Goal: Information Seeking & Learning: Find contact information

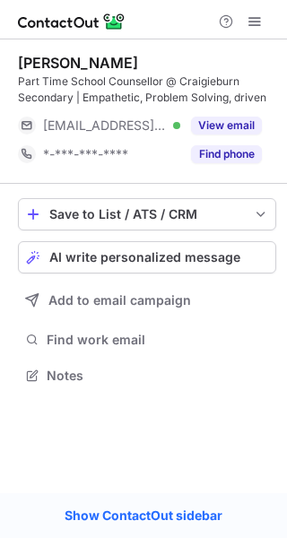
scroll to position [363, 287]
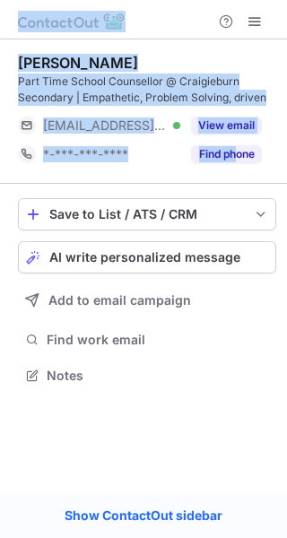
drag, startPoint x: 235, startPoint y: 142, endPoint x: -36, endPoint y: 361, distance: 348.3
click at [0, 361] on html "Ebru Mason Part Time School Counsellor @ Craigieburn Secondary | Empathetic, Pr…" at bounding box center [143, 269] width 287 height 538
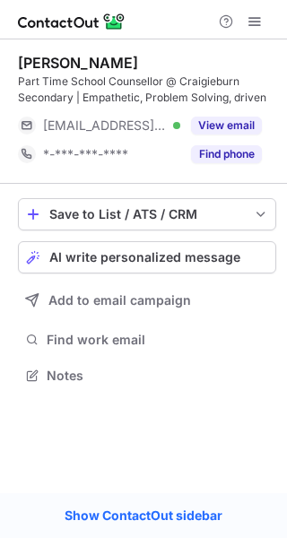
scroll to position [363, 287]
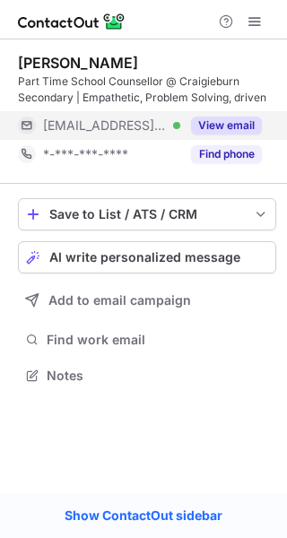
click at [215, 120] on button "View email" at bounding box center [226, 126] width 71 height 18
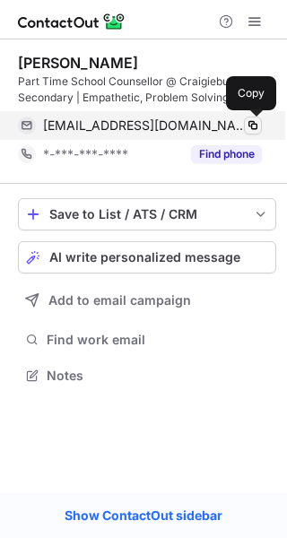
click at [258, 129] on span at bounding box center [253, 125] width 14 height 14
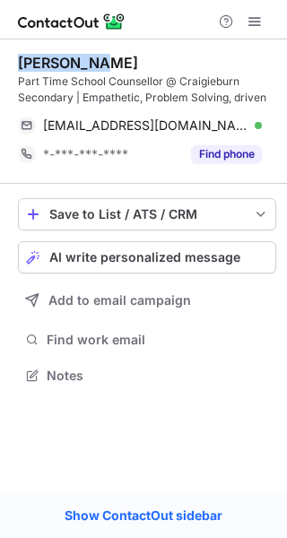
drag, startPoint x: 104, startPoint y: 65, endPoint x: 0, endPoint y: 64, distance: 104.1
click at [0, 64] on div "Ebru Mason Part Time School Counsellor @ Craigieburn Secondary | Empathetic, Pr…" at bounding box center [143, 220] width 287 height 363
copy div "Ebru Mason"
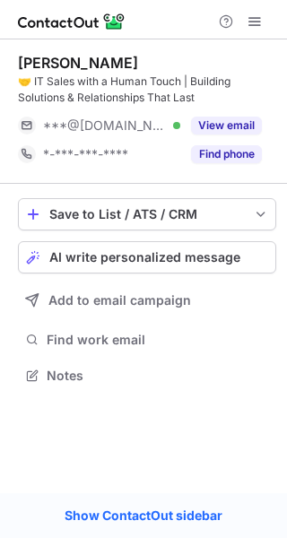
scroll to position [363, 287]
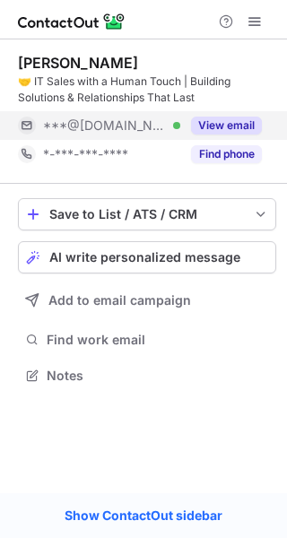
click at [223, 126] on button "View email" at bounding box center [226, 126] width 71 height 18
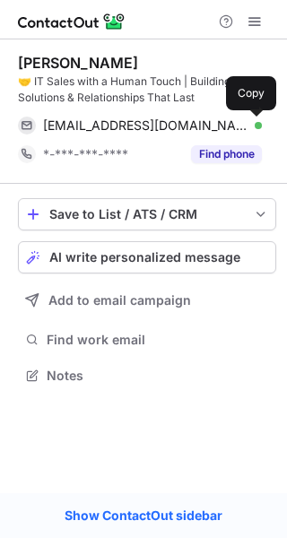
click at [251, 125] on span at bounding box center [253, 125] width 14 height 14
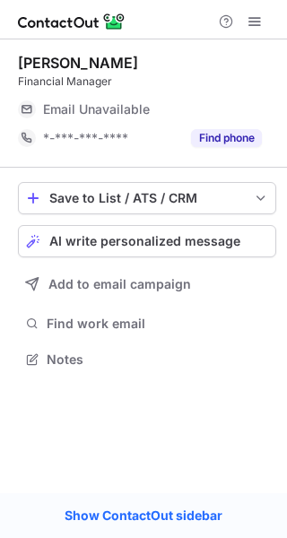
scroll to position [347, 287]
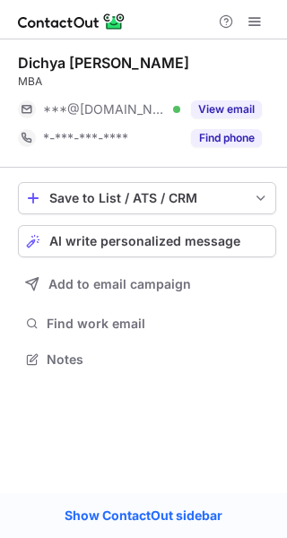
scroll to position [347, 287]
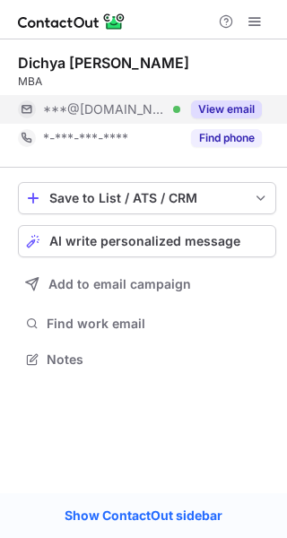
click at [240, 113] on button "View email" at bounding box center [226, 109] width 71 height 18
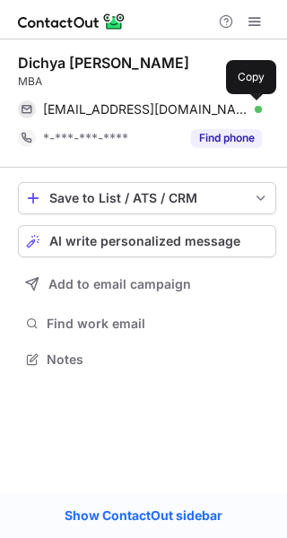
click at [257, 109] on span at bounding box center [253, 109] width 14 height 14
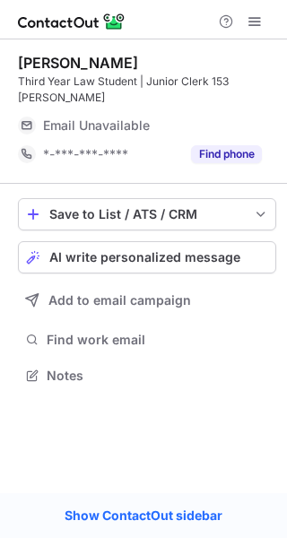
scroll to position [347, 287]
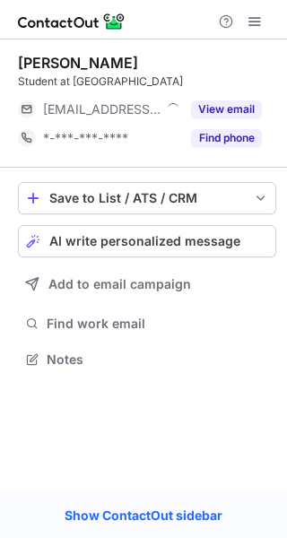
scroll to position [347, 287]
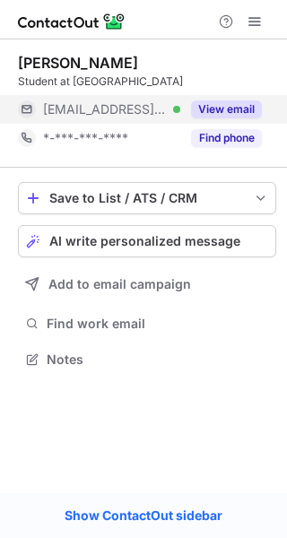
click at [231, 100] on button "View email" at bounding box center [226, 109] width 71 height 18
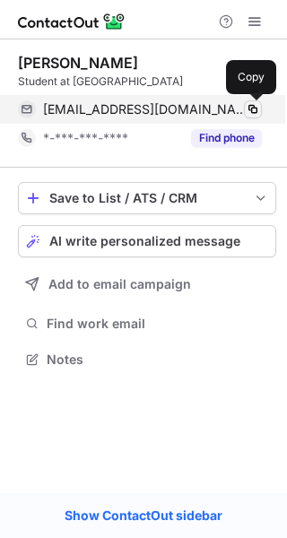
click at [252, 109] on span at bounding box center [253, 109] width 14 height 14
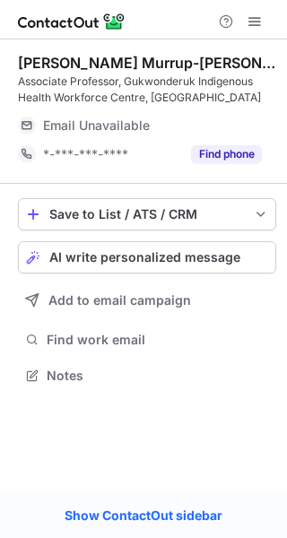
scroll to position [363, 287]
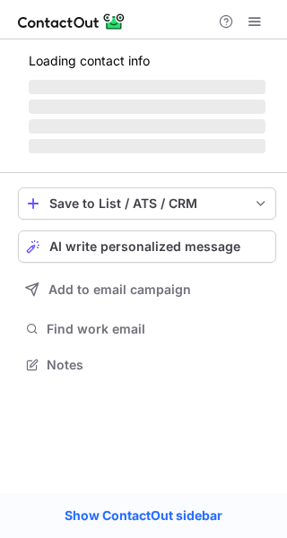
scroll to position [376, 287]
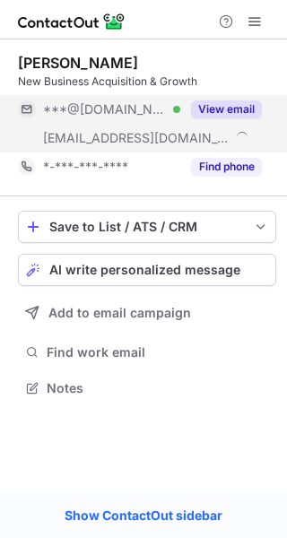
click at [206, 117] on button "View email" at bounding box center [226, 109] width 71 height 18
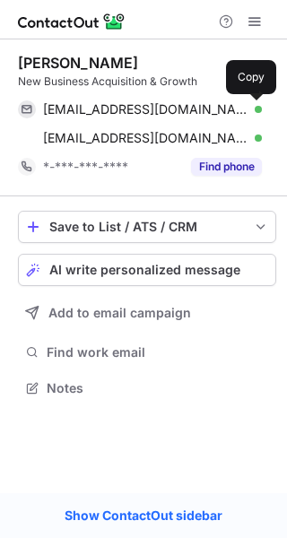
click at [249, 109] on span at bounding box center [253, 109] width 14 height 14
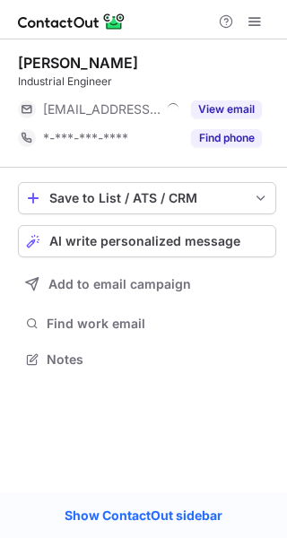
scroll to position [347, 287]
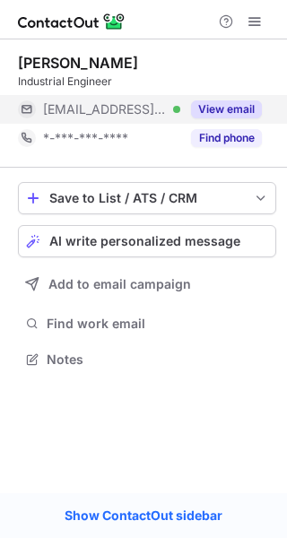
click at [231, 103] on button "View email" at bounding box center [226, 109] width 71 height 18
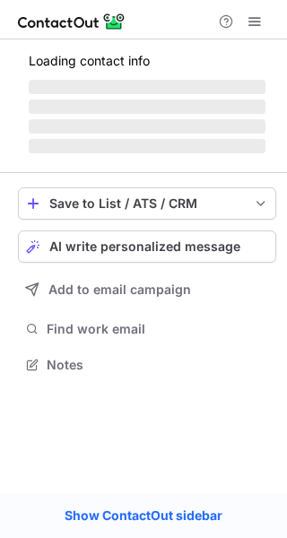
scroll to position [347, 287]
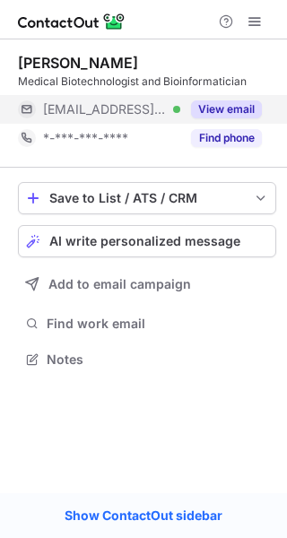
click at [236, 107] on button "View email" at bounding box center [226, 109] width 71 height 18
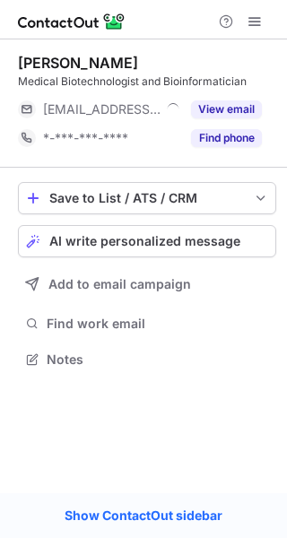
scroll to position [347, 287]
click at [261, 26] on span at bounding box center [255, 21] width 14 height 14
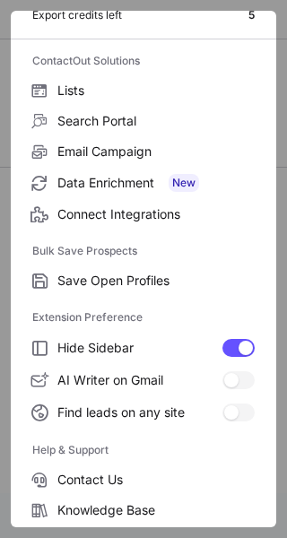
scroll to position [209, 0]
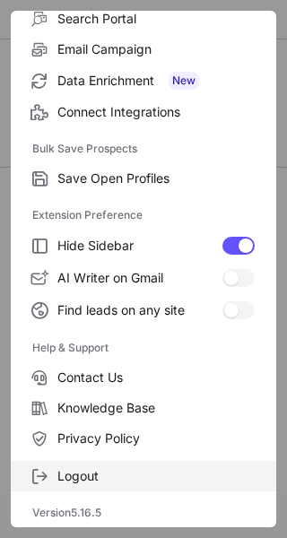
click at [107, 474] on span "Logout" at bounding box center [155, 476] width 197 height 16
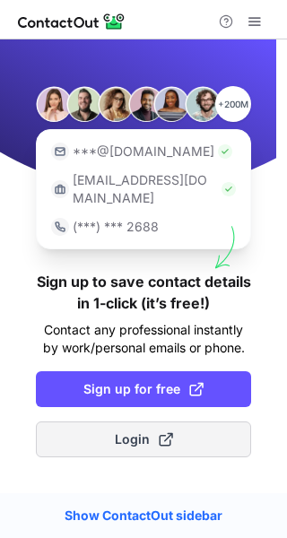
click at [127, 433] on button "Login" at bounding box center [143, 440] width 215 height 36
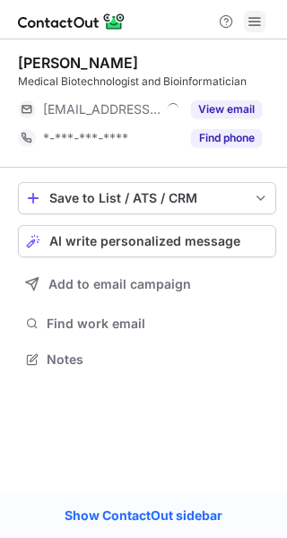
scroll to position [347, 287]
click at [257, 20] on span at bounding box center [255, 21] width 14 height 14
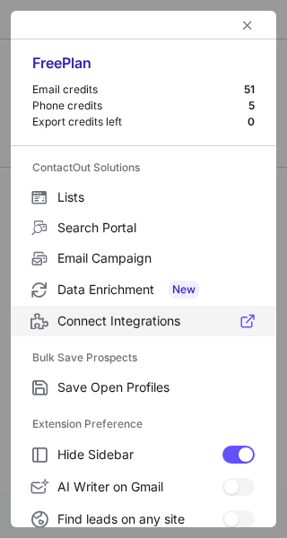
scroll to position [209, 0]
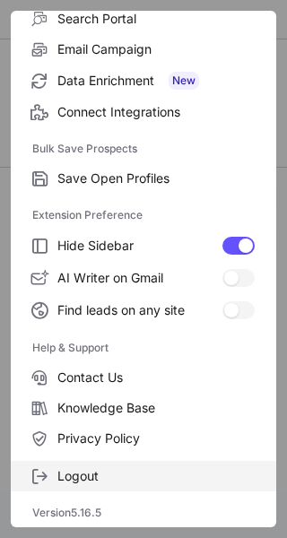
click at [83, 461] on label "Logout" at bounding box center [144, 476] width 266 height 31
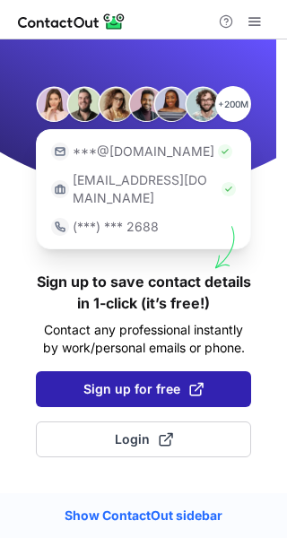
click at [134, 371] on button "Sign up for free" at bounding box center [143, 389] width 215 height 36
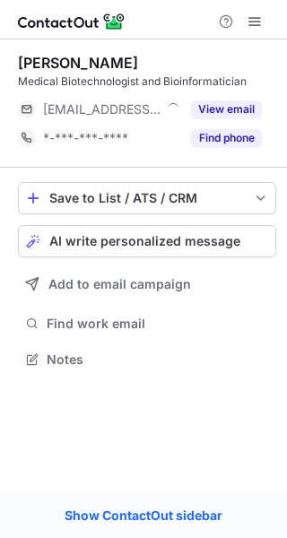
scroll to position [347, 287]
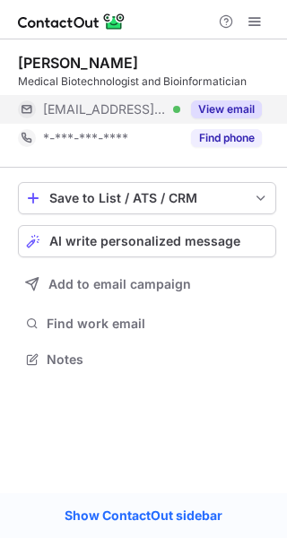
click at [239, 104] on button "View email" at bounding box center [226, 109] width 71 height 18
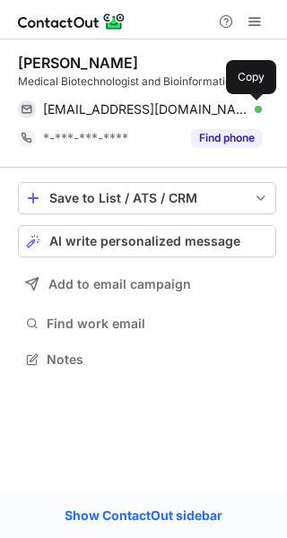
click at [250, 112] on span at bounding box center [253, 109] width 14 height 14
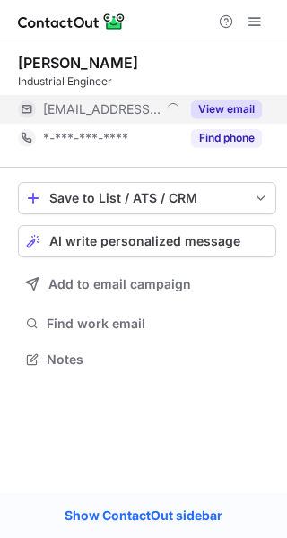
scroll to position [347, 287]
click at [242, 113] on button "View email" at bounding box center [226, 109] width 71 height 18
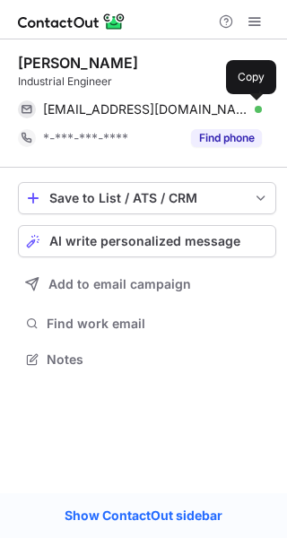
click at [257, 112] on span at bounding box center [253, 109] width 14 height 14
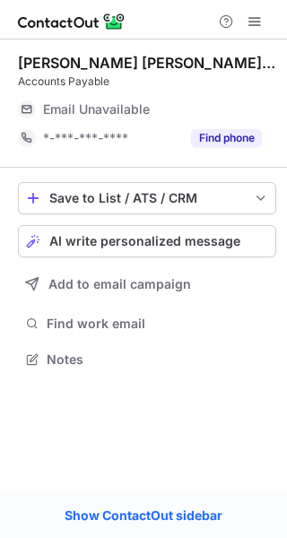
scroll to position [347, 287]
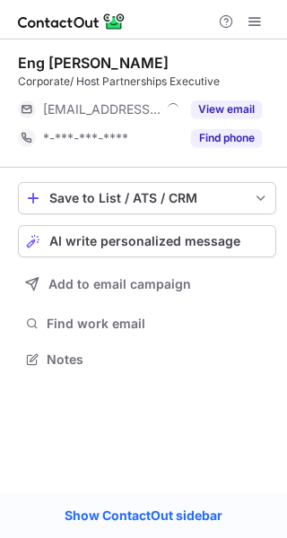
scroll to position [347, 287]
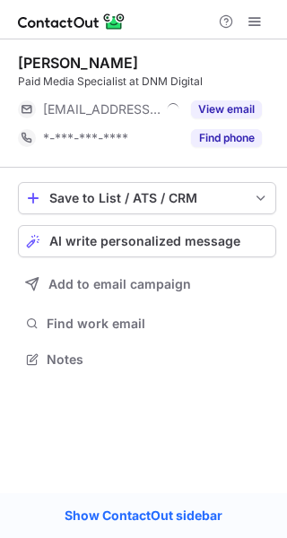
scroll to position [347, 287]
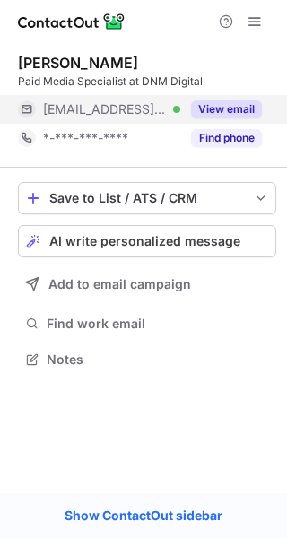
click at [236, 112] on button "View email" at bounding box center [226, 109] width 71 height 18
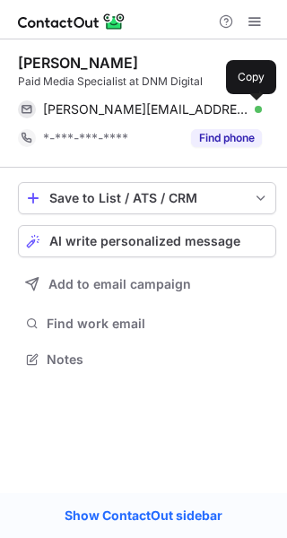
click at [246, 111] on span at bounding box center [253, 109] width 14 height 14
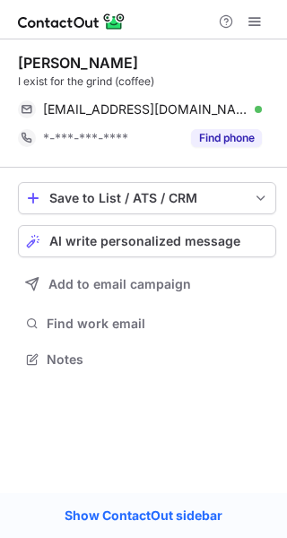
scroll to position [347, 287]
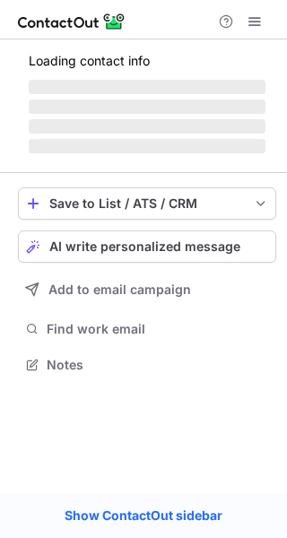
scroll to position [9, 9]
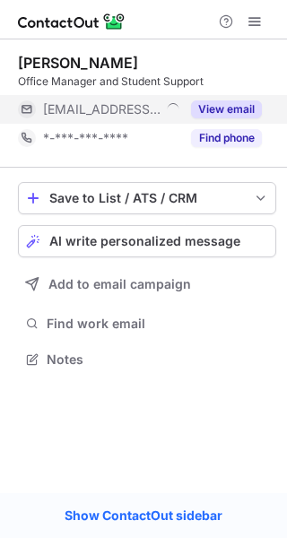
scroll to position [9, 9]
click at [250, 102] on button "View email" at bounding box center [226, 109] width 71 height 18
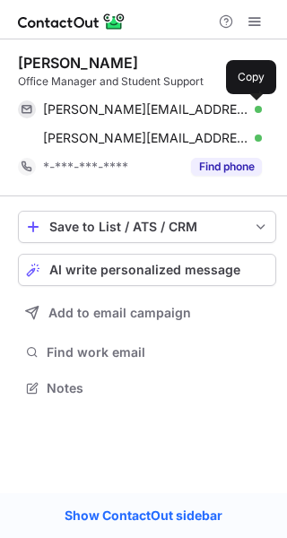
scroll to position [376, 287]
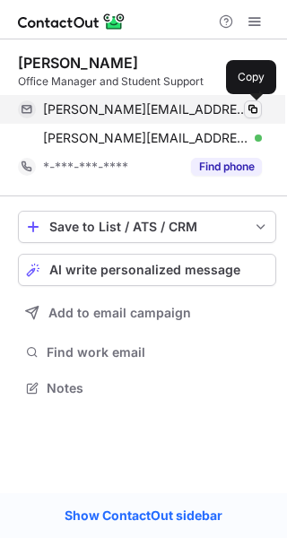
click at [250, 105] on span at bounding box center [253, 109] width 14 height 14
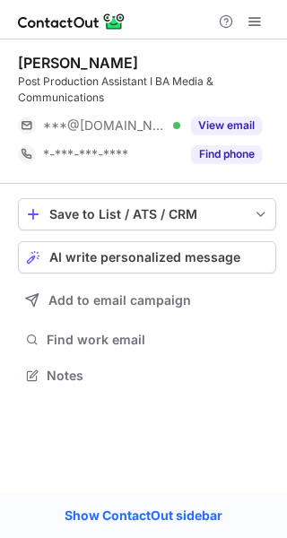
scroll to position [363, 287]
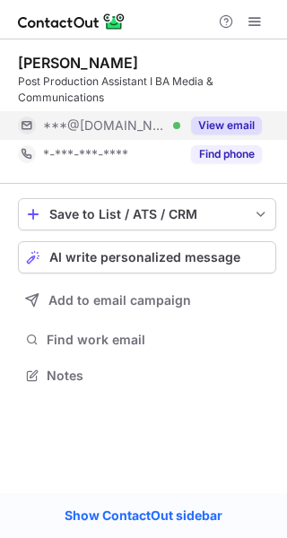
click at [231, 116] on div "View email" at bounding box center [221, 125] width 82 height 29
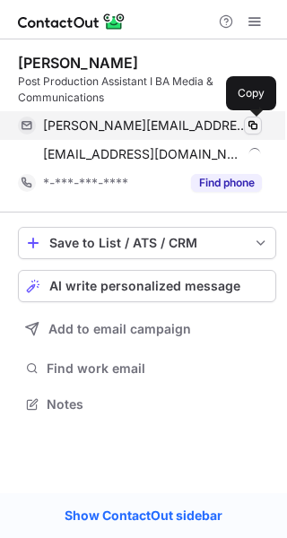
click at [248, 124] on span at bounding box center [253, 125] width 14 height 14
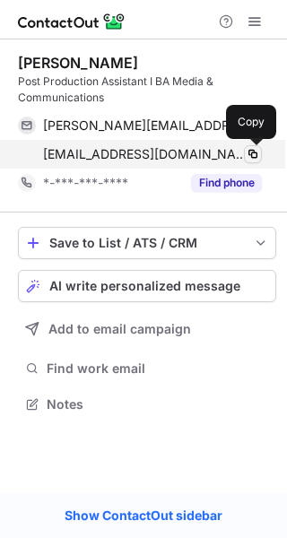
click at [258, 152] on span at bounding box center [253, 154] width 14 height 14
click at [257, 150] on span at bounding box center [253, 154] width 14 height 14
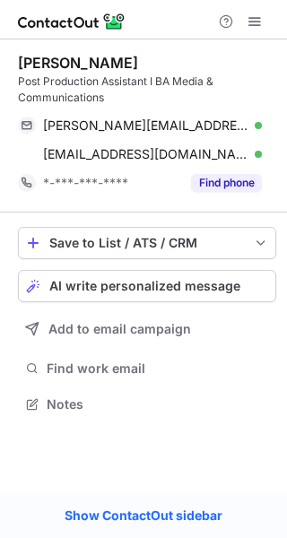
drag, startPoint x: 131, startPoint y: 60, endPoint x: 17, endPoint y: 60, distance: 113.9
click at [17, 60] on div "Charlotte Duffy Post Production Assistant I BA Media & Communications charlotte…" at bounding box center [143, 235] width 287 height 392
copy div "Charlotte Duffy"
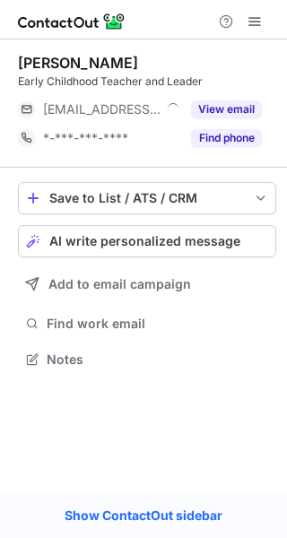
scroll to position [9, 9]
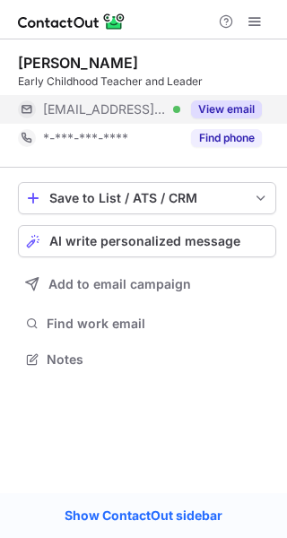
click at [203, 112] on button "View email" at bounding box center [226, 109] width 71 height 18
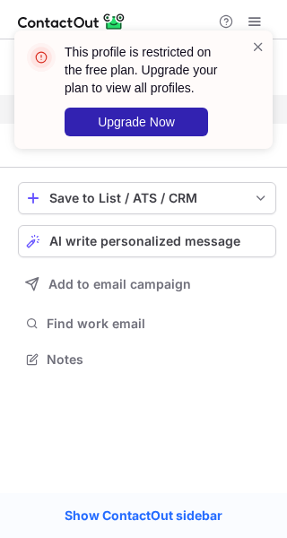
click at [249, 107] on div "This profile is restricted on the free plan. Upgrade your plan to view all prof…" at bounding box center [137, 90] width 230 height 104
click at [257, 46] on span at bounding box center [258, 47] width 14 height 18
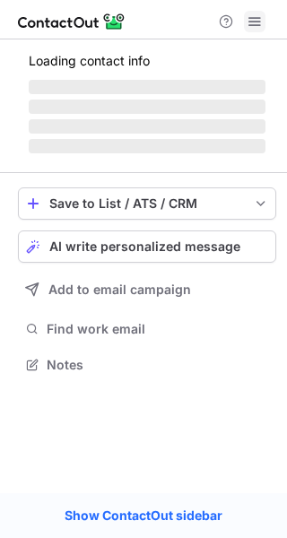
scroll to position [347, 287]
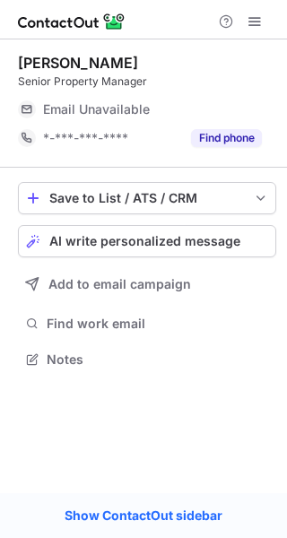
scroll to position [347, 287]
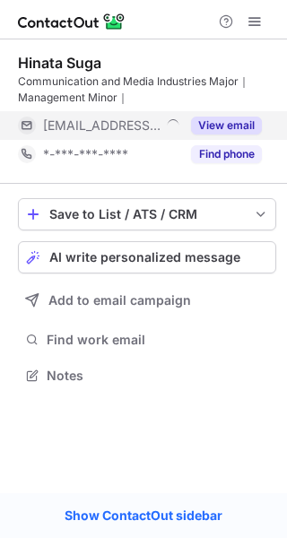
scroll to position [363, 287]
click at [243, 123] on button "View email" at bounding box center [226, 126] width 71 height 18
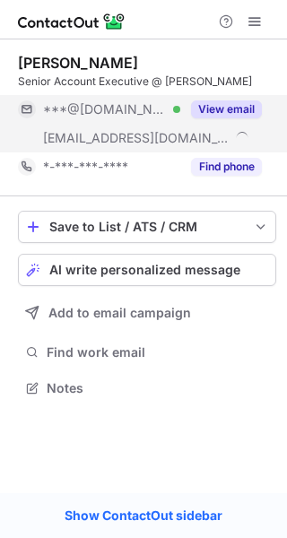
scroll to position [376, 287]
click at [225, 105] on button "View email" at bounding box center [226, 109] width 71 height 18
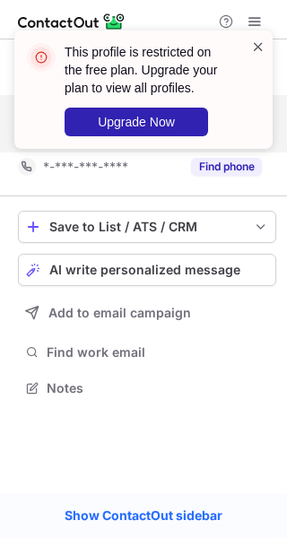
click at [256, 43] on span at bounding box center [258, 47] width 14 height 18
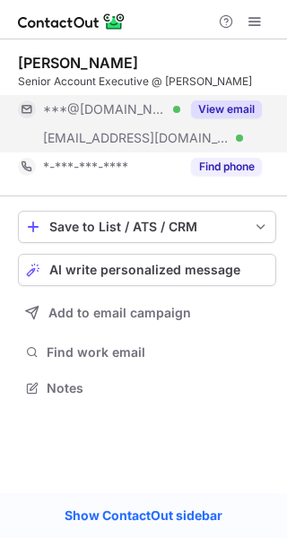
click at [255, 22] on div "This profile is restricted on the free plan. Upgrade your plan to view all prof…" at bounding box center [143, 97] width 287 height 169
click at [255, 22] on span at bounding box center [255, 21] width 14 height 14
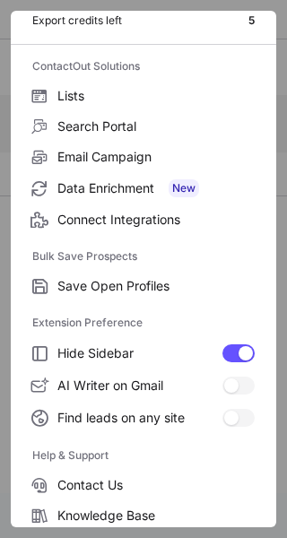
scroll to position [209, 0]
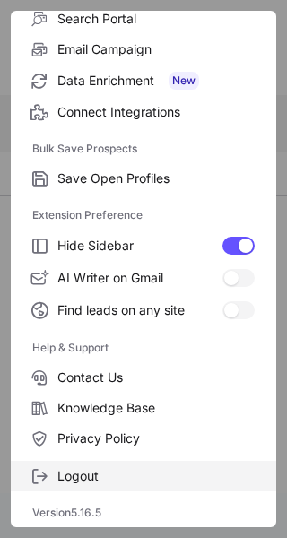
click at [89, 474] on span "Logout" at bounding box center [155, 476] width 197 height 16
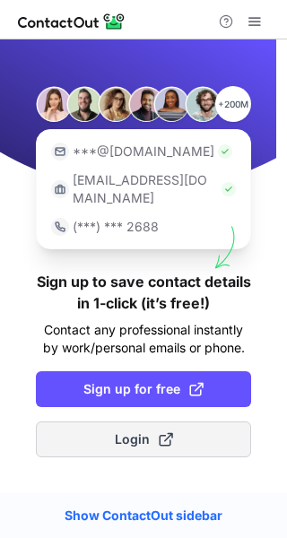
click at [120, 434] on button "Login" at bounding box center [143, 440] width 215 height 36
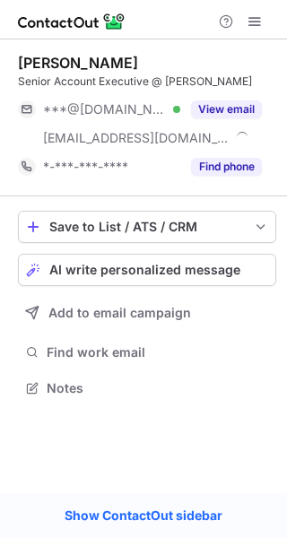
scroll to position [376, 287]
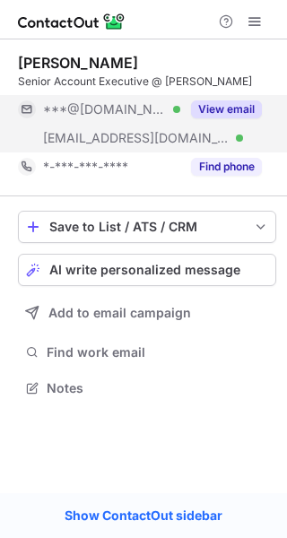
drag, startPoint x: 218, startPoint y: 101, endPoint x: 198, endPoint y: 106, distance: 20.2
click at [198, 106] on button "View email" at bounding box center [226, 109] width 71 height 18
click at [198, 106] on div "***@[DOMAIN_NAME]" at bounding box center [152, 109] width 219 height 16
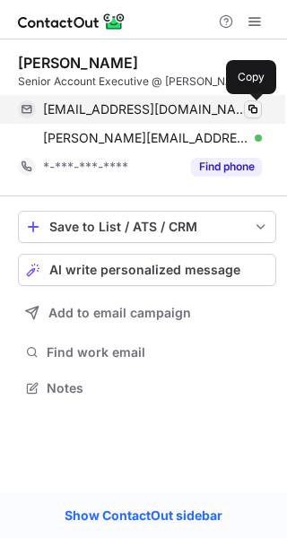
click at [249, 108] on span at bounding box center [253, 109] width 14 height 14
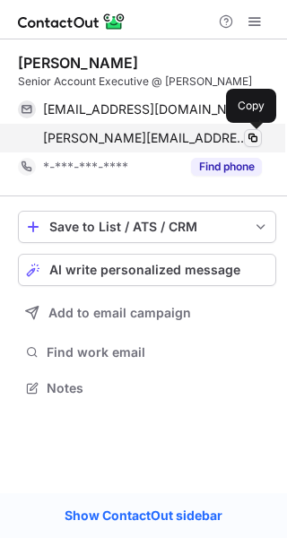
click at [252, 129] on button at bounding box center [253, 138] width 18 height 18
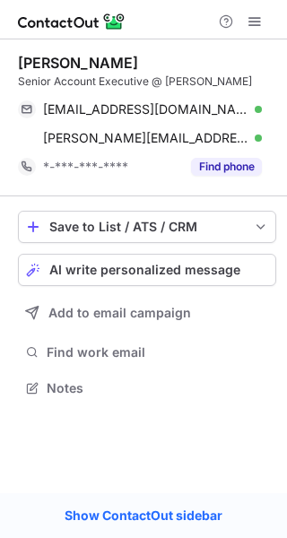
drag, startPoint x: 115, startPoint y: 57, endPoint x: 19, endPoint y: 60, distance: 96.0
drag, startPoint x: 19, startPoint y: 60, endPoint x: 135, endPoint y: 57, distance: 115.8
drag, startPoint x: 135, startPoint y: 57, endPoint x: 119, endPoint y: 61, distance: 15.7
click at [119, 61] on div "Sophie Ridley" at bounding box center [147, 63] width 258 height 18
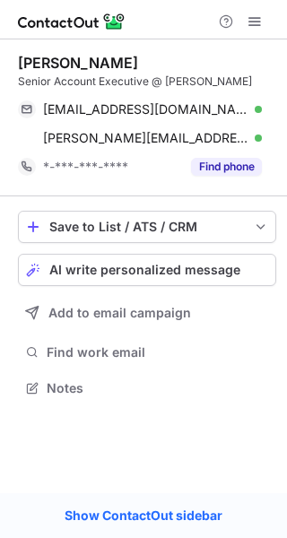
click at [106, 61] on div "Sophie Ridley" at bounding box center [78, 63] width 120 height 18
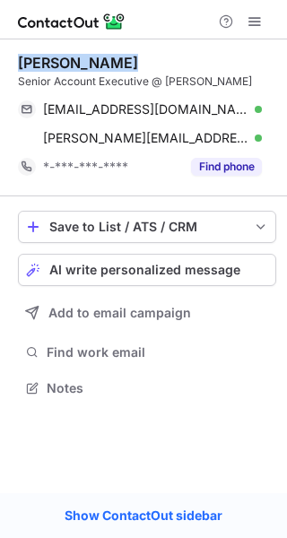
drag, startPoint x: 109, startPoint y: 61, endPoint x: 20, endPoint y: 57, distance: 88.9
click at [20, 57] on div "Sophie Ridley" at bounding box center [78, 63] width 120 height 18
copy div "Sophie Ridley"
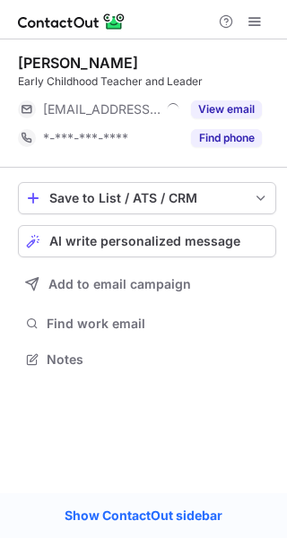
scroll to position [347, 287]
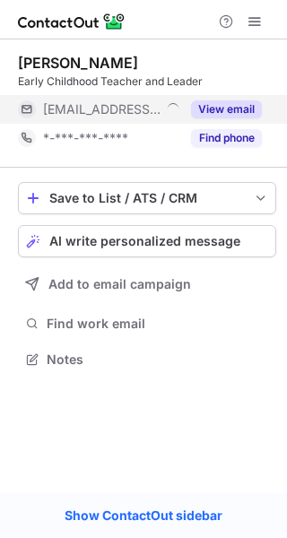
click at [253, 113] on button "View email" at bounding box center [226, 109] width 71 height 18
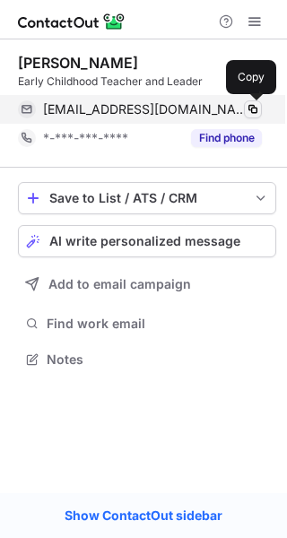
click at [255, 110] on span at bounding box center [253, 109] width 14 height 14
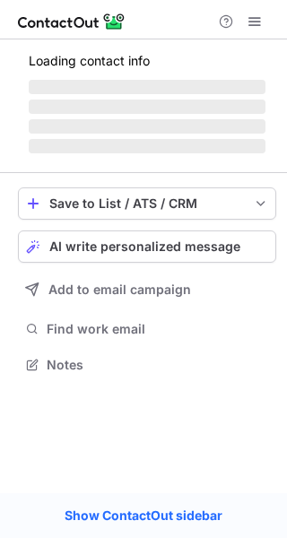
scroll to position [392, 287]
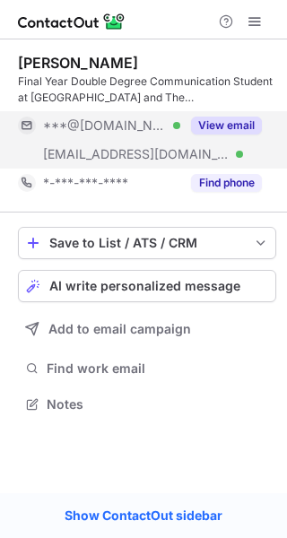
click at [231, 112] on div "View email" at bounding box center [221, 125] width 82 height 29
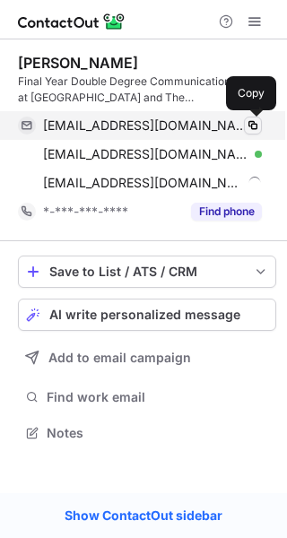
scroll to position [421, 287]
click at [254, 127] on span at bounding box center [253, 125] width 14 height 14
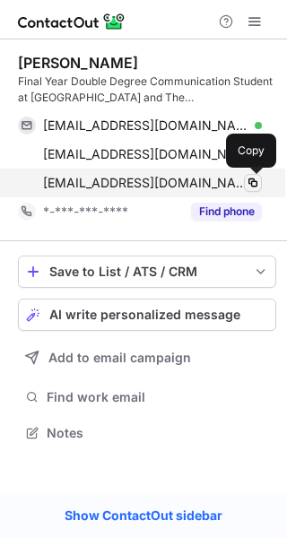
click at [259, 182] on span at bounding box center [253, 183] width 14 height 14
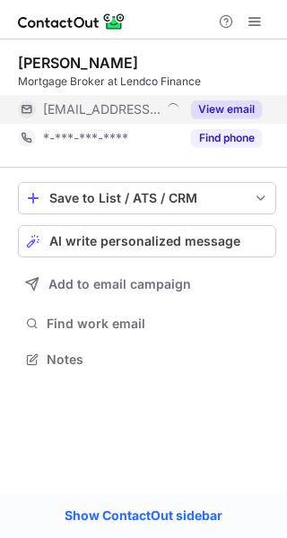
scroll to position [347, 287]
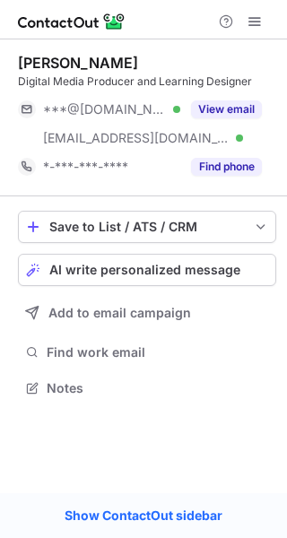
scroll to position [376, 287]
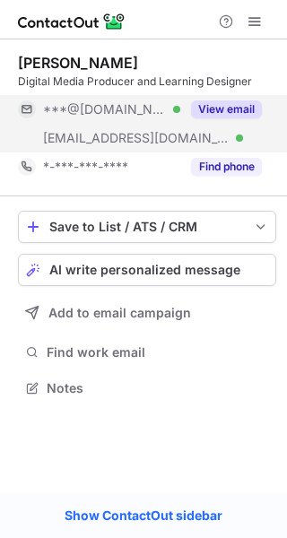
click at [208, 98] on div "View email" at bounding box center [221, 109] width 82 height 29
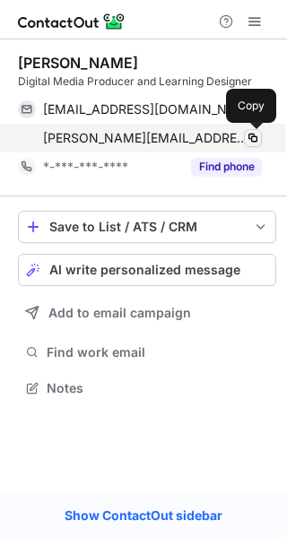
click at [260, 139] on button at bounding box center [253, 138] width 18 height 18
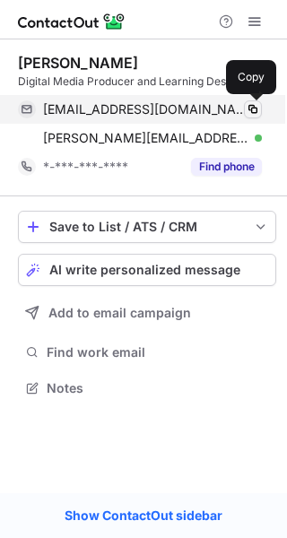
click at [257, 108] on span at bounding box center [253, 109] width 14 height 14
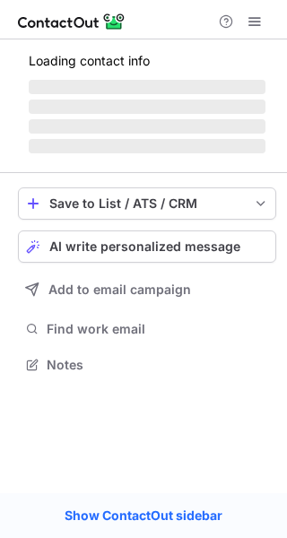
scroll to position [363, 287]
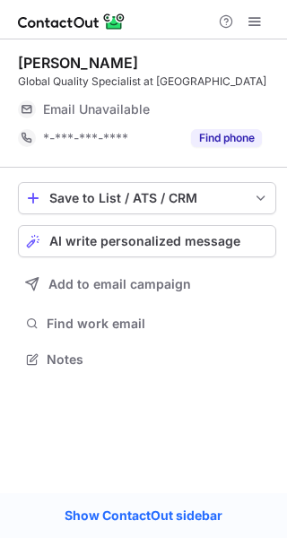
scroll to position [347, 287]
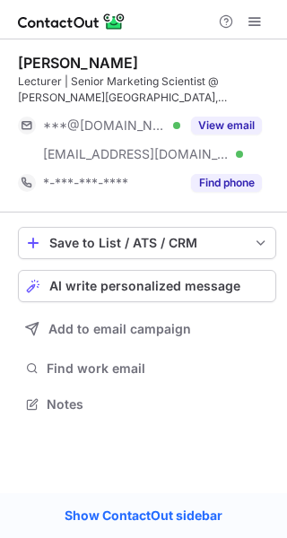
scroll to position [392, 287]
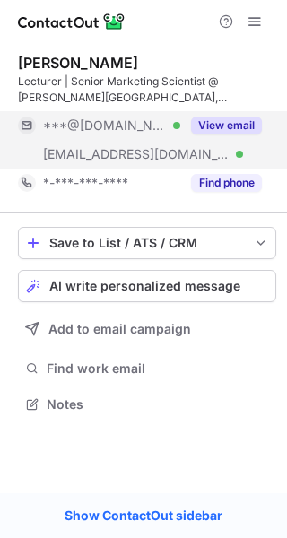
click at [229, 125] on button "View email" at bounding box center [226, 126] width 71 height 18
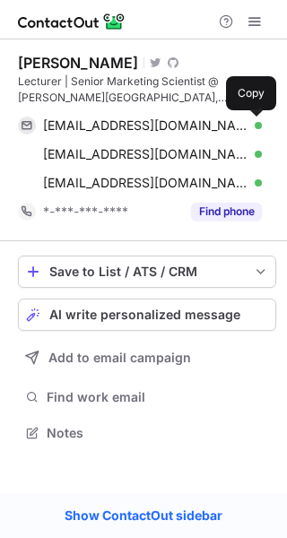
scroll to position [421, 287]
click at [248, 125] on span at bounding box center [253, 125] width 14 height 14
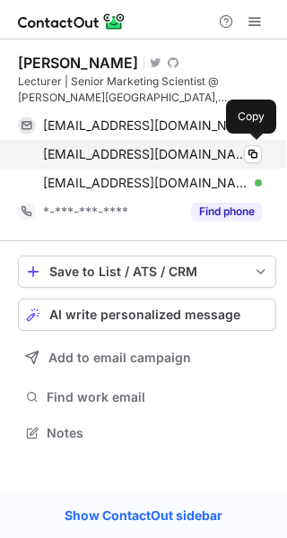
click at [241, 155] on div "[EMAIL_ADDRESS][DOMAIN_NAME] Verified" at bounding box center [152, 154] width 219 height 16
click at [250, 157] on span at bounding box center [253, 154] width 14 height 14
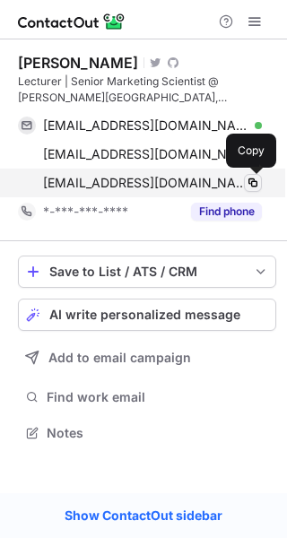
click at [245, 182] on button at bounding box center [253, 183] width 18 height 18
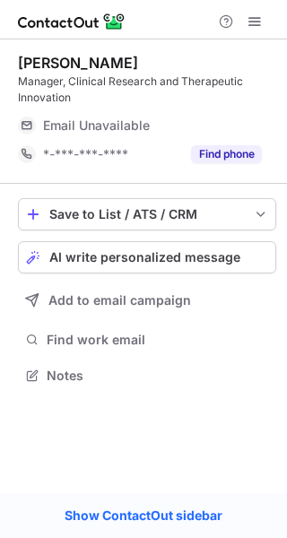
scroll to position [363, 287]
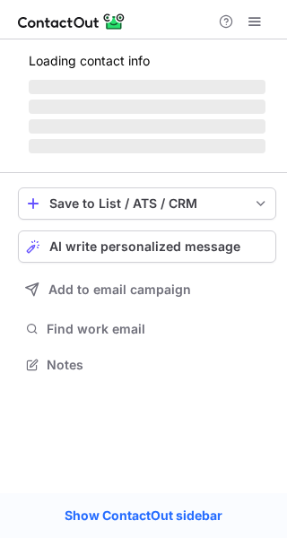
scroll to position [347, 287]
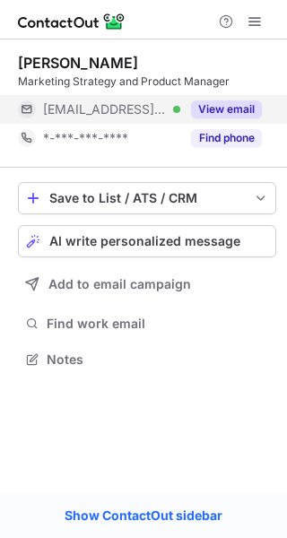
click at [243, 108] on button "View email" at bounding box center [226, 109] width 71 height 18
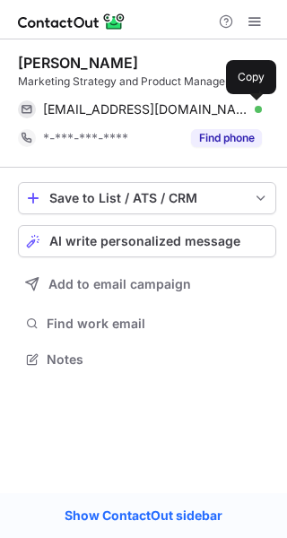
click at [251, 109] on span at bounding box center [253, 109] width 14 height 14
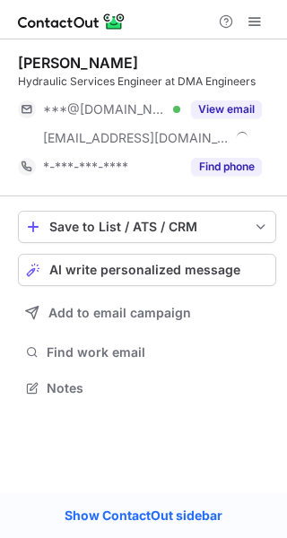
scroll to position [376, 287]
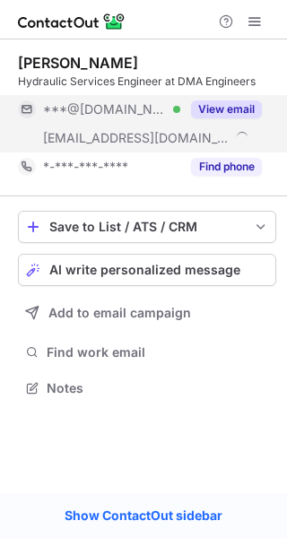
click at [229, 96] on div "View email" at bounding box center [221, 109] width 82 height 29
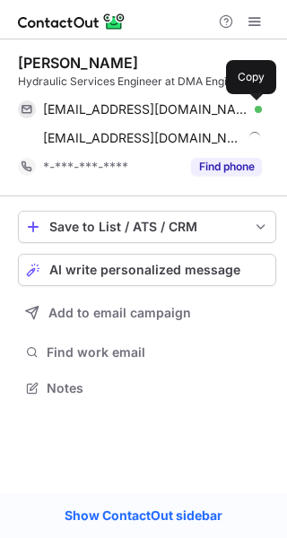
click at [253, 107] on span at bounding box center [253, 109] width 14 height 14
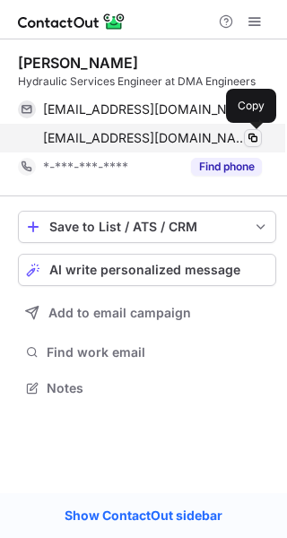
click at [259, 134] on span at bounding box center [253, 138] width 14 height 14
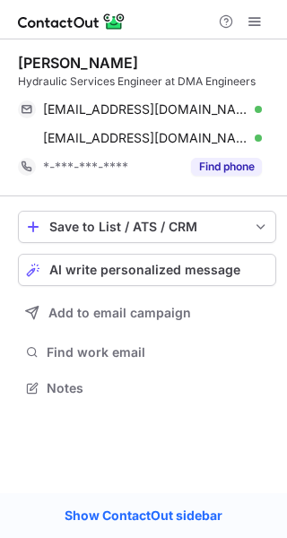
drag, startPoint x: 148, startPoint y: 56, endPoint x: 12, endPoint y: 66, distance: 136.8
click at [12, 66] on div "Melika Tavakolian Hydraulic Services Engineer at DMA Engineers tavakolianmelika…" at bounding box center [143, 227] width 287 height 376
copy div "Melika Tavakolian"
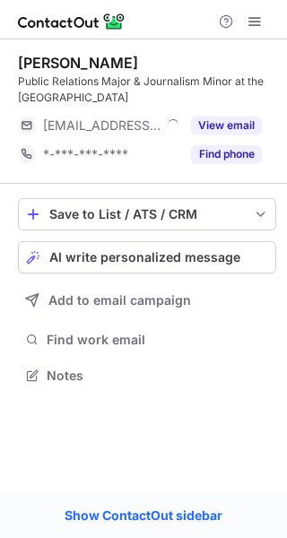
scroll to position [363, 287]
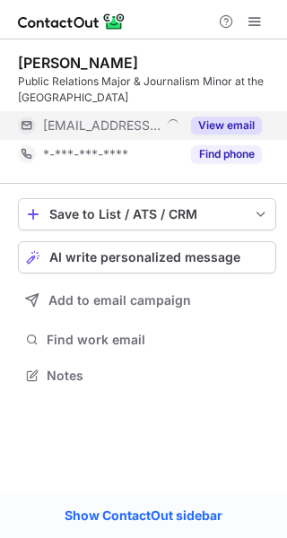
click at [229, 122] on button "View email" at bounding box center [226, 126] width 71 height 18
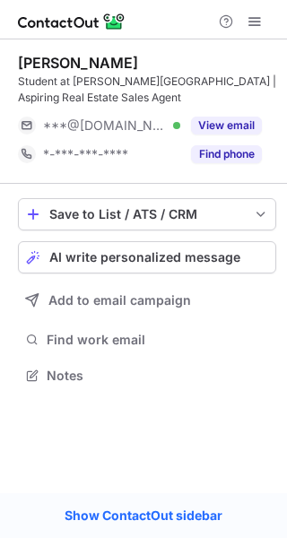
scroll to position [363, 287]
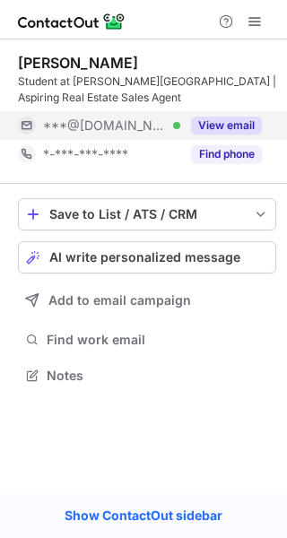
click at [238, 118] on button "View email" at bounding box center [226, 126] width 71 height 18
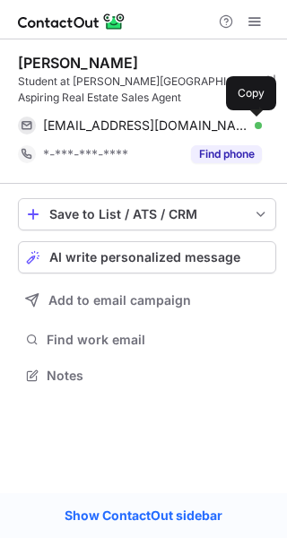
click at [252, 130] on span at bounding box center [253, 125] width 14 height 14
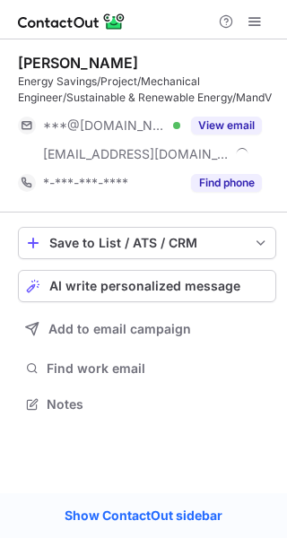
scroll to position [392, 287]
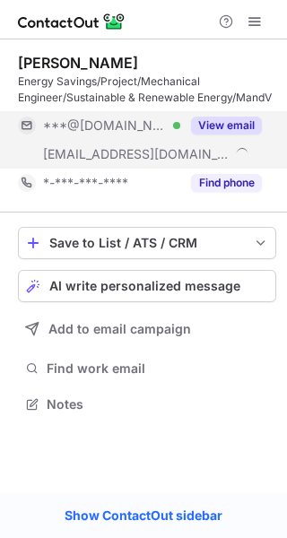
click at [198, 112] on div "View email" at bounding box center [221, 125] width 82 height 29
click at [250, 126] on div "[PERSON_NAME] Energy Savings/Project/Mechanical Engineer/Sustainable & Renewabl…" at bounding box center [143, 269] width 287 height 538
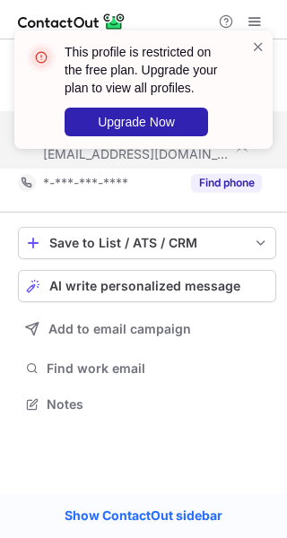
click at [250, 126] on div "This profile is restricted on the free plan. Upgrade your plan to view all prof…" at bounding box center [143, 97] width 287 height 169
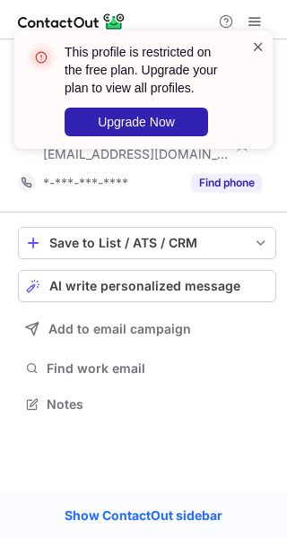
click at [259, 48] on span at bounding box center [258, 47] width 14 height 18
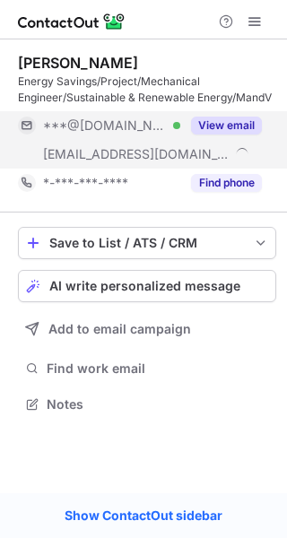
click at [236, 124] on button "View email" at bounding box center [226, 126] width 71 height 18
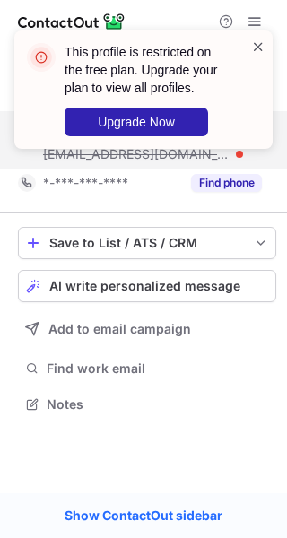
click at [258, 44] on span at bounding box center [258, 47] width 14 height 18
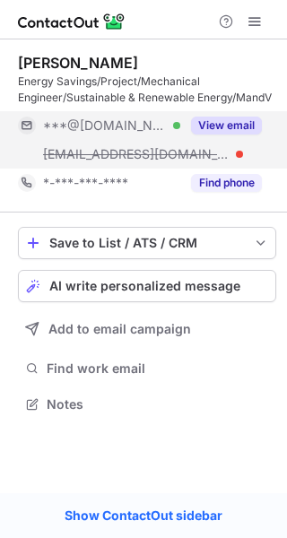
click at [254, 22] on span at bounding box center [255, 21] width 14 height 14
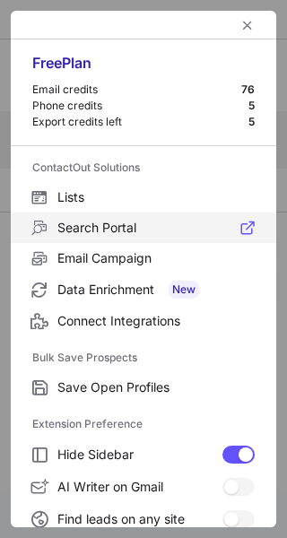
scroll to position [209, 0]
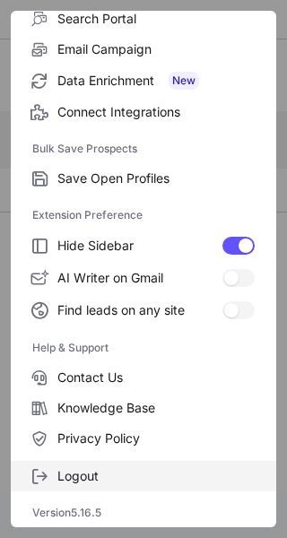
click at [70, 479] on span "Logout" at bounding box center [155, 476] width 197 height 16
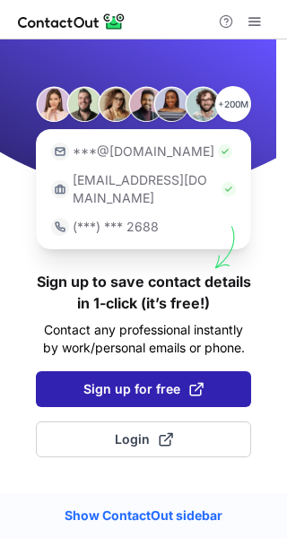
click at [102, 380] on span "Sign up for free" at bounding box center [143, 389] width 120 height 18
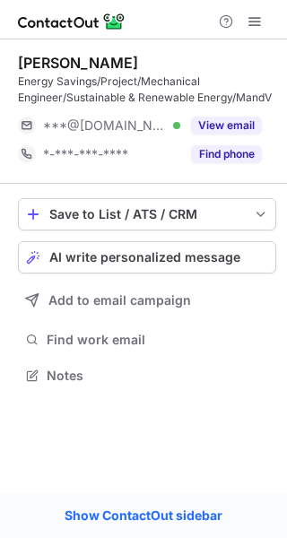
click at [259, 27] on span at bounding box center [255, 21] width 14 height 14
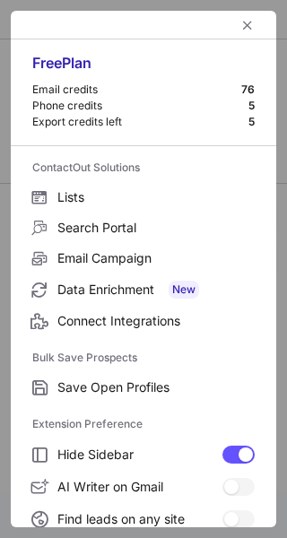
scroll to position [209, 0]
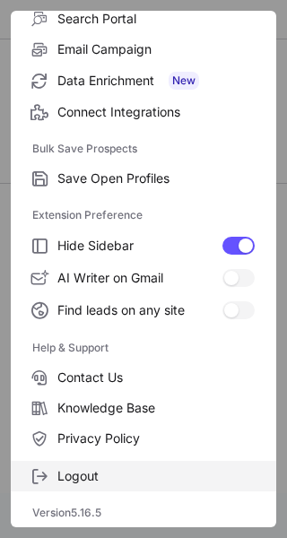
click at [105, 467] on label "Logout" at bounding box center [144, 476] width 266 height 31
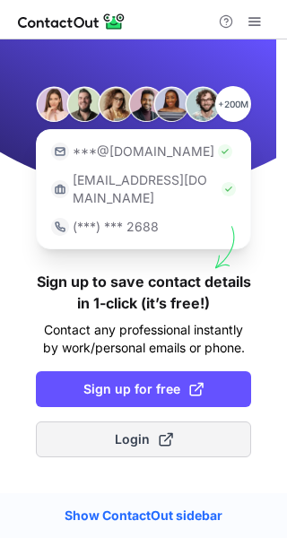
click at [109, 425] on button "Login" at bounding box center [143, 440] width 215 height 36
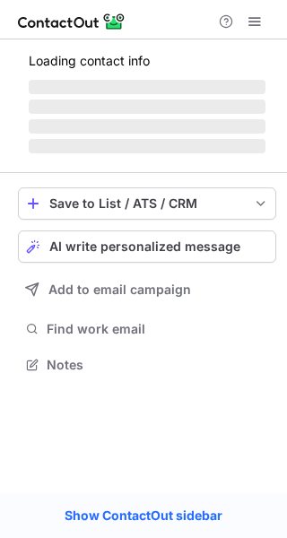
scroll to position [363, 287]
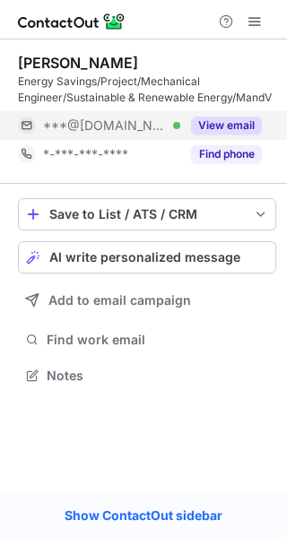
click at [244, 118] on button "View email" at bounding box center [226, 126] width 71 height 18
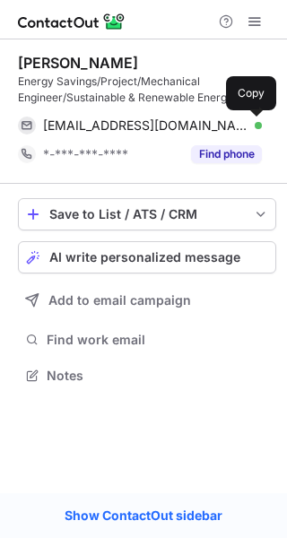
click at [253, 125] on span at bounding box center [253, 125] width 14 height 14
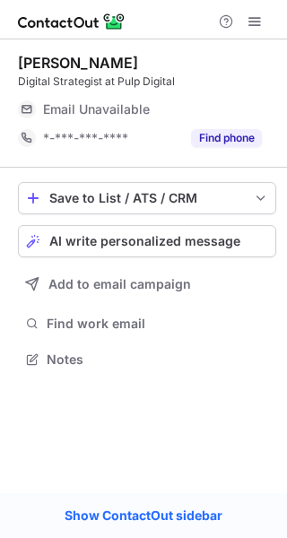
scroll to position [347, 287]
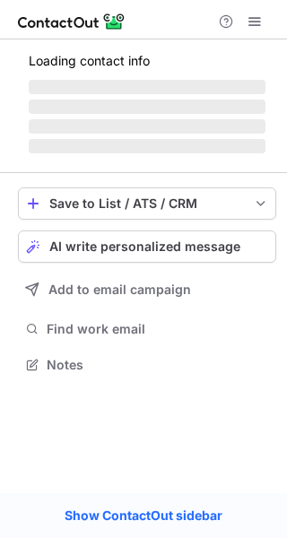
scroll to position [347, 287]
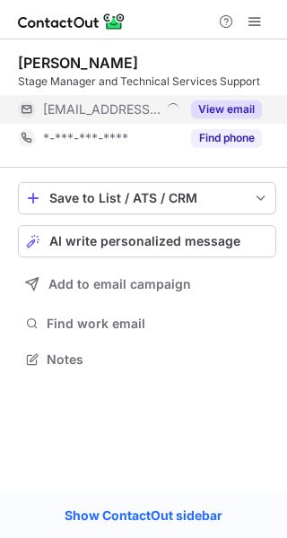
click at [221, 102] on button "View email" at bounding box center [226, 109] width 71 height 18
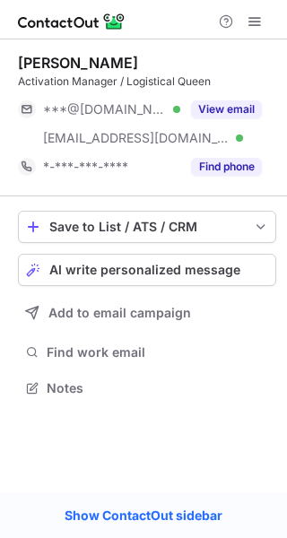
scroll to position [376, 287]
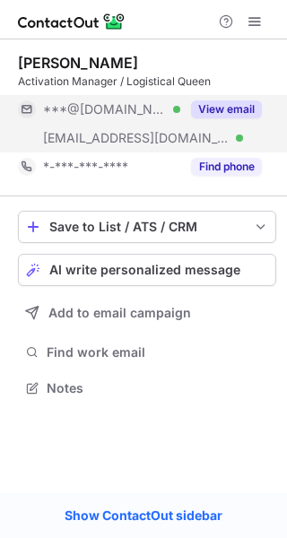
click at [200, 109] on button "View email" at bounding box center [226, 109] width 71 height 18
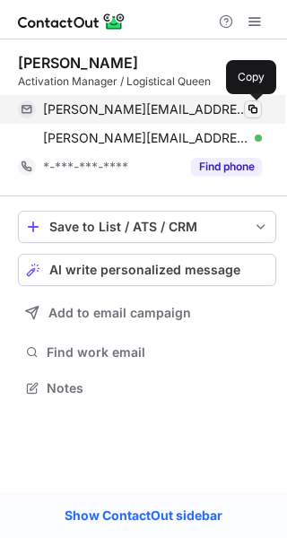
click at [249, 113] on span at bounding box center [253, 109] width 14 height 14
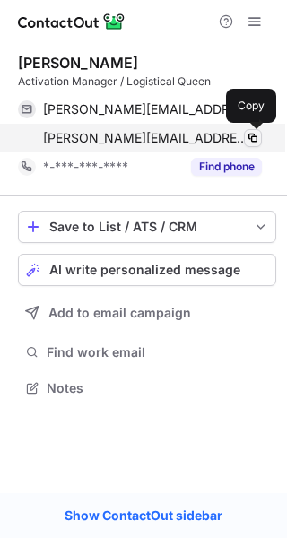
click at [248, 132] on span at bounding box center [253, 138] width 14 height 14
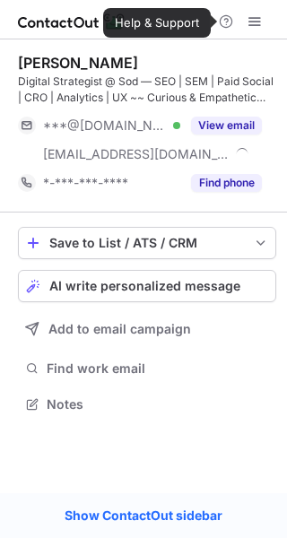
scroll to position [392, 287]
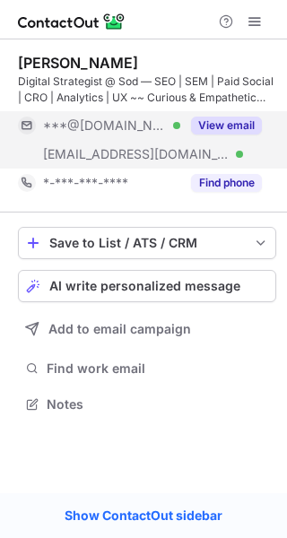
click at [221, 125] on button "View email" at bounding box center [226, 126] width 71 height 18
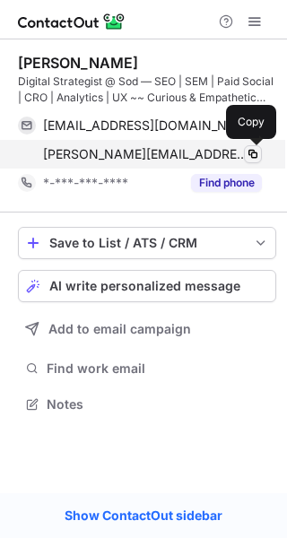
click at [253, 151] on span at bounding box center [253, 154] width 14 height 14
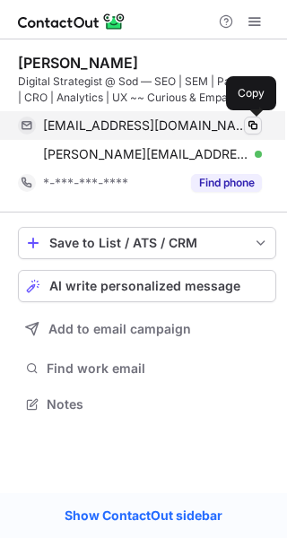
click at [261, 127] on button at bounding box center [253, 126] width 18 height 18
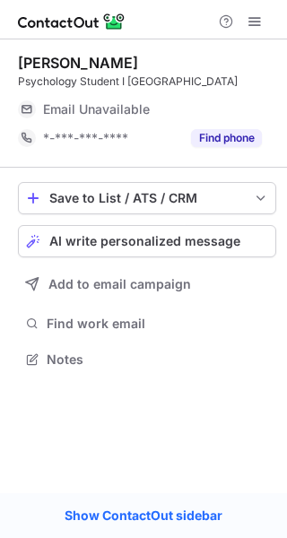
scroll to position [347, 287]
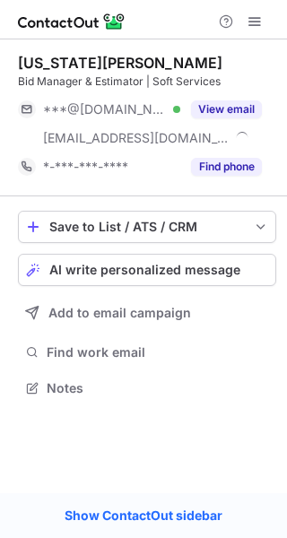
scroll to position [376, 287]
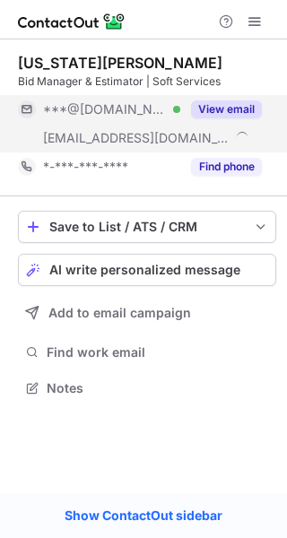
click at [216, 101] on button "View email" at bounding box center [226, 109] width 71 height 18
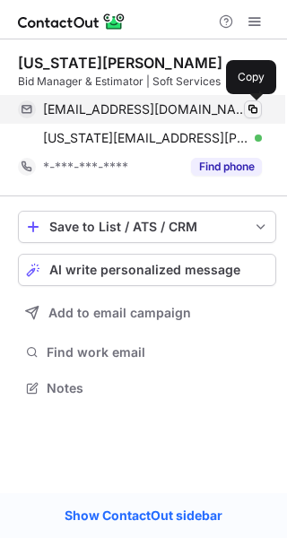
click at [245, 109] on button at bounding box center [253, 109] width 18 height 18
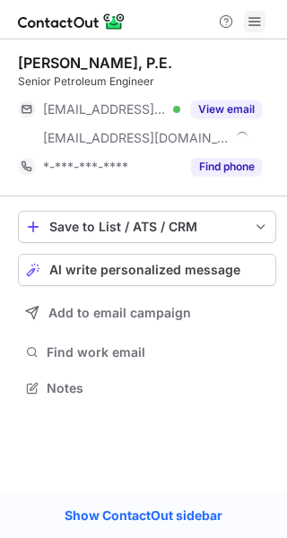
scroll to position [376, 287]
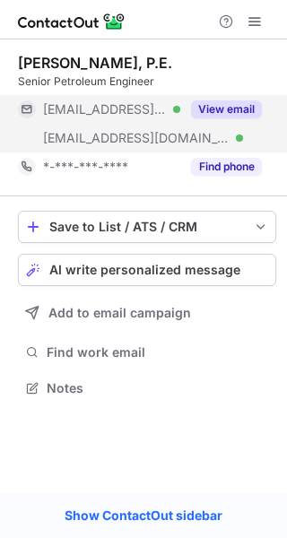
click at [231, 103] on button "View email" at bounding box center [226, 109] width 71 height 18
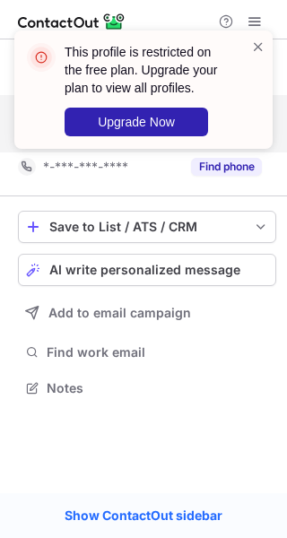
click at [252, 132] on div "This profile is restricted on the free plan. Upgrade your plan to view all prof…" at bounding box center [143, 97] width 287 height 169
click at [258, 50] on span at bounding box center [258, 47] width 14 height 18
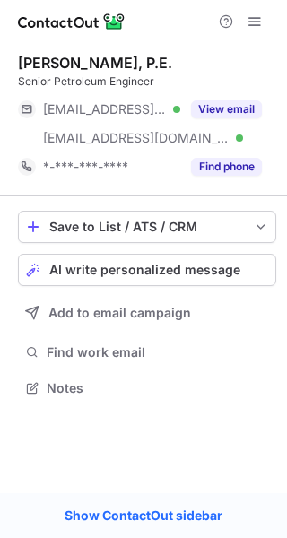
click at [265, 18] on button at bounding box center [255, 22] width 22 height 22
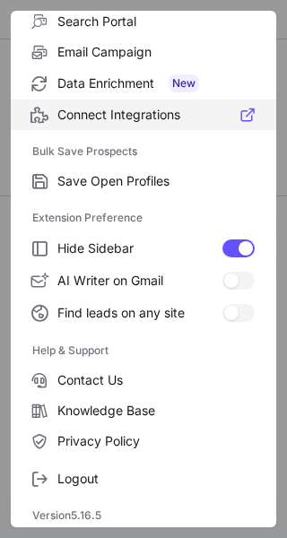
scroll to position [209, 0]
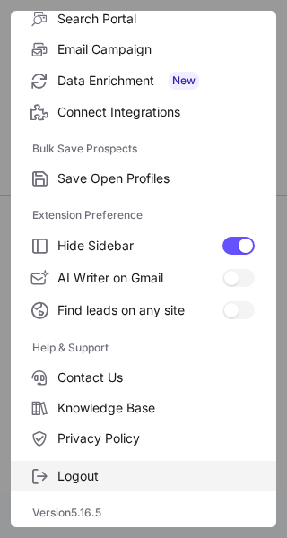
click at [92, 480] on span "Logout" at bounding box center [155, 476] width 197 height 16
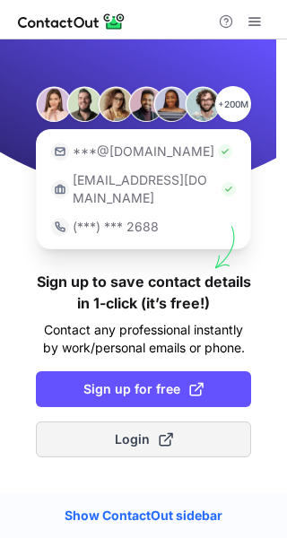
click at [141, 431] on span "Login" at bounding box center [144, 440] width 58 height 18
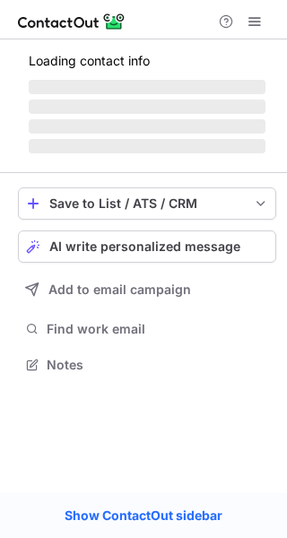
scroll to position [376, 287]
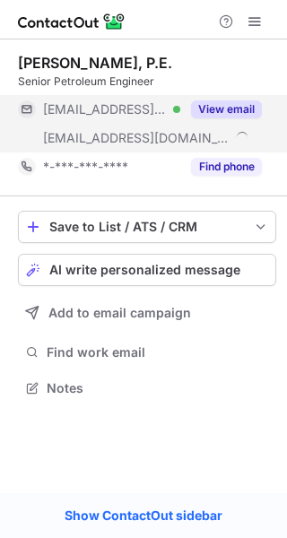
click at [241, 102] on button "View email" at bounding box center [226, 109] width 71 height 18
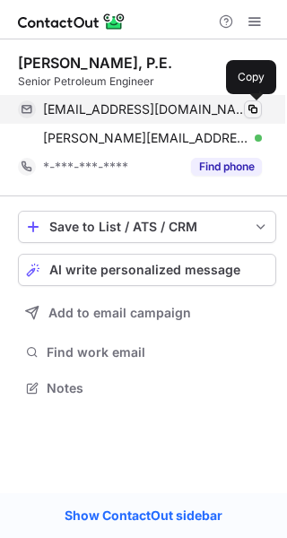
click at [252, 106] on span at bounding box center [253, 109] width 14 height 14
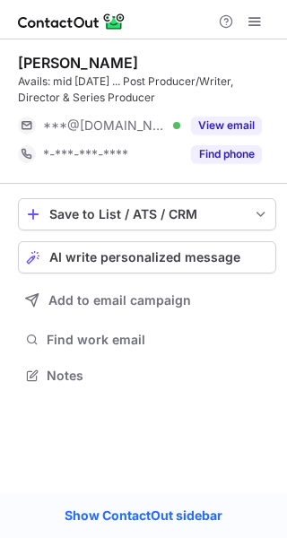
scroll to position [363, 287]
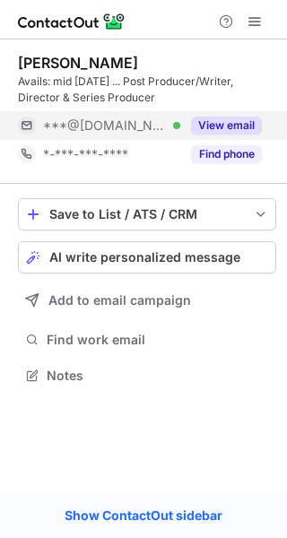
click at [207, 127] on button "View email" at bounding box center [226, 126] width 71 height 18
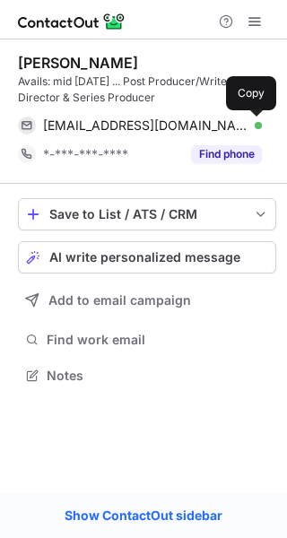
click at [256, 124] on span at bounding box center [253, 125] width 14 height 14
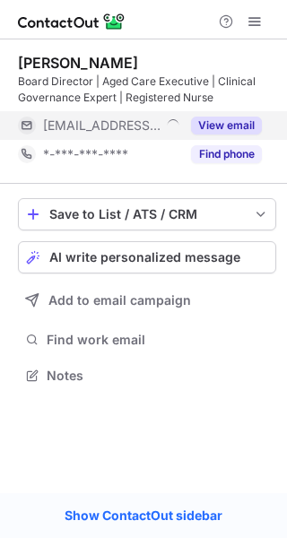
scroll to position [363, 287]
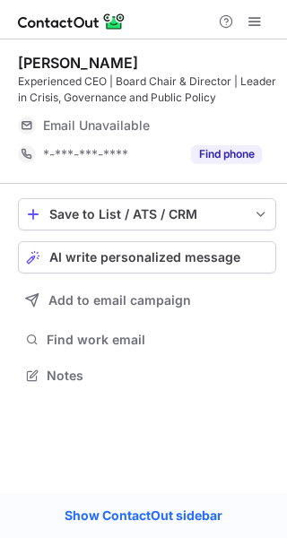
scroll to position [363, 287]
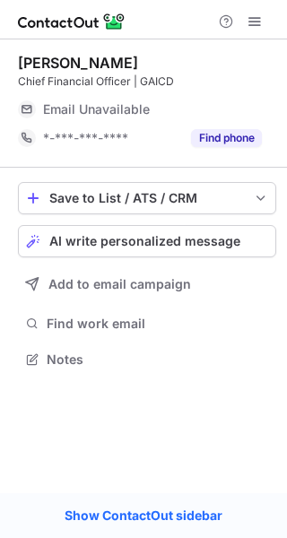
scroll to position [347, 287]
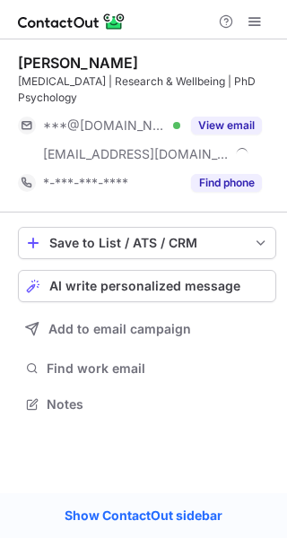
scroll to position [392, 287]
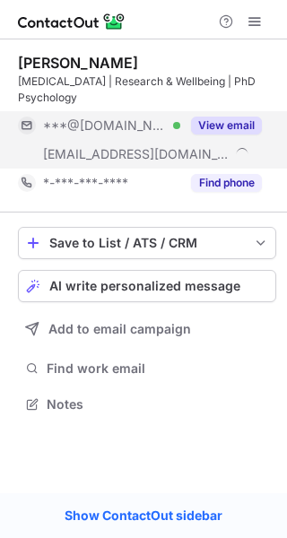
click at [238, 114] on div "View email" at bounding box center [221, 125] width 82 height 29
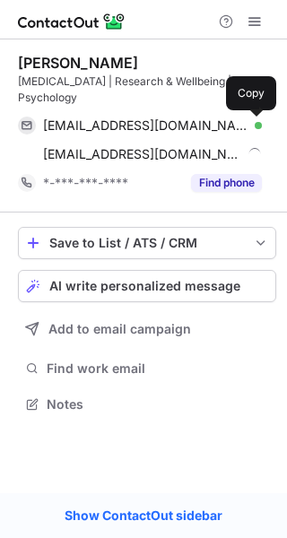
click at [255, 123] on span at bounding box center [253, 125] width 14 height 14
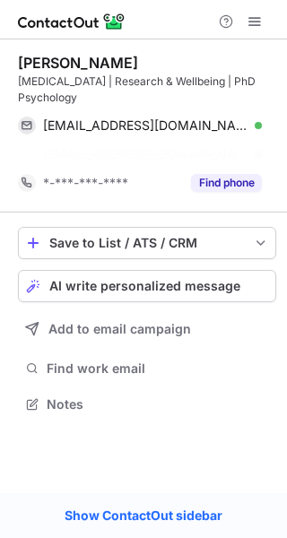
scroll to position [363, 287]
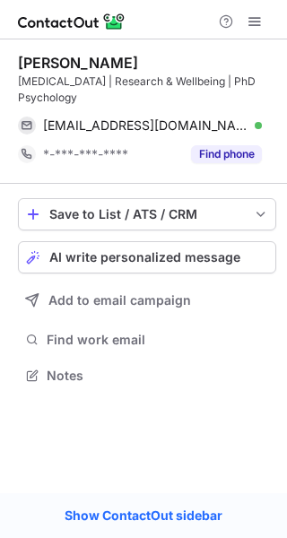
drag, startPoint x: 184, startPoint y: 61, endPoint x: 19, endPoint y: 59, distance: 165.1
click at [19, 59] on div "Dr.Sindu Padmanabhan" at bounding box center [147, 63] width 258 height 18
copy div "Dr.Sindu Padmanabhan"
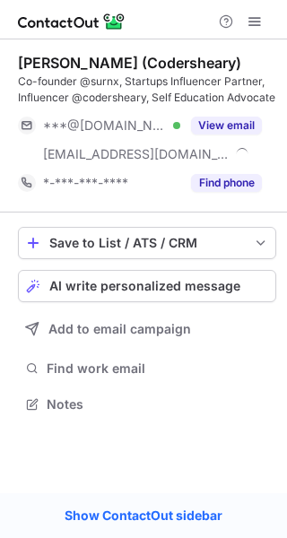
scroll to position [392, 287]
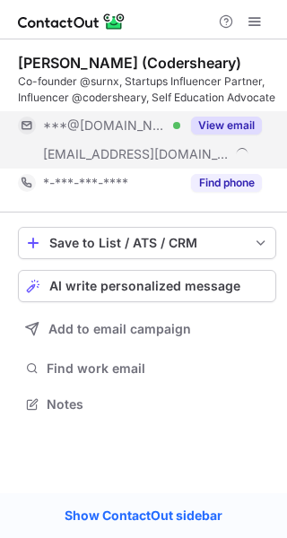
click at [240, 122] on button "View email" at bounding box center [226, 126] width 71 height 18
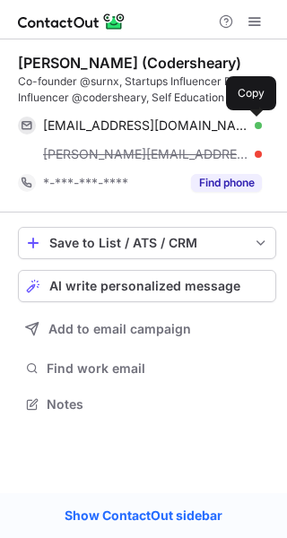
click at [253, 126] on span at bounding box center [253, 125] width 14 height 14
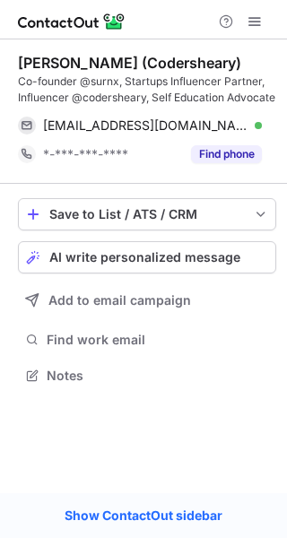
scroll to position [363, 287]
drag, startPoint x: 180, startPoint y: 60, endPoint x: 143, endPoint y: 59, distance: 37.7
click at [143, 59] on div "Sheary (Codersheary)" at bounding box center [147, 63] width 258 height 18
drag, startPoint x: 66, startPoint y: 60, endPoint x: 5, endPoint y: 68, distance: 61.5
click at [5, 68] on div "Sheary (Codersheary) Co-founder @surnx, Startups Influencer Partner, Influencer…" at bounding box center [143, 220] width 287 height 363
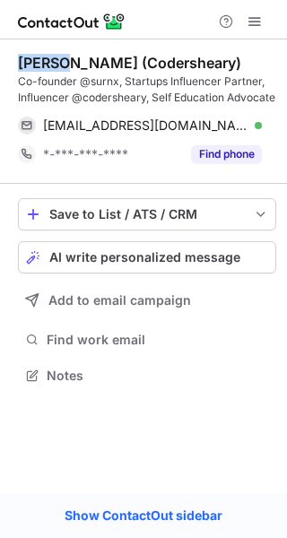
copy div "Sheary"
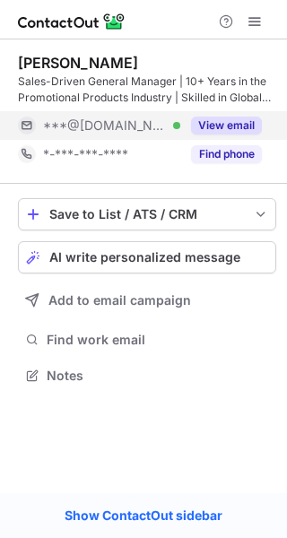
scroll to position [363, 287]
click at [239, 118] on button "View email" at bounding box center [226, 126] width 71 height 18
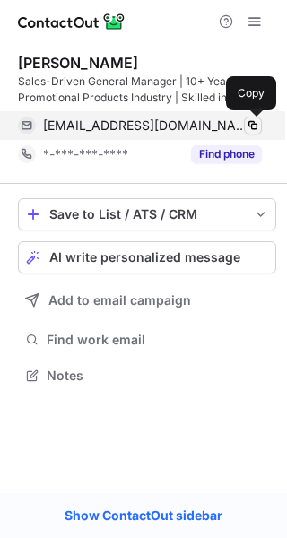
click at [251, 128] on span at bounding box center [253, 125] width 14 height 14
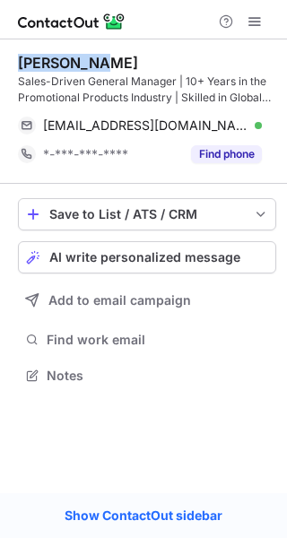
drag, startPoint x: 104, startPoint y: 57, endPoint x: 8, endPoint y: 66, distance: 96.5
click at [8, 66] on div "Megan Lang Sales-Driven General Manager | 10+ Years in the Promotional Products…" at bounding box center [143, 220] width 287 height 363
copy div "Megan Lang"
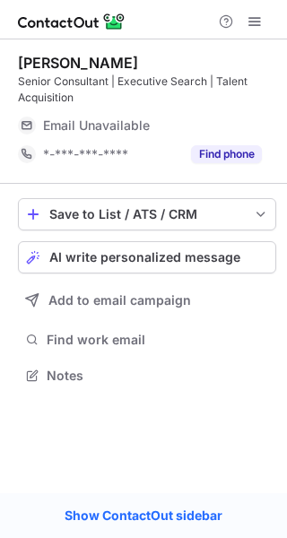
scroll to position [363, 287]
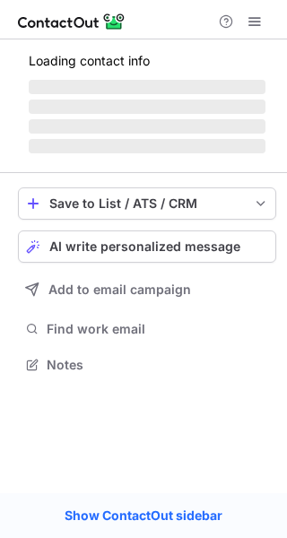
scroll to position [363, 287]
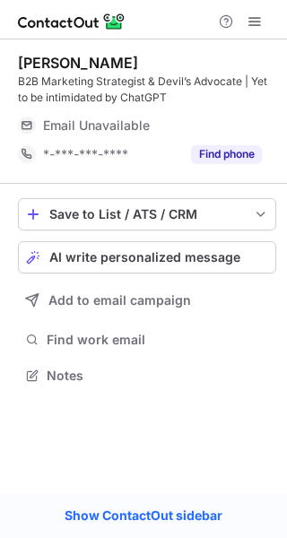
scroll to position [363, 287]
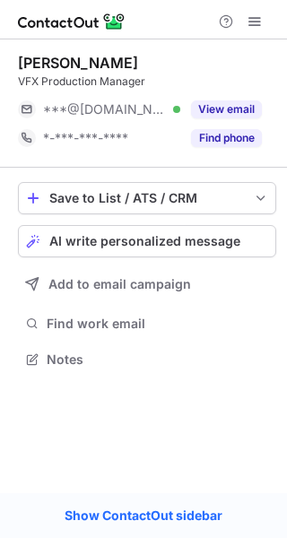
scroll to position [347, 287]
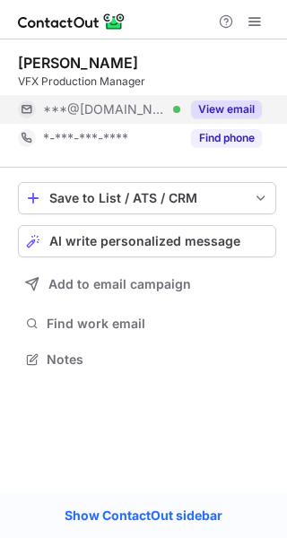
click at [239, 116] on button "View email" at bounding box center [226, 109] width 71 height 18
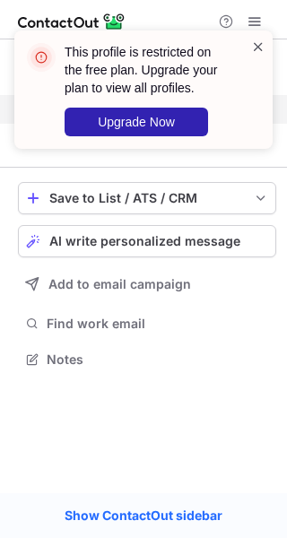
click at [256, 48] on span at bounding box center [258, 47] width 14 height 18
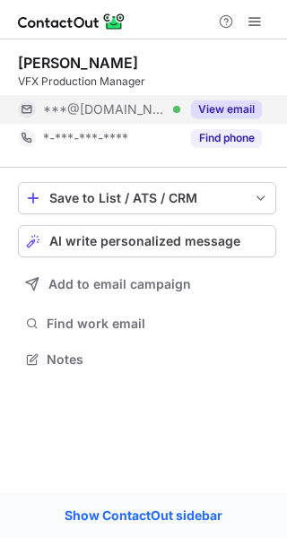
click at [256, 26] on div "This profile is restricted on the free plan. Upgrade your plan to view all prof…" at bounding box center [143, 97] width 287 height 169
click at [256, 26] on span at bounding box center [255, 21] width 14 height 14
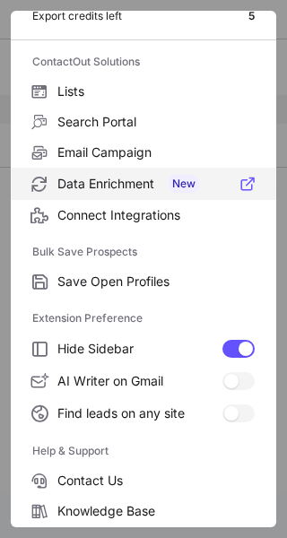
scroll to position [209, 0]
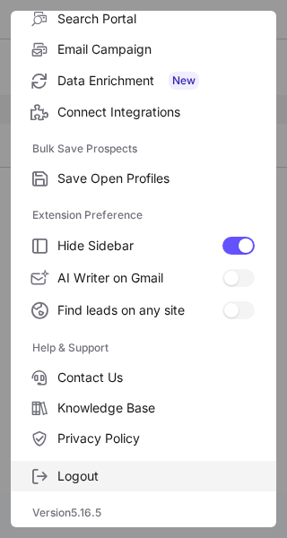
click at [100, 466] on label "Logout" at bounding box center [144, 476] width 266 height 31
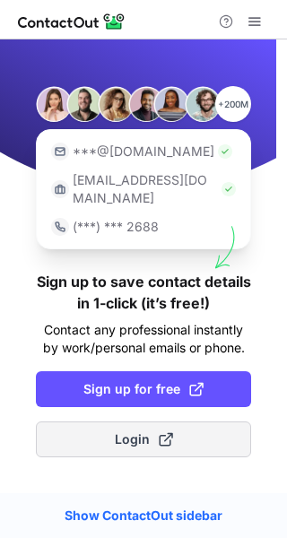
click at [145, 431] on span "Login" at bounding box center [144, 440] width 58 height 18
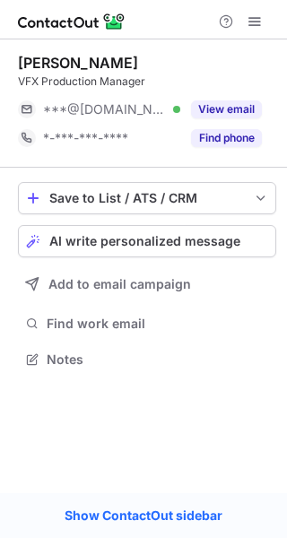
scroll to position [347, 287]
click at [263, 16] on button at bounding box center [255, 22] width 22 height 22
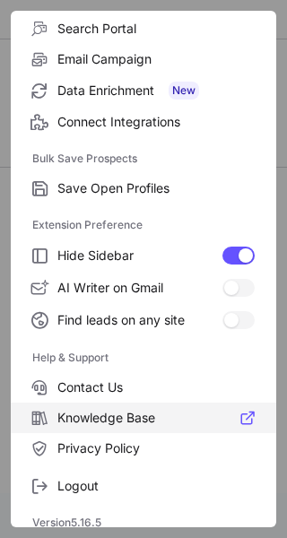
scroll to position [209, 0]
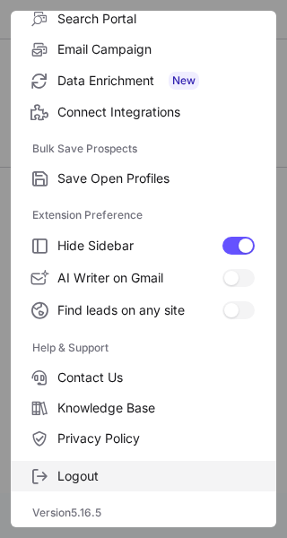
click at [96, 470] on span "Logout" at bounding box center [155, 476] width 197 height 16
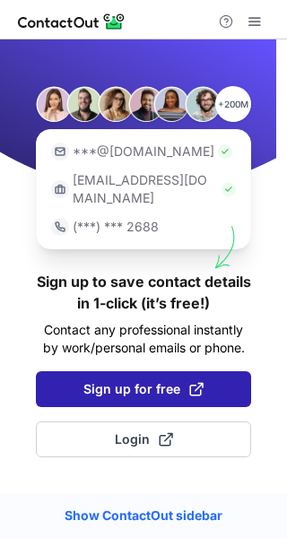
click at [156, 371] on button "Sign up for free" at bounding box center [143, 389] width 215 height 36
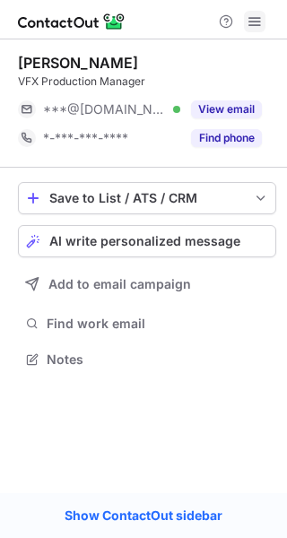
scroll to position [347, 287]
click at [255, 28] on span at bounding box center [255, 21] width 14 height 14
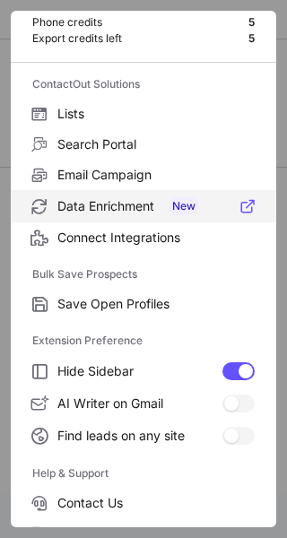
scroll to position [209, 0]
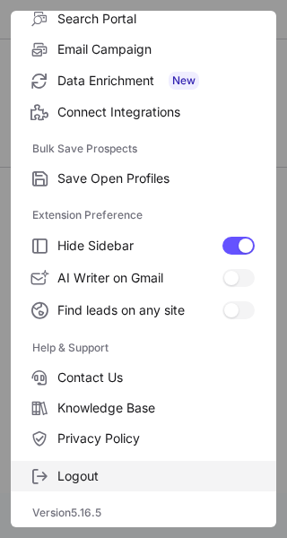
click at [100, 471] on span "Logout" at bounding box center [155, 476] width 197 height 16
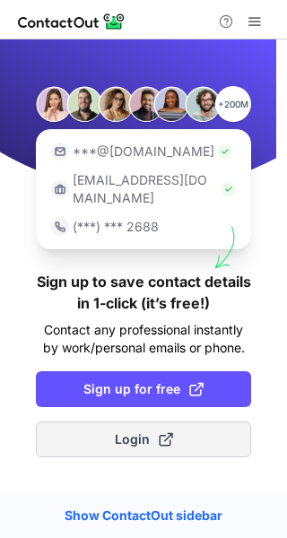
click at [122, 431] on span "Login" at bounding box center [144, 440] width 58 height 18
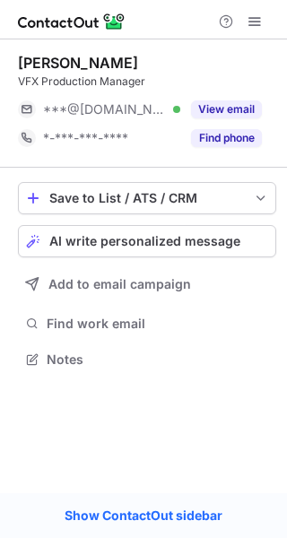
scroll to position [347, 287]
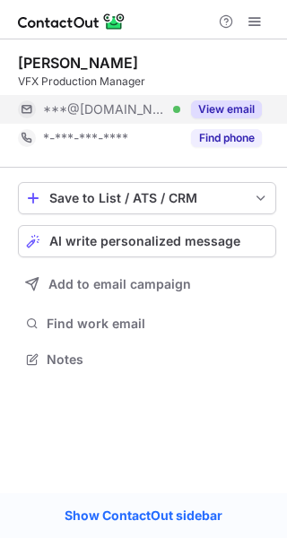
click at [220, 121] on div "View email" at bounding box center [221, 109] width 82 height 29
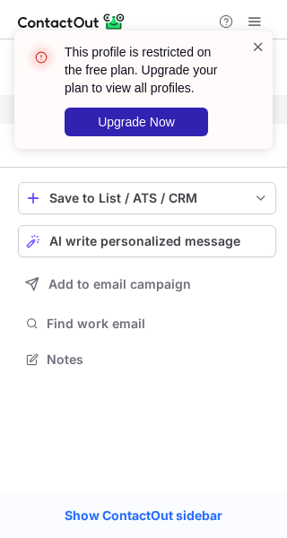
click at [258, 41] on span at bounding box center [258, 47] width 14 height 18
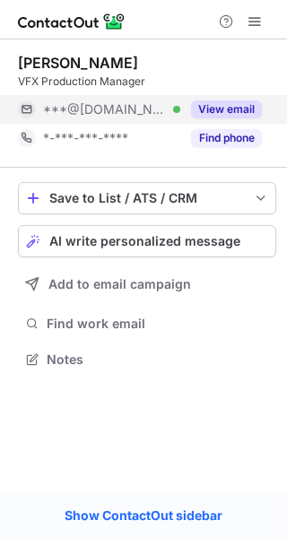
click at [257, 23] on div "This profile is restricted on the free plan. Upgrade your plan to view all prof…" at bounding box center [143, 97] width 287 height 169
click at [257, 23] on span at bounding box center [255, 21] width 14 height 14
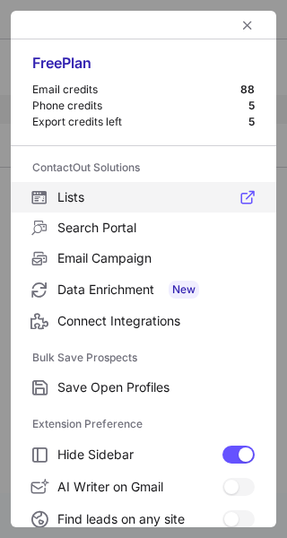
scroll to position [209, 0]
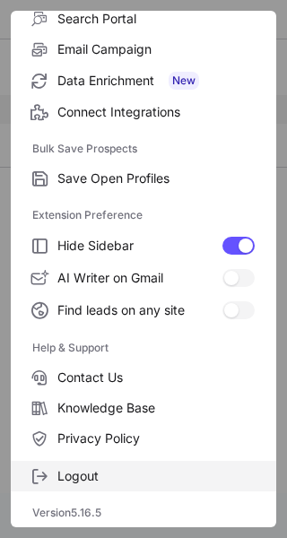
click at [103, 466] on label "Logout" at bounding box center [144, 476] width 266 height 31
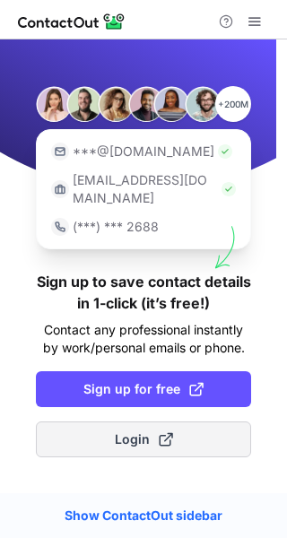
click at [119, 433] on button "Login" at bounding box center [143, 440] width 215 height 36
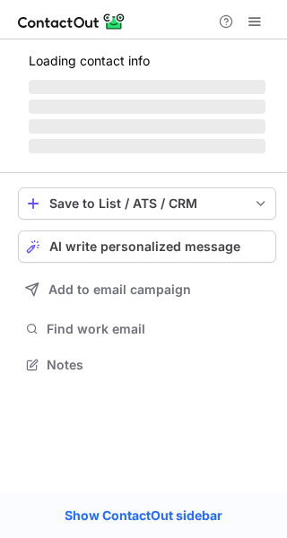
scroll to position [347, 287]
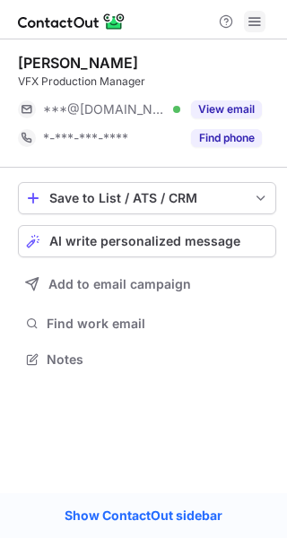
click at [256, 16] on span at bounding box center [255, 21] width 14 height 14
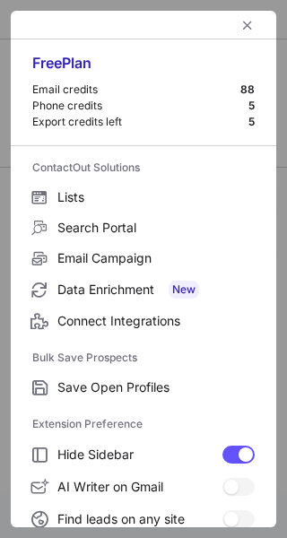
scroll to position [209, 0]
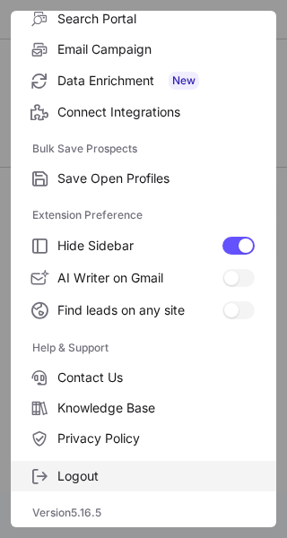
click at [81, 464] on label "Logout" at bounding box center [144, 476] width 266 height 31
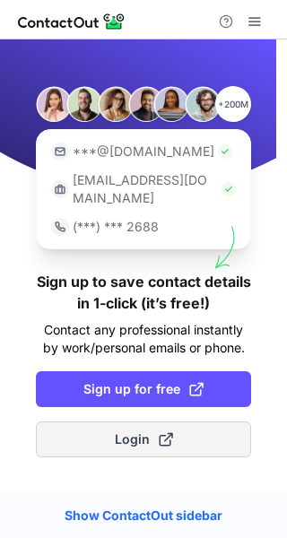
click at [108, 432] on button "Login" at bounding box center [143, 440] width 215 height 36
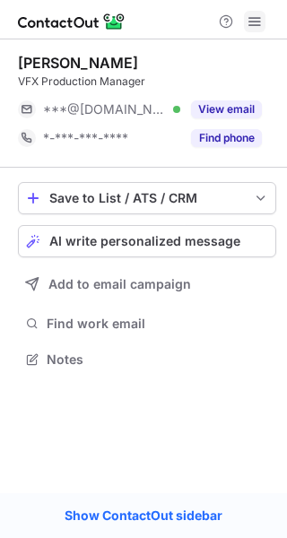
scroll to position [347, 287]
click at [262, 19] on button at bounding box center [255, 22] width 22 height 22
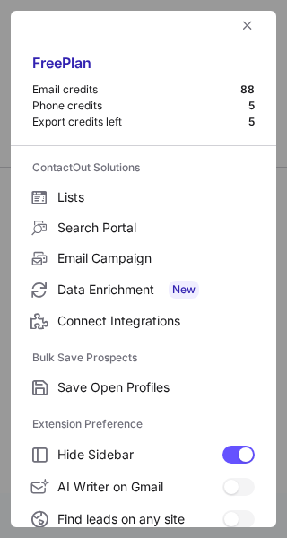
scroll to position [209, 0]
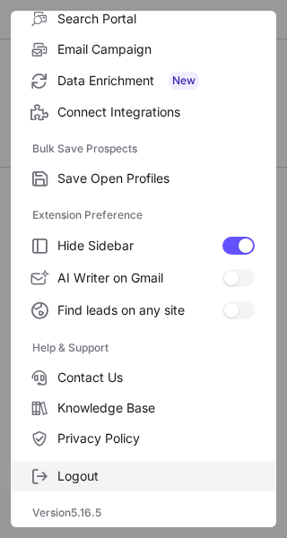
click at [87, 475] on span "Logout" at bounding box center [155, 476] width 197 height 16
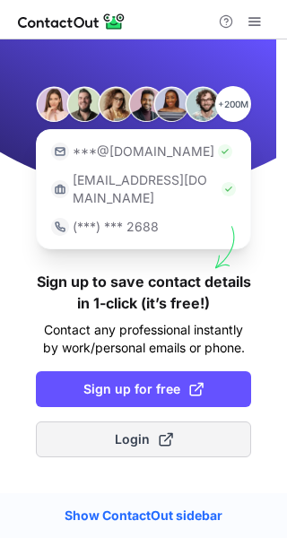
click at [125, 431] on span "Login" at bounding box center [144, 440] width 58 height 18
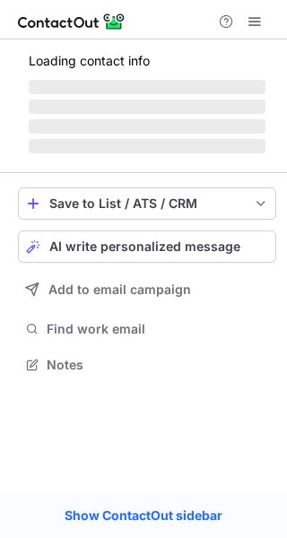
scroll to position [347, 287]
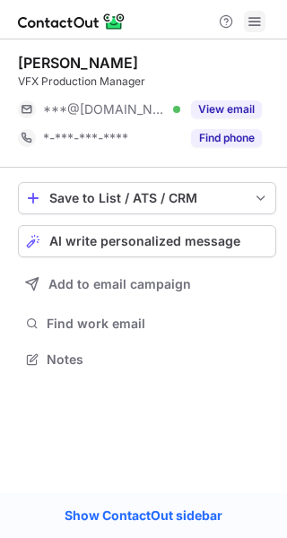
click at [253, 28] on span at bounding box center [255, 21] width 14 height 14
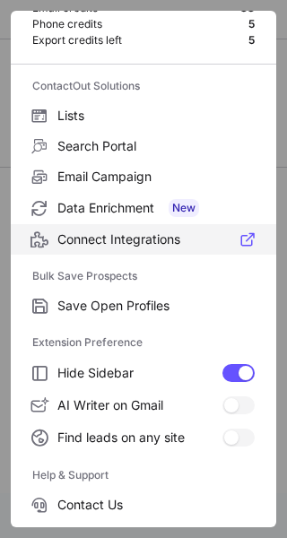
scroll to position [209, 0]
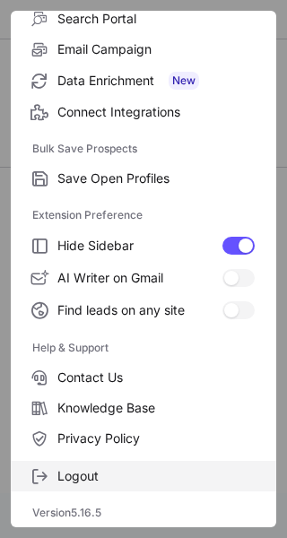
click at [95, 475] on span "Logout" at bounding box center [155, 476] width 197 height 16
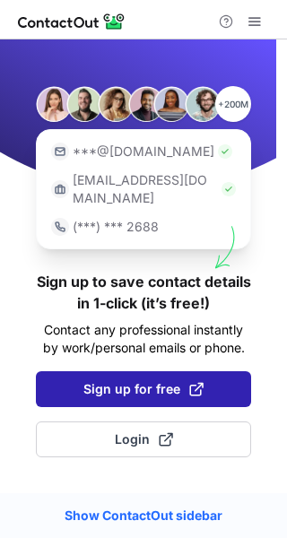
click at [124, 380] on span "Sign up for free" at bounding box center [143, 389] width 120 height 18
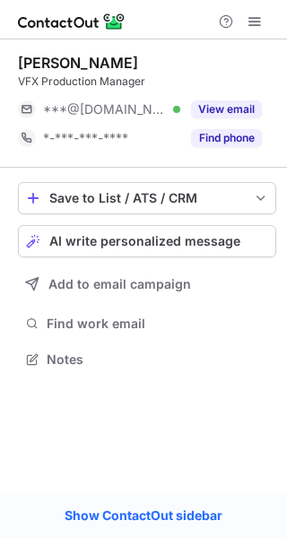
scroll to position [347, 287]
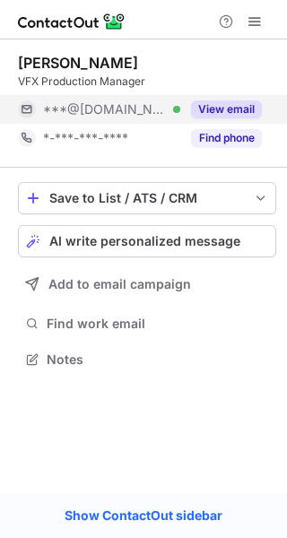
click at [240, 114] on button "View email" at bounding box center [226, 109] width 71 height 18
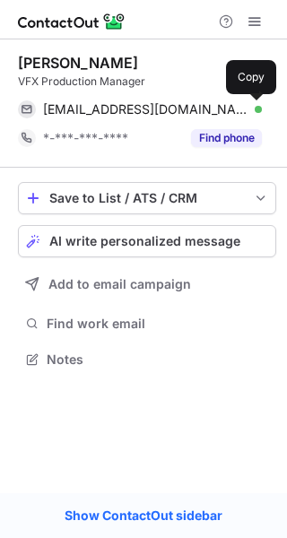
click at [256, 107] on span at bounding box center [253, 109] width 14 height 14
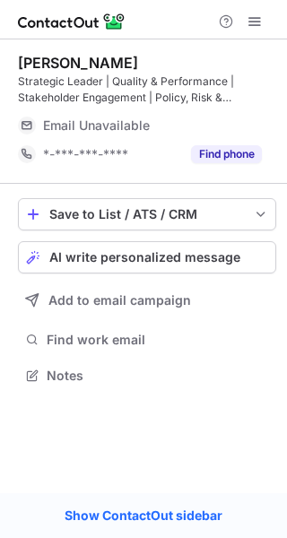
scroll to position [363, 287]
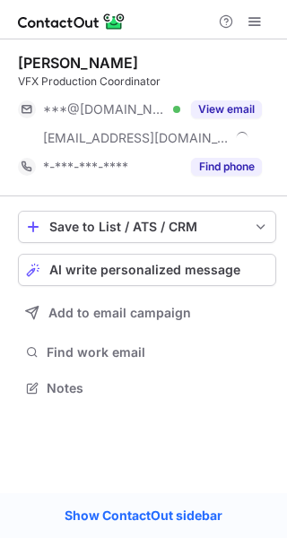
scroll to position [376, 287]
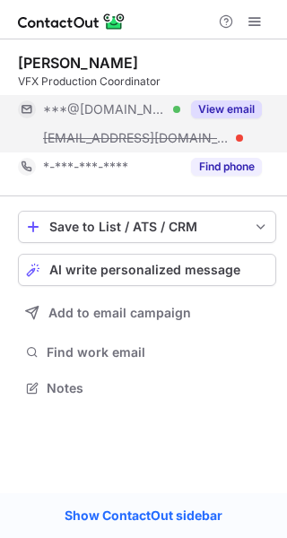
click at [240, 107] on button "View email" at bounding box center [226, 109] width 71 height 18
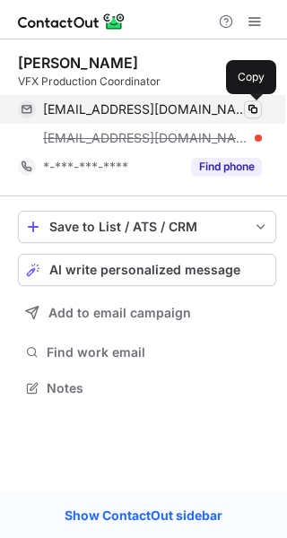
click at [248, 109] on span at bounding box center [253, 109] width 14 height 14
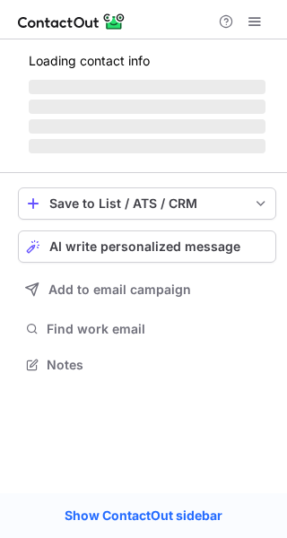
scroll to position [347, 287]
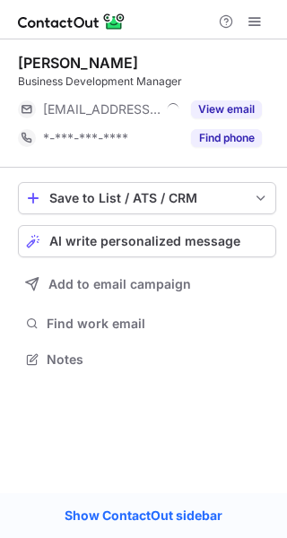
scroll to position [347, 287]
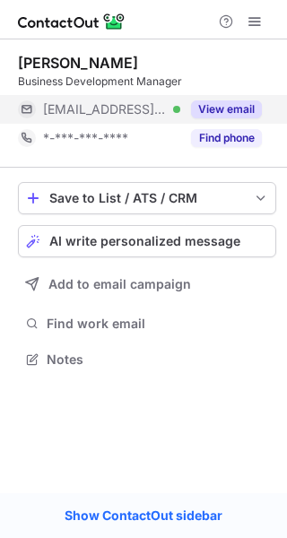
click at [240, 109] on button "View email" at bounding box center [226, 109] width 71 height 18
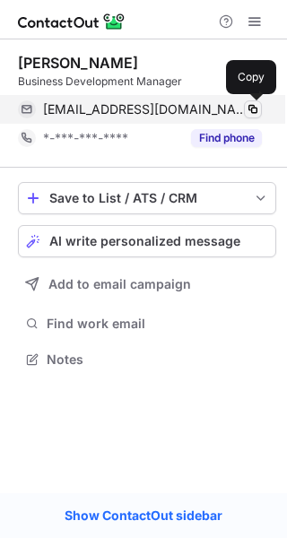
click at [257, 109] on span at bounding box center [253, 109] width 14 height 14
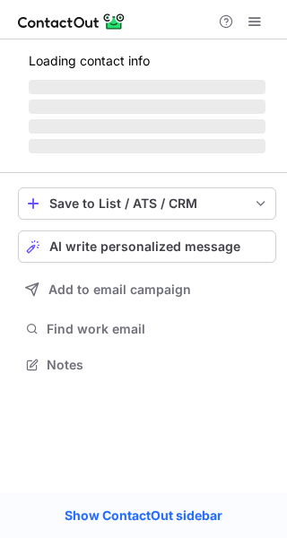
scroll to position [392, 287]
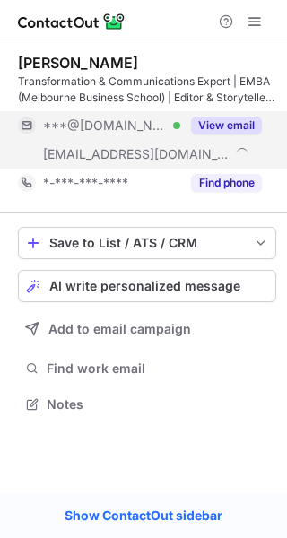
click at [245, 126] on button "View email" at bounding box center [226, 126] width 71 height 18
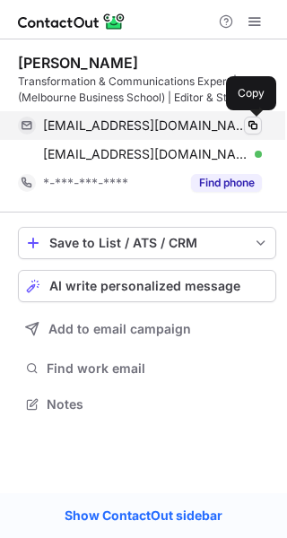
click at [254, 126] on span at bounding box center [253, 125] width 14 height 14
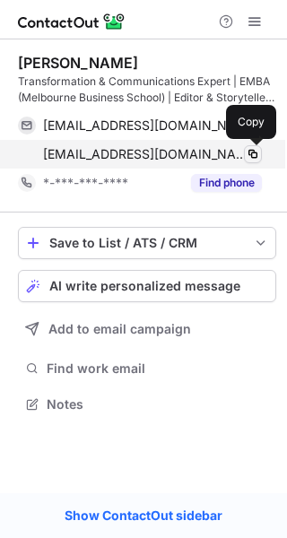
click at [253, 150] on span at bounding box center [253, 154] width 14 height 14
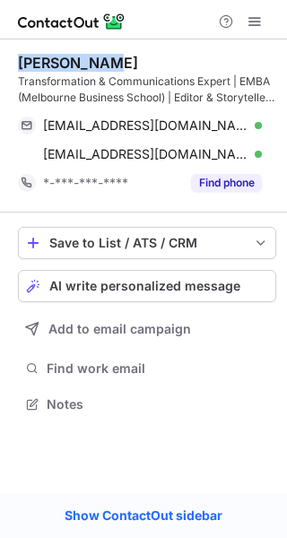
copy div "[PERSON_NAME]"
drag, startPoint x: 113, startPoint y: 57, endPoint x: 18, endPoint y: 57, distance: 95.1
click at [18, 57] on div "[PERSON_NAME]" at bounding box center [147, 63] width 258 height 18
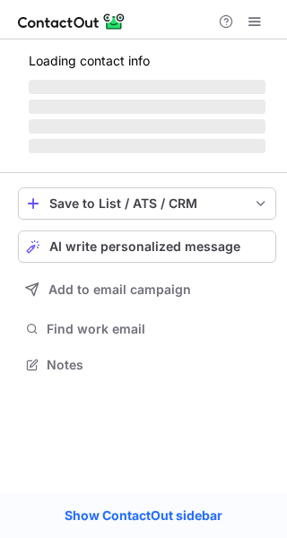
scroll to position [363, 287]
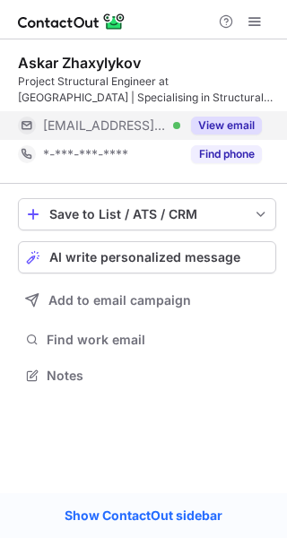
click at [243, 120] on button "View email" at bounding box center [226, 126] width 71 height 18
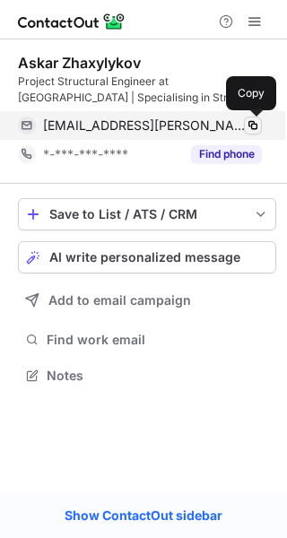
click at [255, 124] on span at bounding box center [253, 125] width 14 height 14
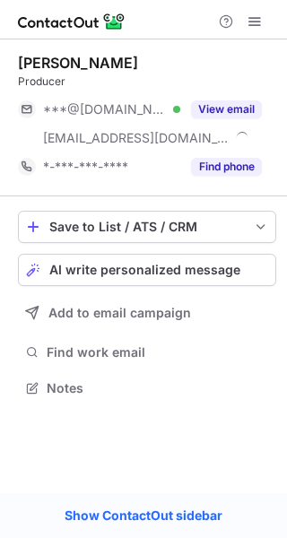
scroll to position [376, 287]
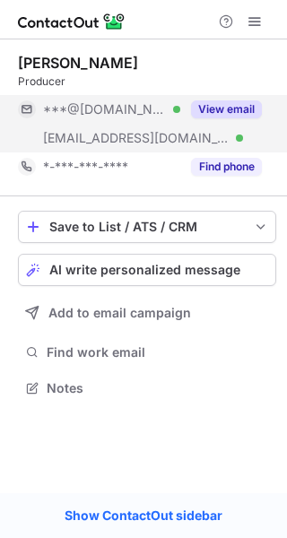
click at [223, 102] on button "View email" at bounding box center [226, 109] width 71 height 18
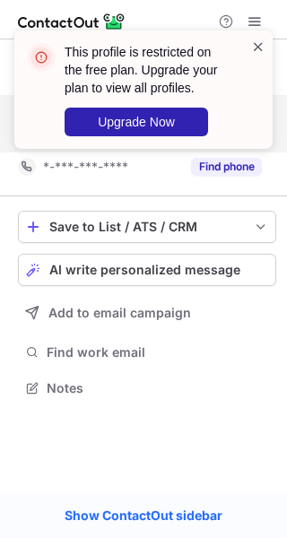
click at [257, 41] on span at bounding box center [258, 47] width 14 height 18
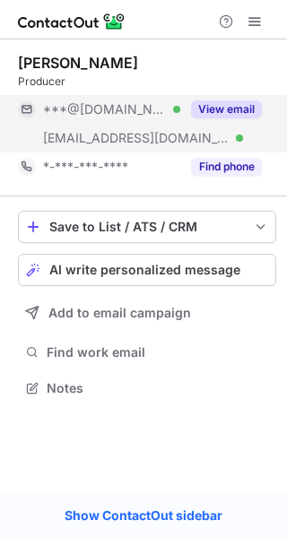
click at [246, 32] on div at bounding box center [143, 19] width 287 height 39
click at [250, 27] on span at bounding box center [255, 21] width 14 height 14
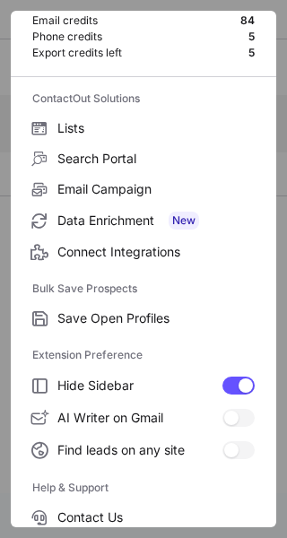
scroll to position [209, 0]
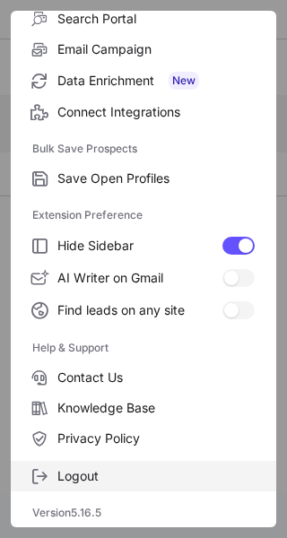
click at [97, 471] on span "Logout" at bounding box center [155, 476] width 197 height 16
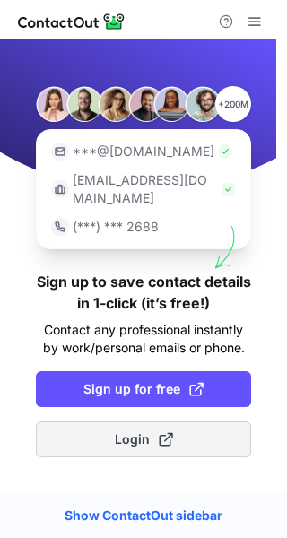
click at [128, 431] on span "Login" at bounding box center [144, 440] width 58 height 18
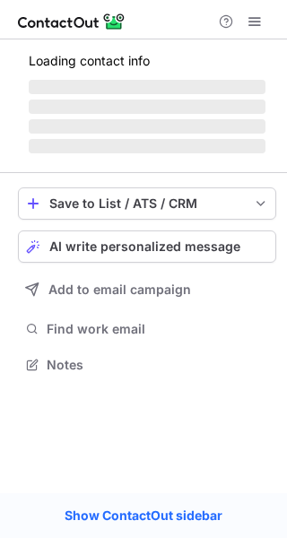
scroll to position [376, 287]
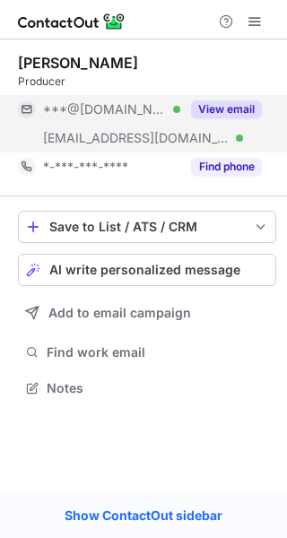
click at [247, 112] on button "View email" at bounding box center [226, 109] width 71 height 18
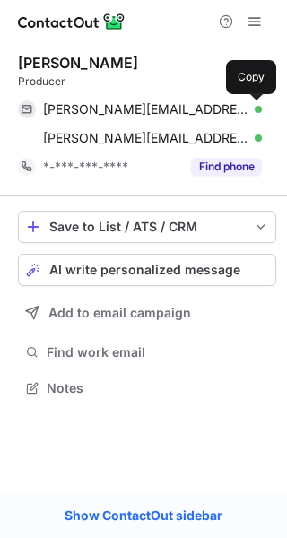
click at [253, 112] on span at bounding box center [253, 109] width 14 height 14
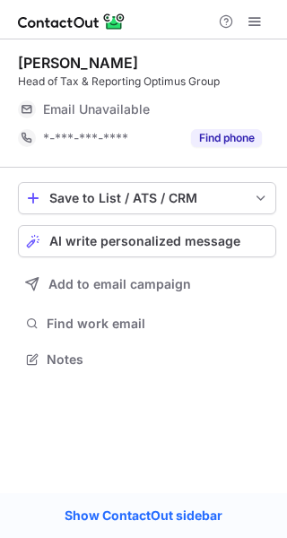
scroll to position [347, 287]
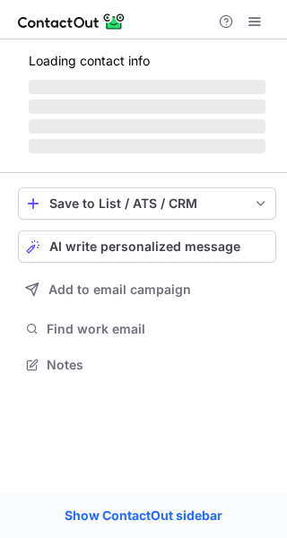
scroll to position [306, 287]
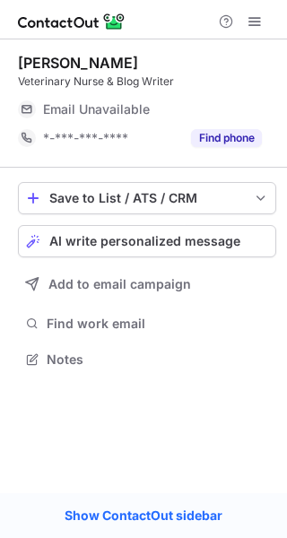
scroll to position [347, 287]
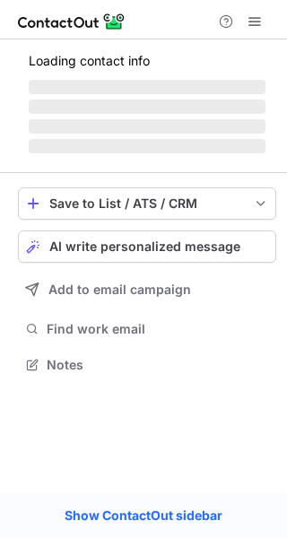
scroll to position [405, 287]
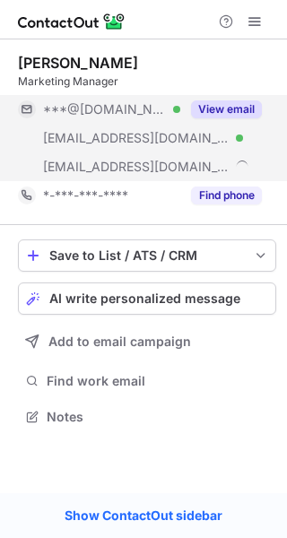
click at [242, 106] on button "View email" at bounding box center [226, 109] width 71 height 18
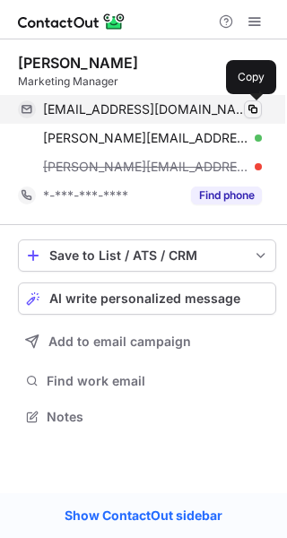
click at [252, 111] on span at bounding box center [253, 109] width 14 height 14
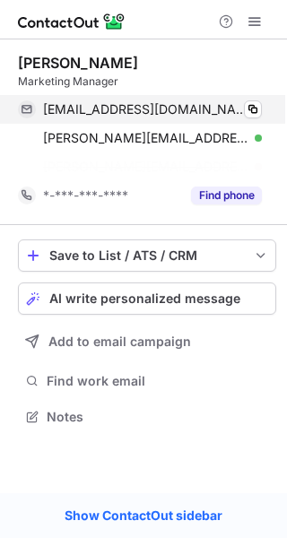
scroll to position [376, 287]
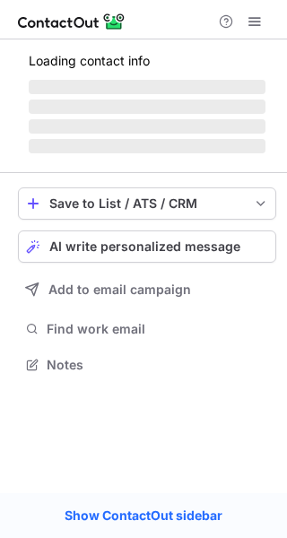
scroll to position [363, 287]
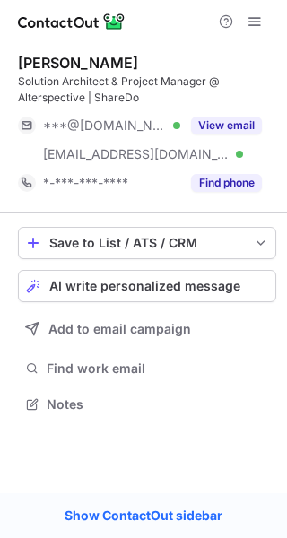
scroll to position [392, 287]
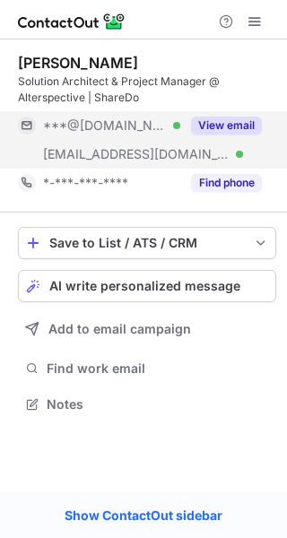
click at [222, 122] on button "View email" at bounding box center [226, 126] width 71 height 18
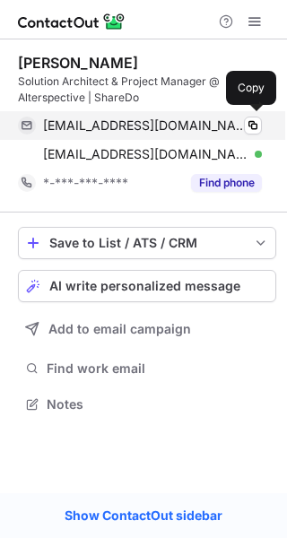
click at [236, 131] on div "monikapodemska@gmail.com Verified" at bounding box center [152, 126] width 219 height 16
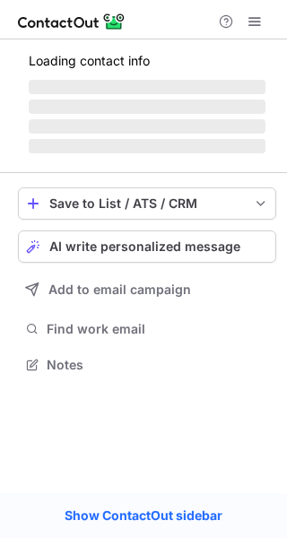
scroll to position [347, 287]
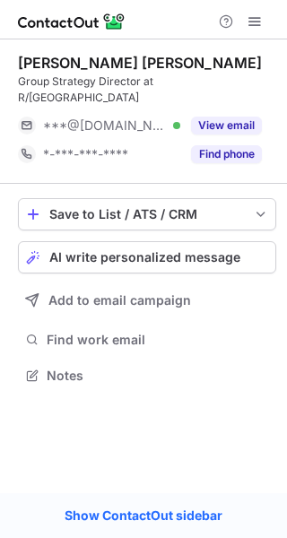
scroll to position [347, 287]
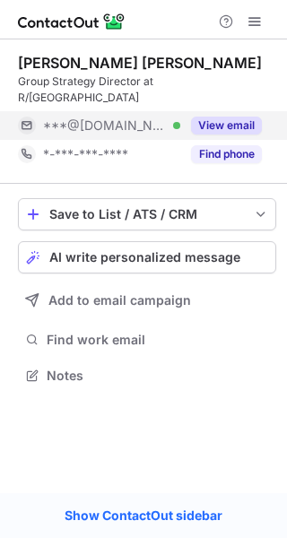
click at [237, 117] on button "View email" at bounding box center [226, 126] width 71 height 18
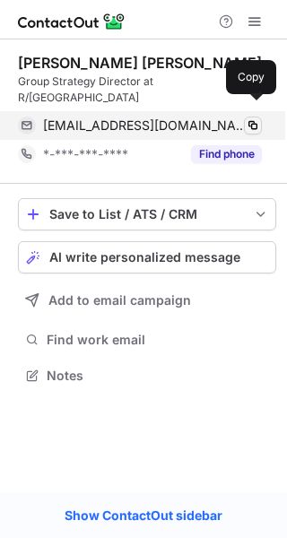
click at [247, 118] on span at bounding box center [253, 125] width 14 height 14
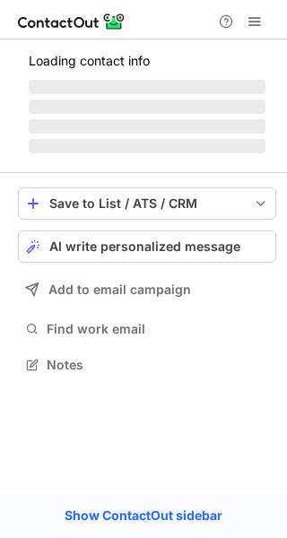
scroll to position [363, 287]
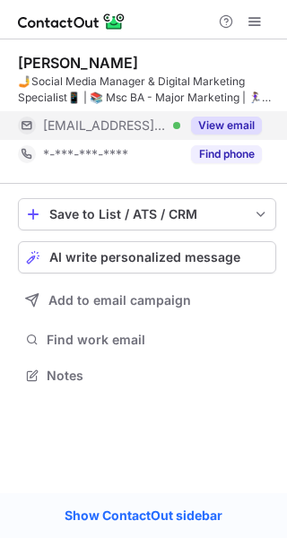
click at [220, 116] on div "View email" at bounding box center [221, 125] width 82 height 29
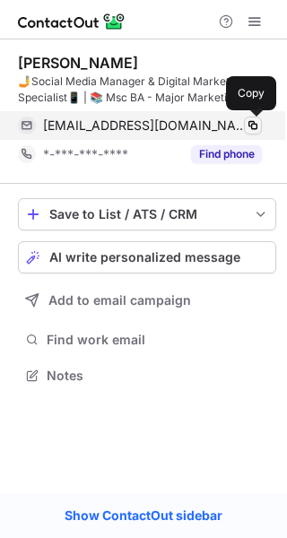
click at [245, 123] on button at bounding box center [253, 126] width 18 height 18
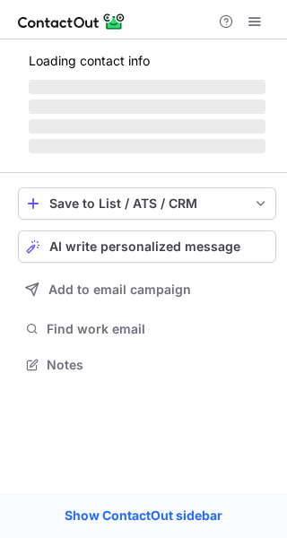
scroll to position [347, 287]
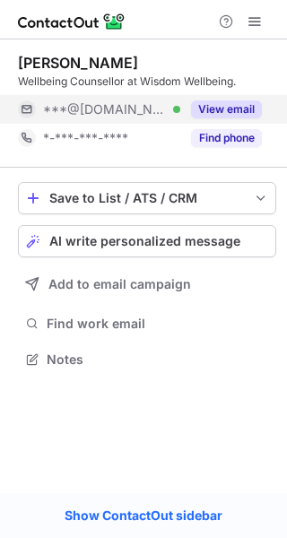
click at [221, 115] on button "View email" at bounding box center [226, 109] width 71 height 18
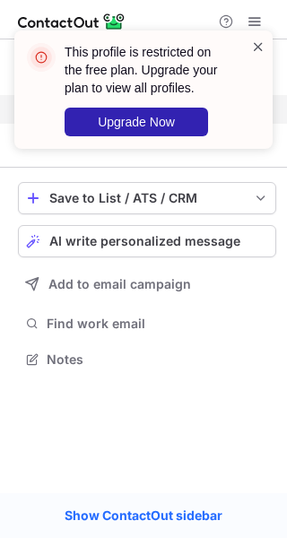
click at [262, 46] on span at bounding box center [258, 47] width 14 height 18
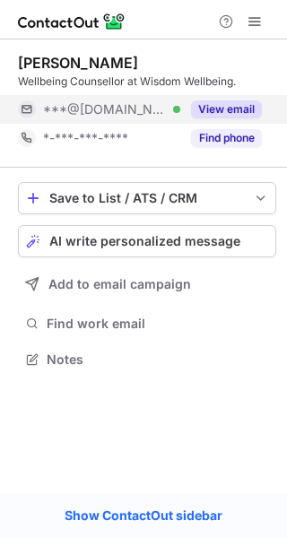
click at [256, 26] on div "This profile is restricted on the free plan. Upgrade your plan to view all prof…" at bounding box center [143, 97] width 287 height 169
click at [256, 26] on span at bounding box center [255, 21] width 14 height 14
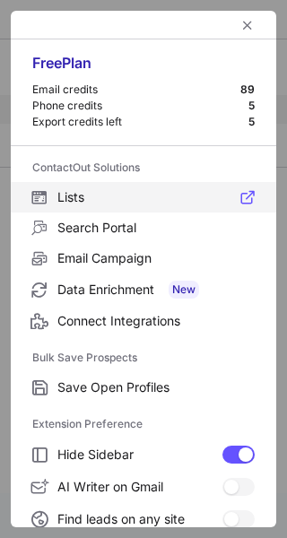
scroll to position [209, 0]
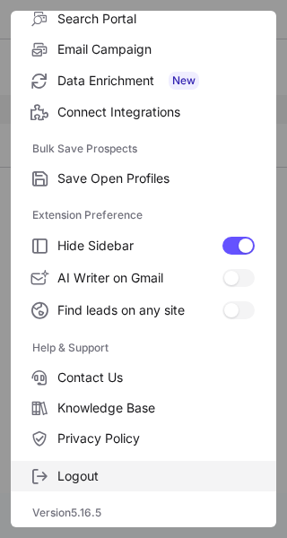
click at [90, 474] on span "Logout" at bounding box center [155, 476] width 197 height 16
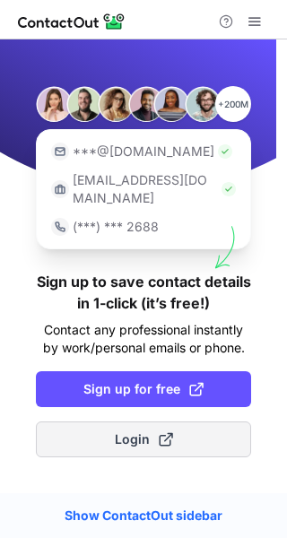
click at [118, 431] on span "Login" at bounding box center [144, 440] width 58 height 18
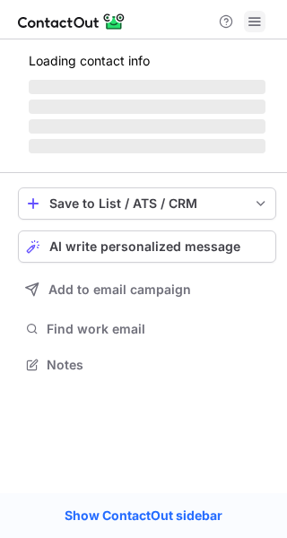
scroll to position [347, 287]
click at [259, 17] on span at bounding box center [255, 21] width 14 height 14
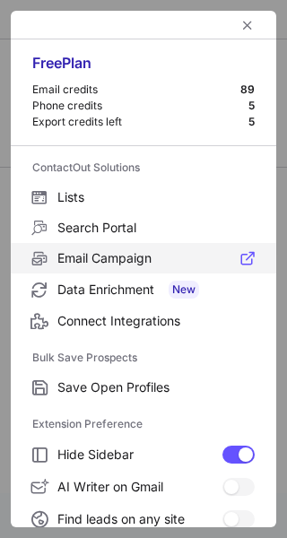
scroll to position [209, 0]
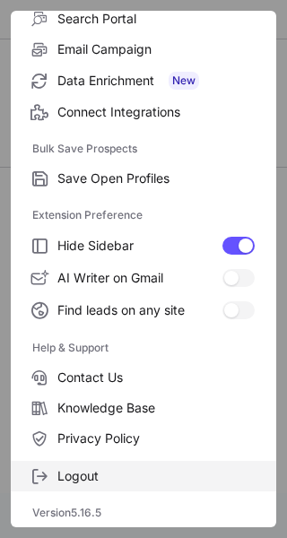
click at [94, 476] on span "Logout" at bounding box center [155, 476] width 197 height 16
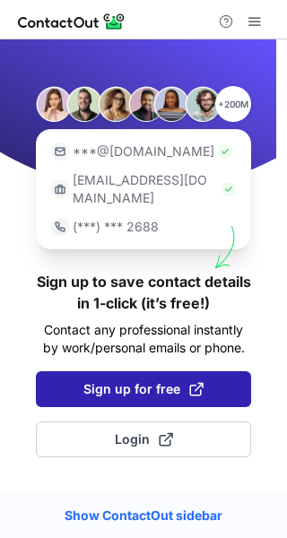
click at [124, 382] on button "Sign up for free" at bounding box center [143, 389] width 215 height 36
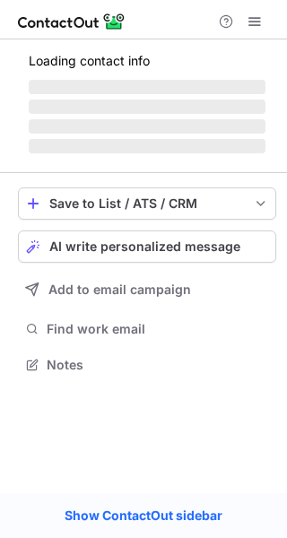
scroll to position [347, 287]
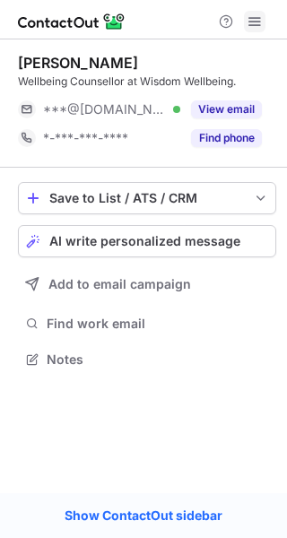
click at [248, 21] on span at bounding box center [255, 21] width 14 height 14
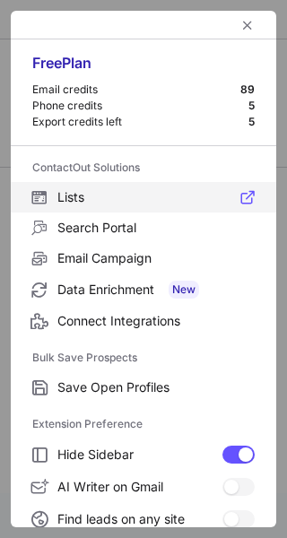
scroll to position [209, 0]
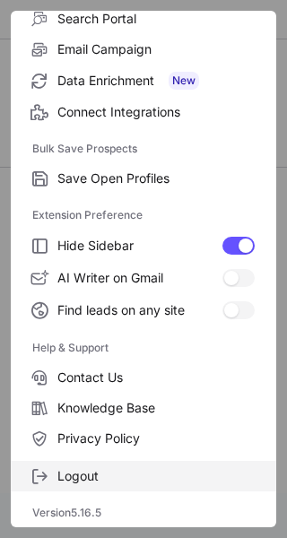
click at [92, 470] on span "Logout" at bounding box center [155, 476] width 197 height 16
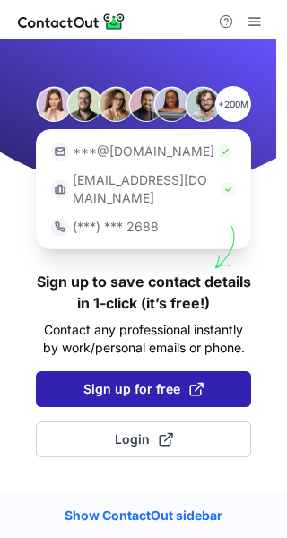
click at [120, 380] on span "Sign up for free" at bounding box center [143, 389] width 120 height 18
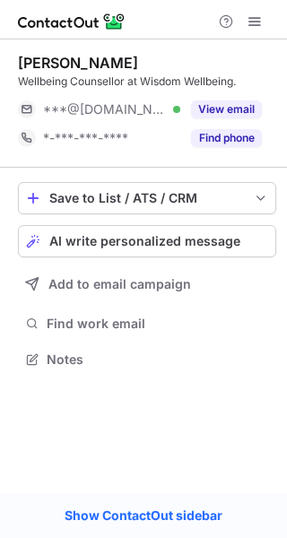
scroll to position [347, 287]
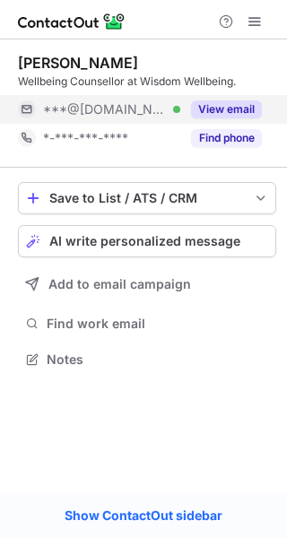
click at [240, 111] on button "View email" at bounding box center [226, 109] width 71 height 18
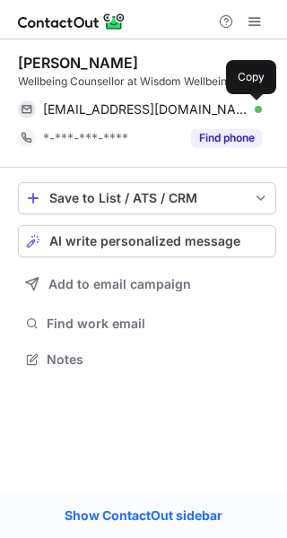
click at [251, 109] on span at bounding box center [253, 109] width 14 height 14
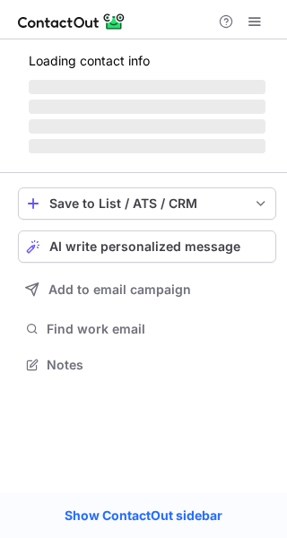
scroll to position [392, 287]
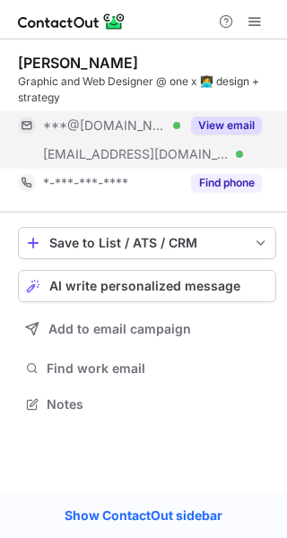
click at [238, 124] on button "View email" at bounding box center [226, 126] width 71 height 18
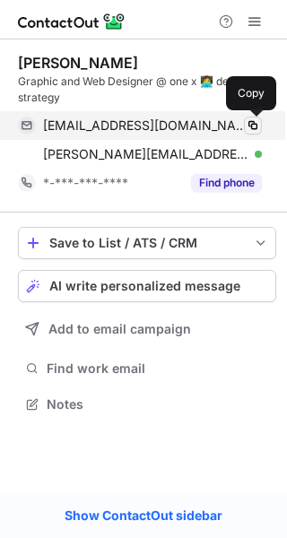
click at [253, 127] on span at bounding box center [253, 125] width 14 height 14
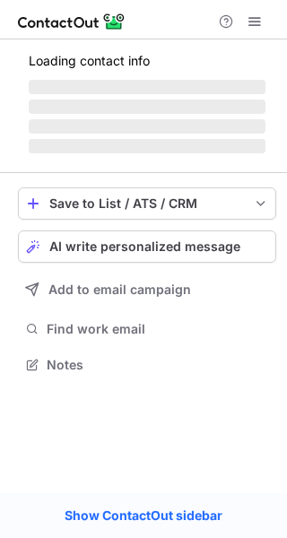
scroll to position [363, 287]
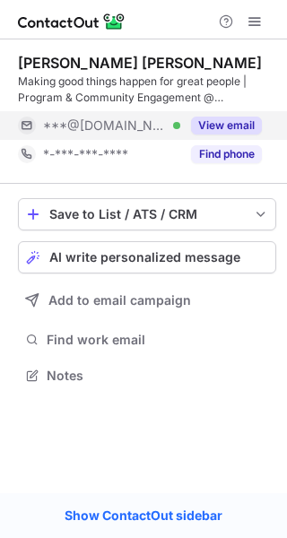
click at [240, 113] on div "View email" at bounding box center [221, 125] width 82 height 29
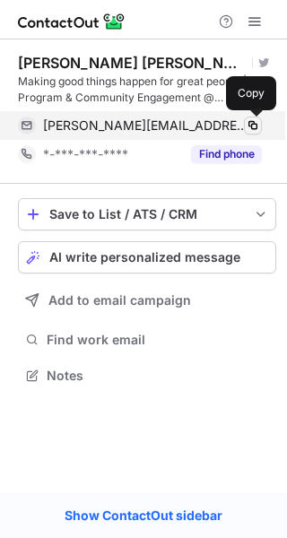
click at [253, 125] on span at bounding box center [253, 125] width 14 height 14
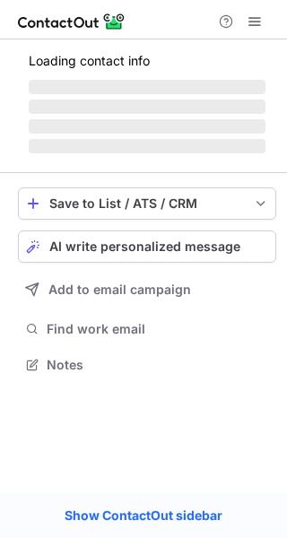
scroll to position [405, 287]
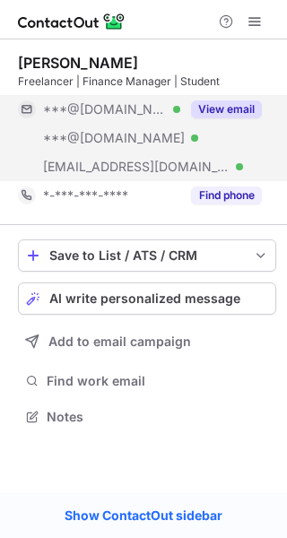
click at [254, 103] on button "View email" at bounding box center [226, 109] width 71 height 18
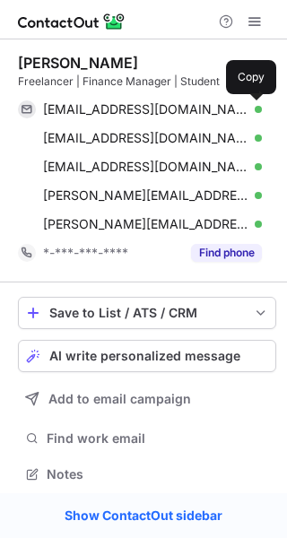
scroll to position [462, 275]
click at [254, 103] on span at bounding box center [253, 109] width 14 height 14
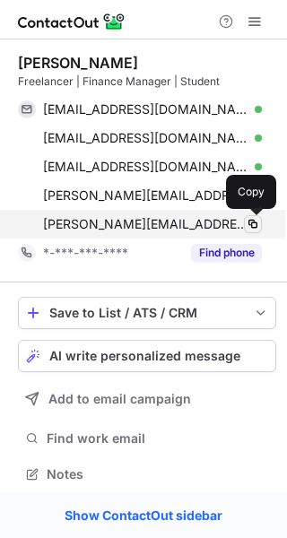
click at [256, 222] on span at bounding box center [253, 224] width 14 height 14
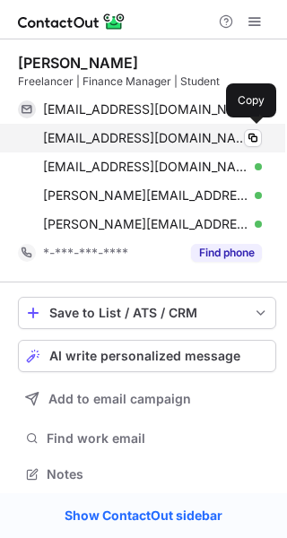
click at [236, 141] on div "kateharrisonvpa@gmail.com Verified" at bounding box center [152, 138] width 219 height 16
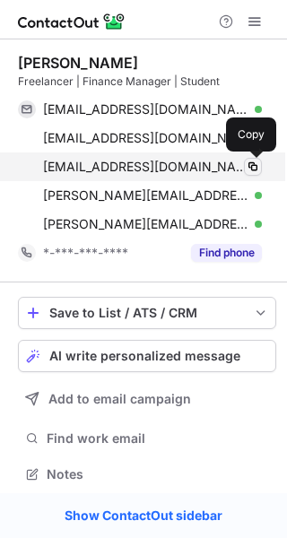
click at [252, 162] on span at bounding box center [253, 167] width 14 height 14
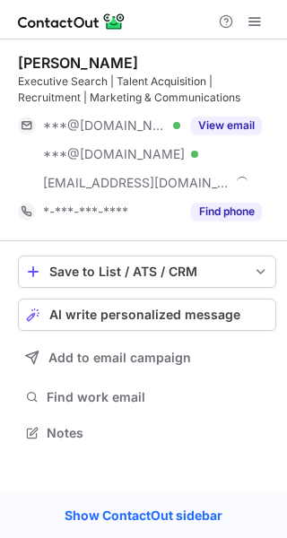
scroll to position [421, 287]
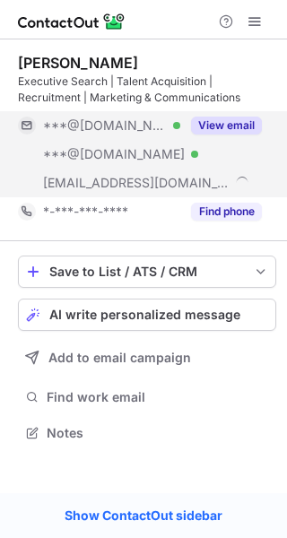
click at [244, 119] on button "View email" at bounding box center [226, 126] width 71 height 18
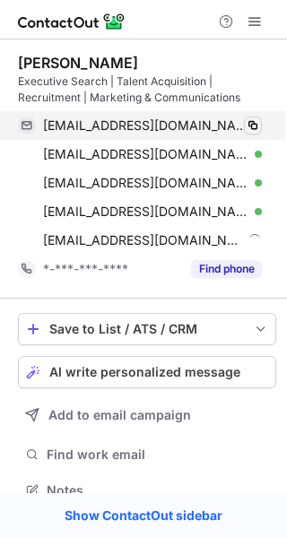
scroll to position [478, 275]
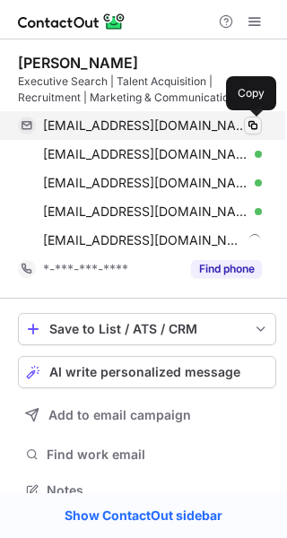
click at [253, 126] on span at bounding box center [253, 125] width 14 height 14
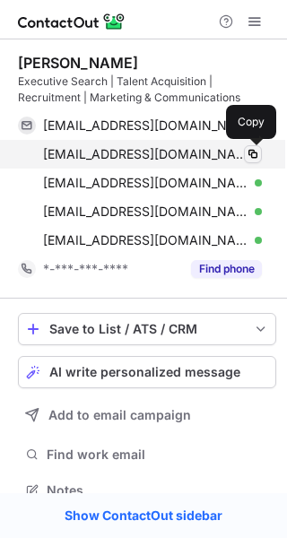
click at [248, 145] on button at bounding box center [253, 154] width 18 height 18
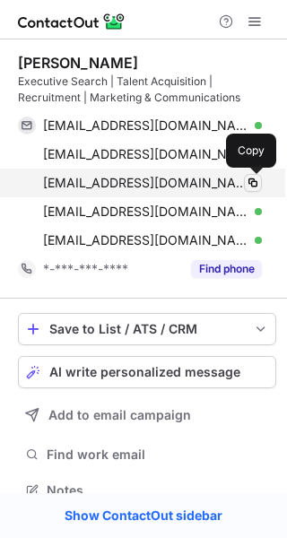
click at [249, 185] on span at bounding box center [253, 183] width 14 height 14
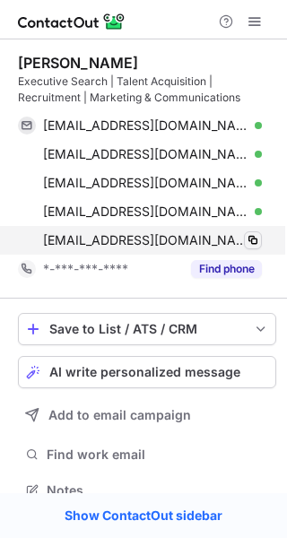
click at [247, 240] on span at bounding box center [253, 240] width 14 height 14
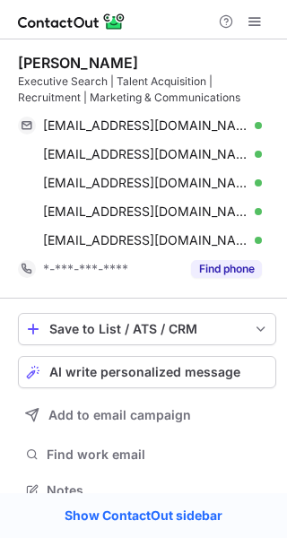
drag, startPoint x: 129, startPoint y: 60, endPoint x: 18, endPoint y: 63, distance: 111.3
click at [18, 63] on div "Soraya Nasseri" at bounding box center [147, 63] width 258 height 18
copy div "Soraya Nasseri"
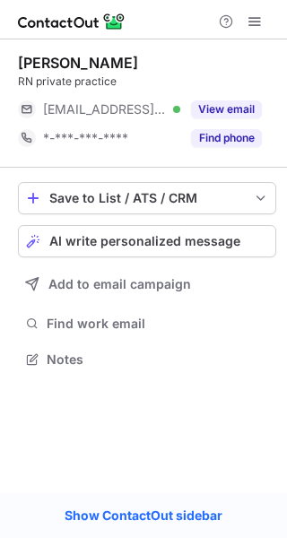
scroll to position [347, 287]
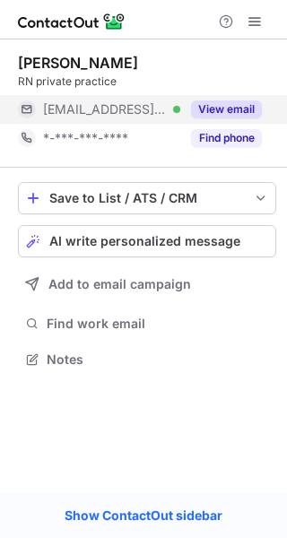
click at [243, 108] on button "View email" at bounding box center [226, 109] width 71 height 18
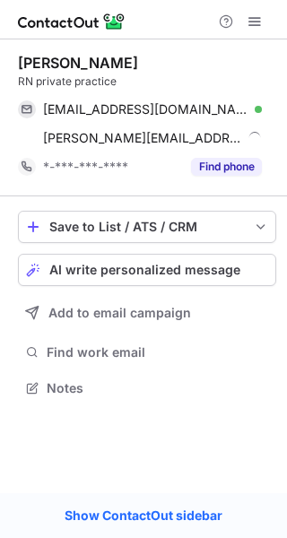
scroll to position [376, 287]
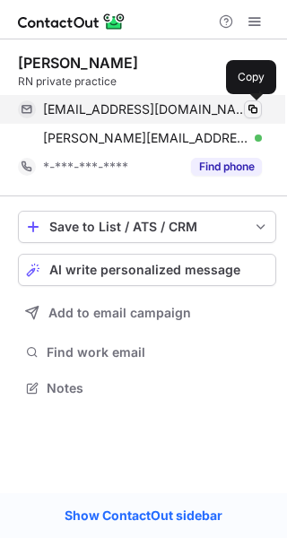
click at [254, 109] on span at bounding box center [253, 109] width 14 height 14
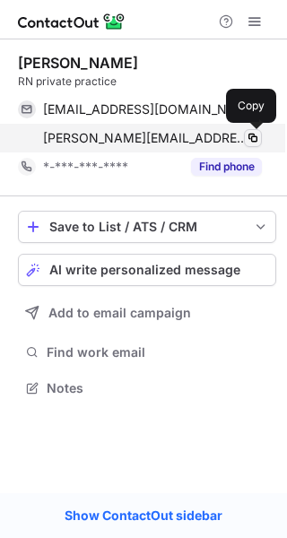
click at [254, 146] on button at bounding box center [253, 138] width 18 height 18
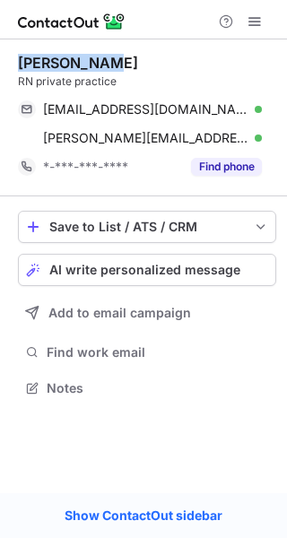
drag, startPoint x: 102, startPoint y: 70, endPoint x: 5, endPoint y: 61, distance: 97.3
click at [5, 61] on div "Kelli Kirby RN private practice jpk2@bigpond.com Verified Copy kelli@neurocentr…" at bounding box center [143, 227] width 287 height 376
copy div "Kelli Kirby"
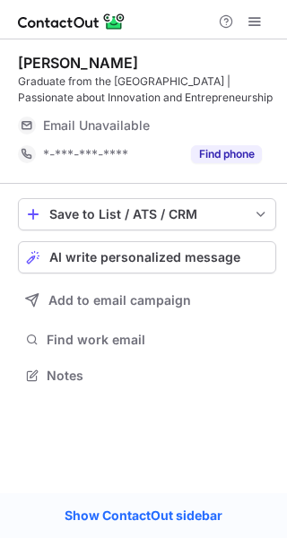
scroll to position [363, 287]
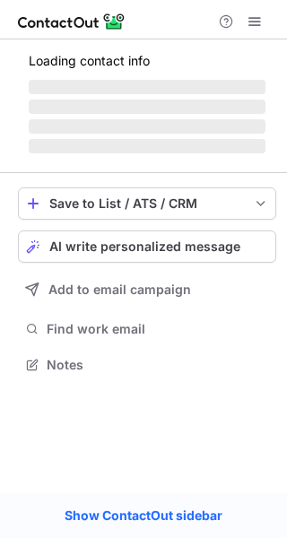
scroll to position [347, 287]
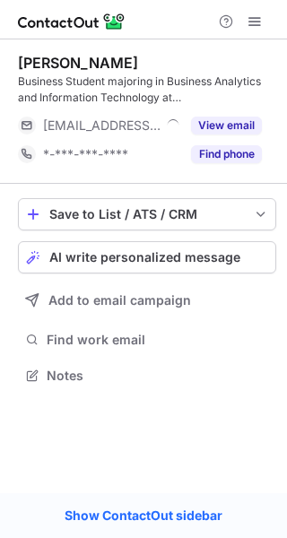
scroll to position [363, 287]
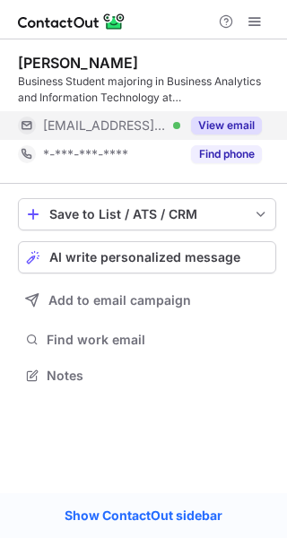
click at [243, 125] on button "View email" at bounding box center [226, 126] width 71 height 18
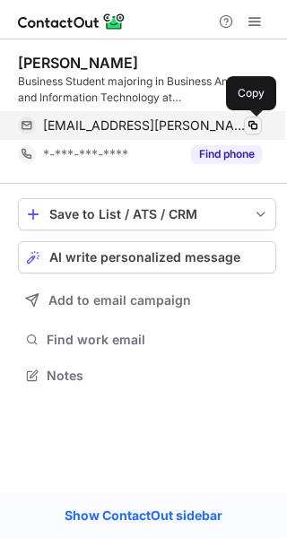
click at [251, 126] on span at bounding box center [253, 125] width 14 height 14
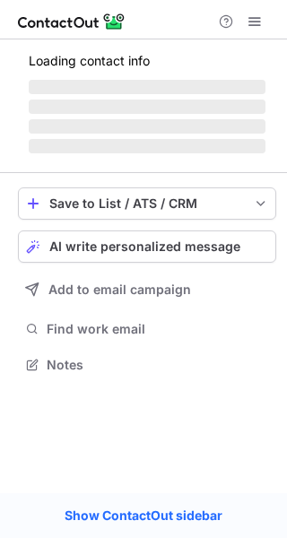
scroll to position [376, 287]
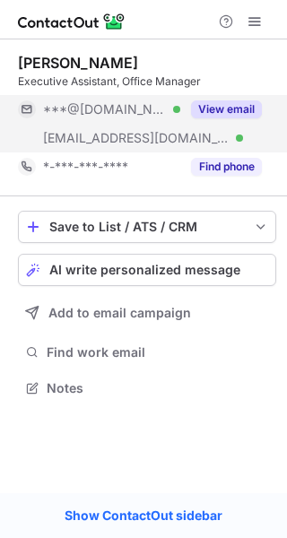
click at [245, 102] on button "View email" at bounding box center [226, 109] width 71 height 18
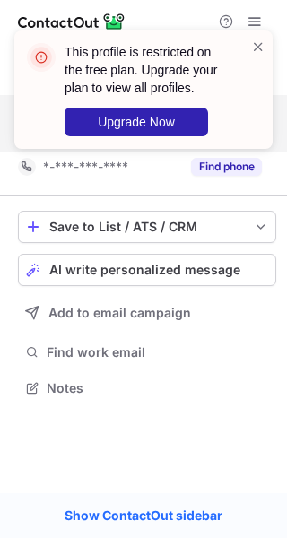
click at [258, 113] on div "This profile is restricted on the free plan. Upgrade your plan to view all prof…" at bounding box center [143, 97] width 287 height 169
click at [258, 48] on span at bounding box center [258, 47] width 14 height 18
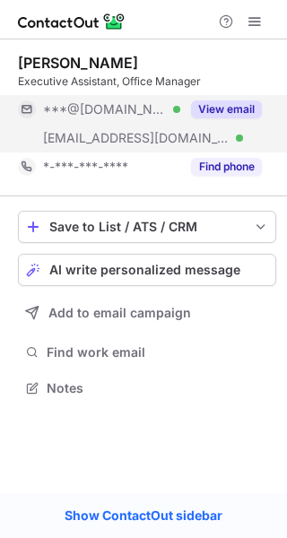
click at [251, 17] on div "This profile is restricted on the free plan. Upgrade your plan to view all prof…" at bounding box center [143, 97] width 287 height 169
drag, startPoint x: 251, startPoint y: 17, endPoint x: 39, endPoint y: -47, distance: 221.1
click at [39, 0] on html "Davina Aronovich Executive Assistant, Office Manager ***@gmail.com Verified ***…" at bounding box center [143, 269] width 287 height 538
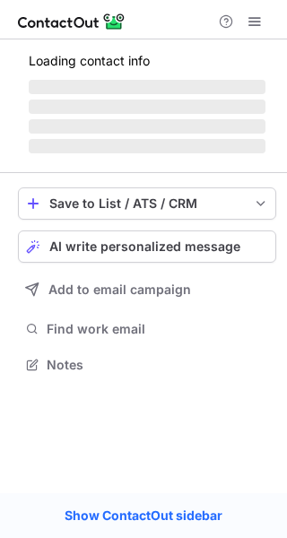
scroll to position [347, 287]
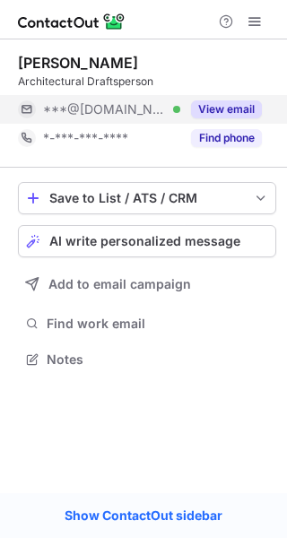
click at [223, 120] on div "View email" at bounding box center [221, 109] width 82 height 29
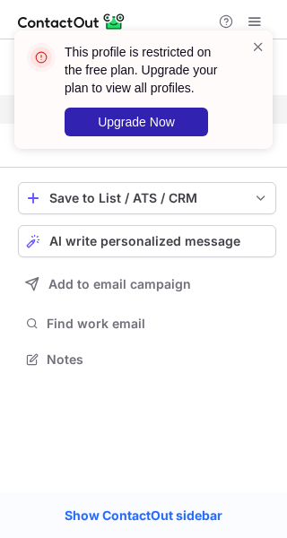
click at [259, 111] on div "This profile is restricted on the free plan. Upgrade your plan to view all prof…" at bounding box center [143, 97] width 287 height 169
click at [257, 45] on span at bounding box center [258, 47] width 14 height 18
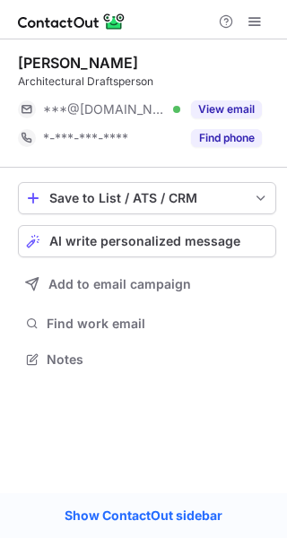
click at [256, 28] on div "This profile is restricted on the free plan. Upgrade your plan to view all prof…" at bounding box center [143, 97] width 287 height 169
click at [256, 28] on div "This profile is restricted on the free plan. Upgrade your plan to view all prof…" at bounding box center [143, 31] width 287 height 36
click at [256, 28] on span at bounding box center [255, 21] width 14 height 14
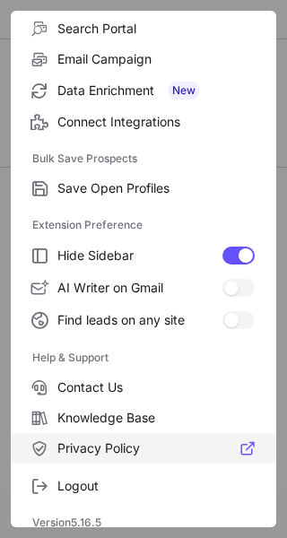
scroll to position [209, 0]
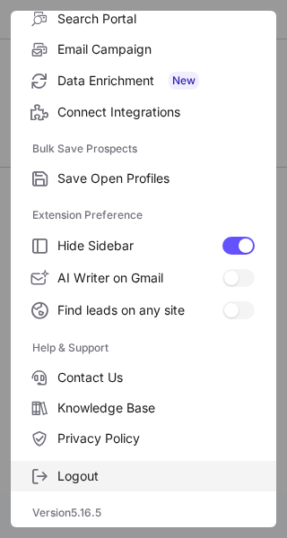
click at [76, 481] on span "Logout" at bounding box center [155, 476] width 197 height 16
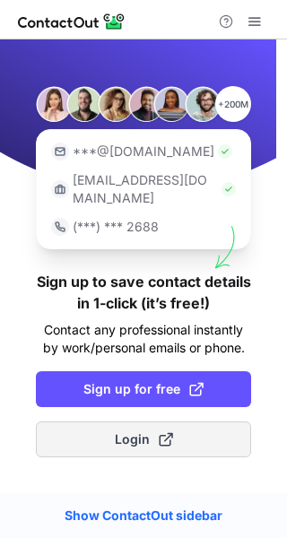
click at [102, 432] on button "Login" at bounding box center [143, 440] width 215 height 36
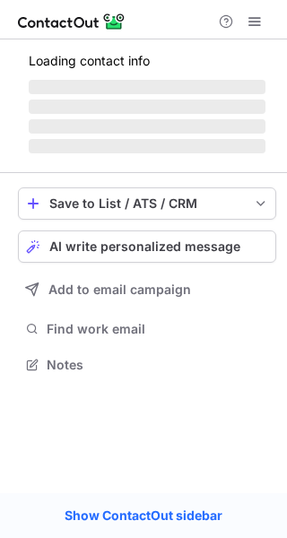
scroll to position [347, 287]
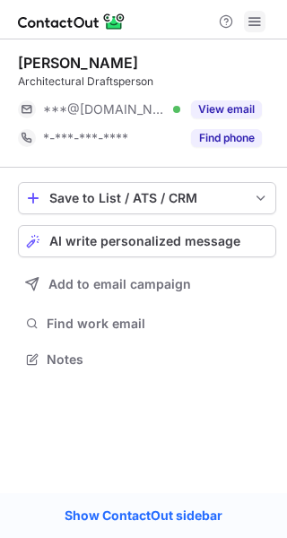
click at [265, 20] on button at bounding box center [255, 22] width 22 height 22
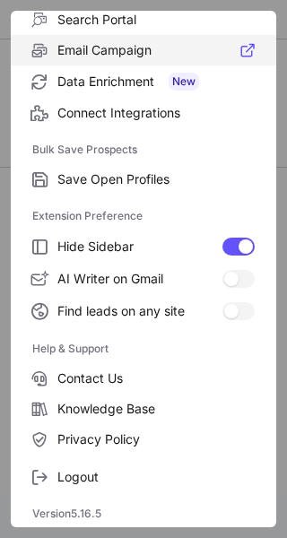
scroll to position [209, 0]
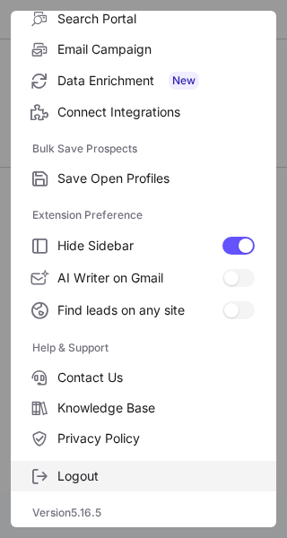
click at [98, 480] on span "Logout" at bounding box center [155, 476] width 197 height 16
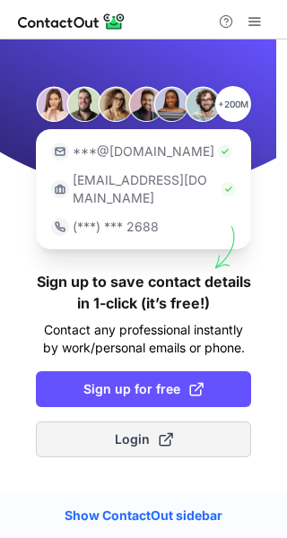
click at [109, 422] on button "Login" at bounding box center [143, 440] width 215 height 36
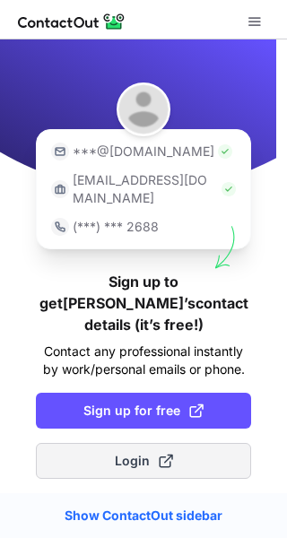
click at [144, 443] on button "Login" at bounding box center [143, 461] width 215 height 36
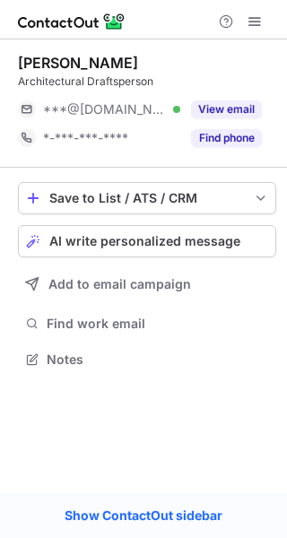
scroll to position [347, 287]
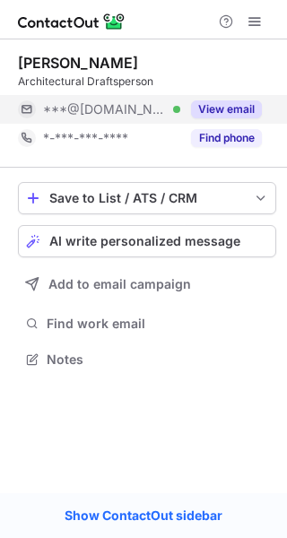
click at [237, 113] on button "View email" at bounding box center [226, 109] width 71 height 18
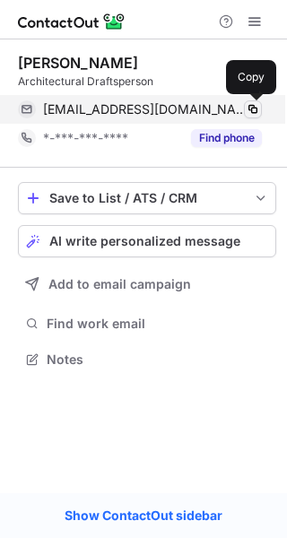
click at [256, 112] on span at bounding box center [253, 109] width 14 height 14
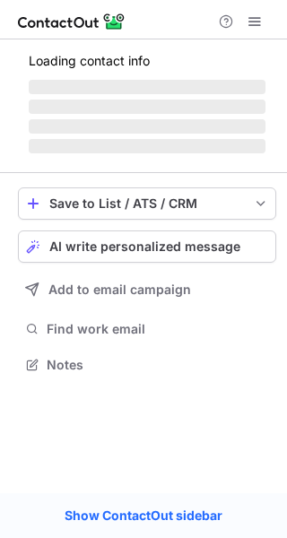
scroll to position [376, 287]
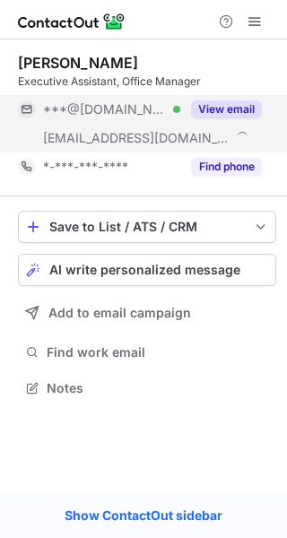
click at [222, 108] on button "View email" at bounding box center [226, 109] width 71 height 18
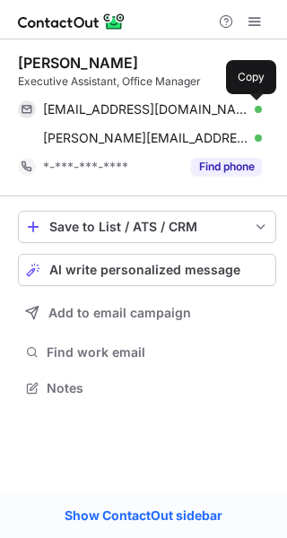
click at [251, 109] on span at bounding box center [253, 109] width 14 height 14
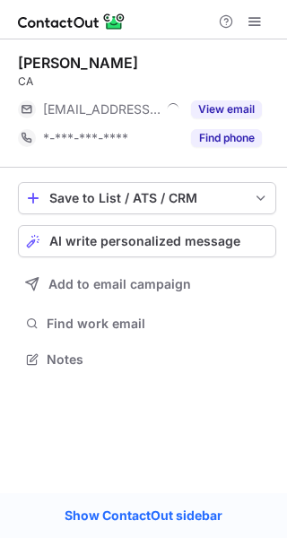
scroll to position [347, 287]
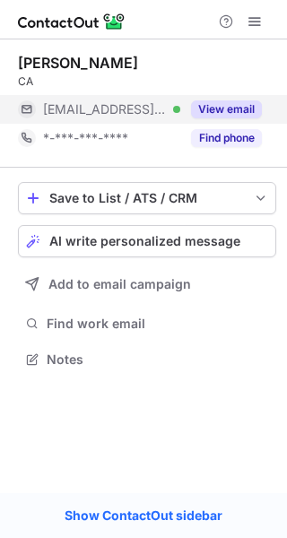
click at [250, 101] on button "View email" at bounding box center [226, 109] width 71 height 18
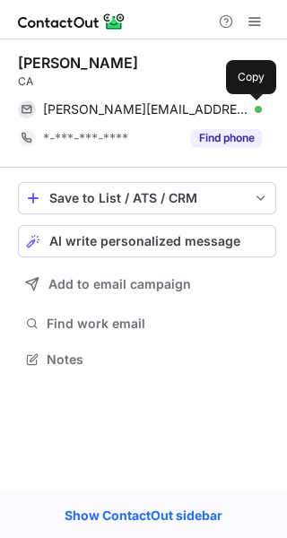
click at [256, 104] on span at bounding box center [253, 109] width 14 height 14
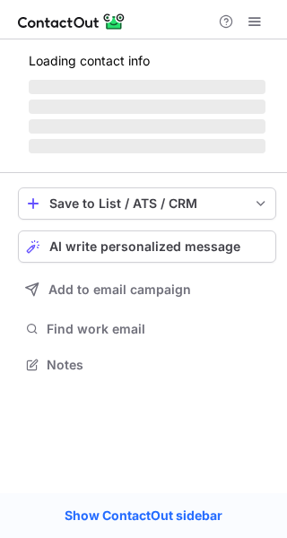
scroll to position [363, 287]
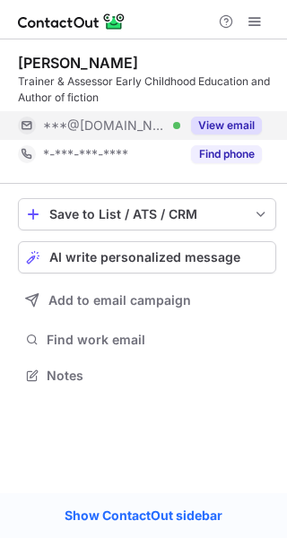
click at [231, 121] on button "View email" at bounding box center [226, 126] width 71 height 18
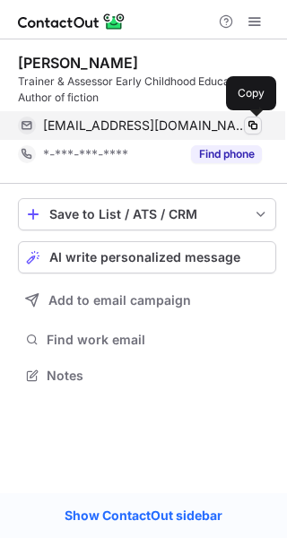
click at [251, 125] on span at bounding box center [253, 125] width 14 height 14
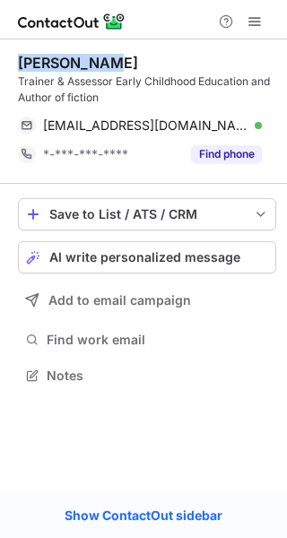
drag, startPoint x: 99, startPoint y: 63, endPoint x: 18, endPoint y: 61, distance: 80.8
click at [18, 61] on div "Desleigh H." at bounding box center [147, 63] width 258 height 18
copy div "Desleigh H."
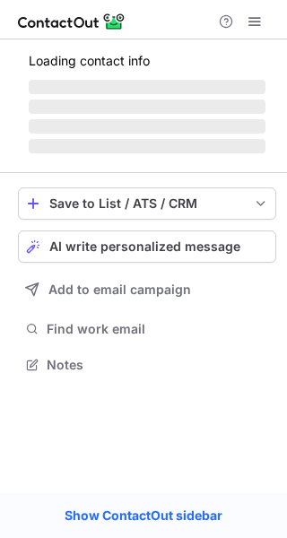
scroll to position [347, 287]
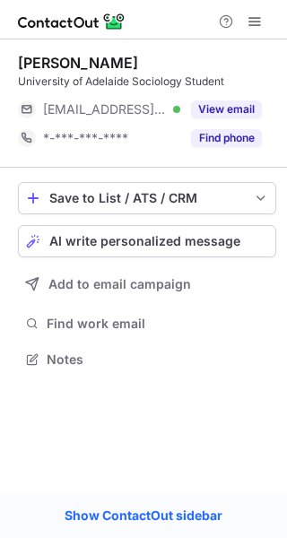
scroll to position [347, 287]
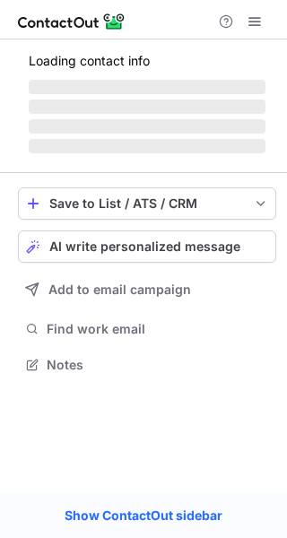
scroll to position [363, 287]
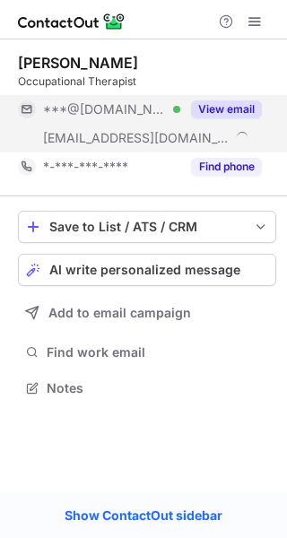
click at [240, 100] on button "View email" at bounding box center [226, 109] width 71 height 18
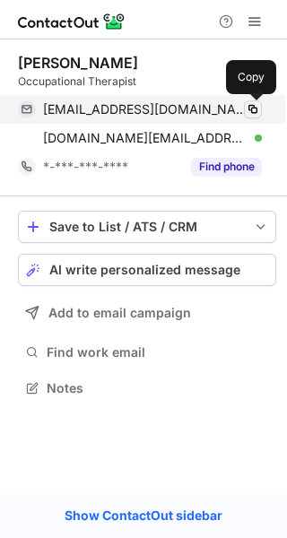
click at [251, 111] on span at bounding box center [253, 109] width 14 height 14
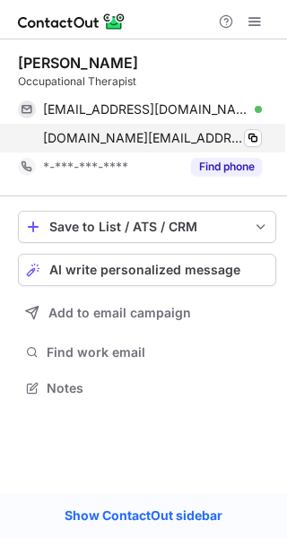
click at [261, 145] on div "[DOMAIN_NAME][EMAIL_ADDRESS][DOMAIN_NAME] Verified" at bounding box center [152, 138] width 219 height 16
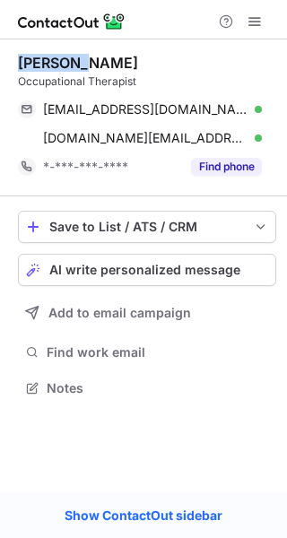
drag, startPoint x: 79, startPoint y: 60, endPoint x: 9, endPoint y: 61, distance: 70.0
click at [9, 61] on div "Kelly Li Occupational Therapist kellylhy961025@gmail.com Verified Copy kelly.li…" at bounding box center [143, 227] width 287 height 376
copy div "Kelly Li"
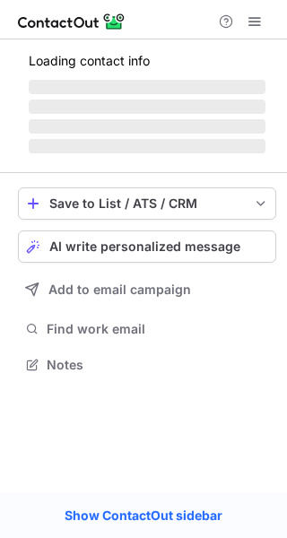
scroll to position [376, 287]
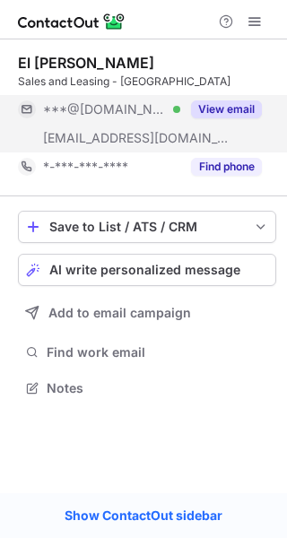
click at [217, 102] on button "View email" at bounding box center [226, 109] width 71 height 18
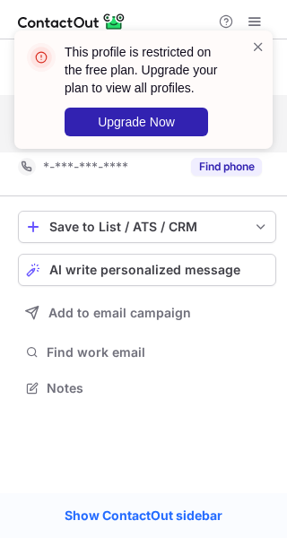
click at [240, 110] on div "This profile is restricted on the free plan. Upgrade your plan to view all prof…" at bounding box center [143, 97] width 287 height 169
click at [263, 43] on span at bounding box center [258, 47] width 14 height 18
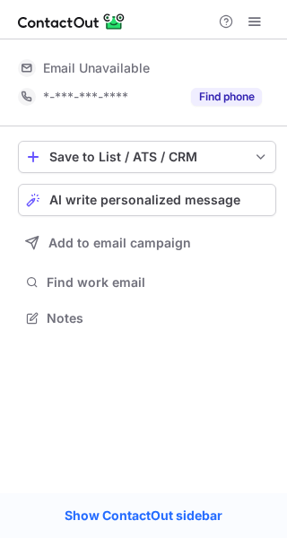
scroll to position [306, 287]
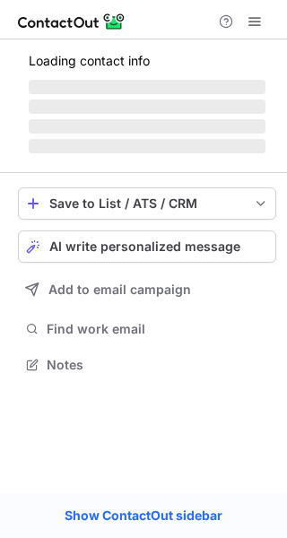
scroll to position [363, 287]
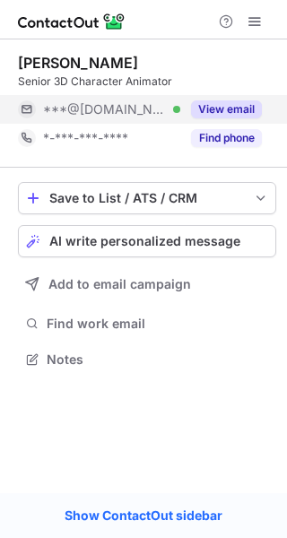
click at [204, 107] on button "View email" at bounding box center [226, 109] width 71 height 18
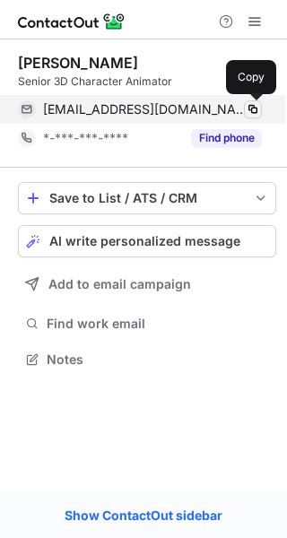
click at [252, 112] on span at bounding box center [253, 109] width 14 height 14
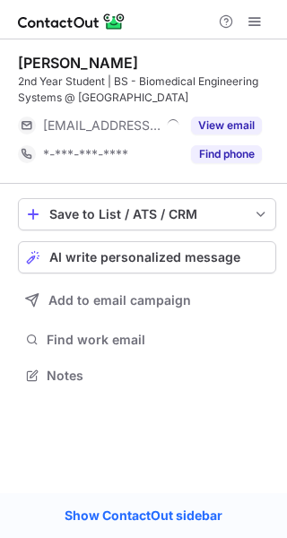
scroll to position [363, 287]
click at [253, 116] on div "View email" at bounding box center [221, 125] width 82 height 29
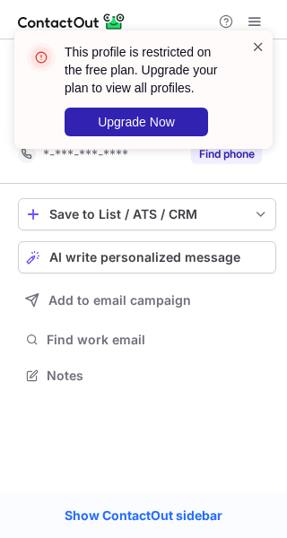
click at [264, 49] on span at bounding box center [258, 47] width 14 height 18
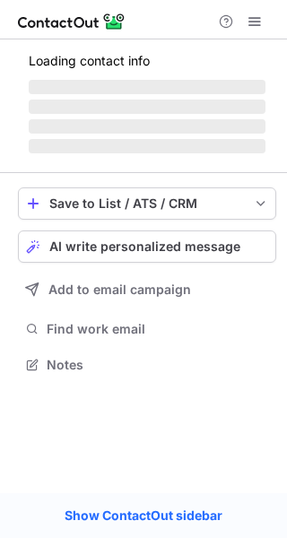
scroll to position [376, 287]
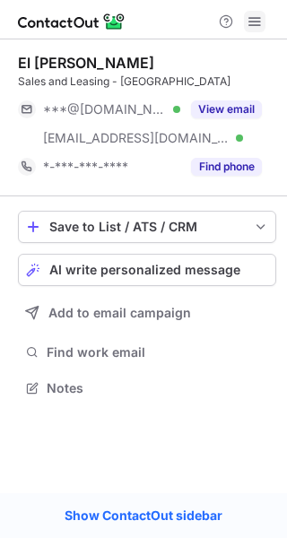
click at [254, 22] on span at bounding box center [255, 21] width 14 height 14
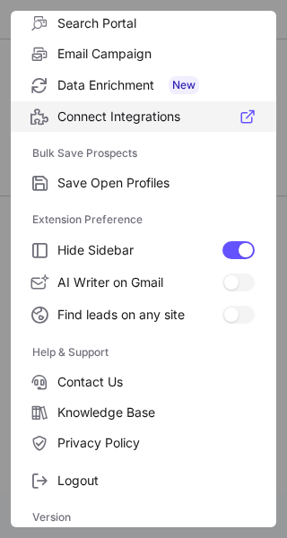
scroll to position [209, 0]
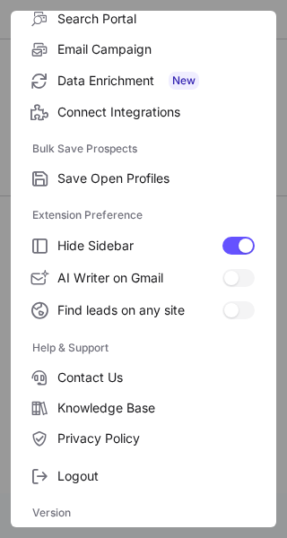
click at [86, 458] on div "Logout" at bounding box center [144, 473] width 266 height 38
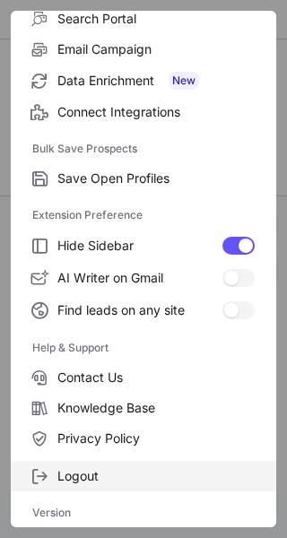
click at [80, 470] on span "Logout" at bounding box center [155, 476] width 197 height 16
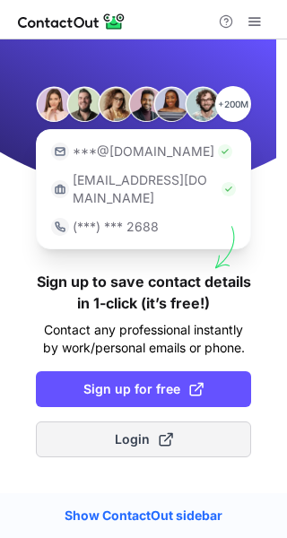
click at [197, 424] on button "Login" at bounding box center [143, 440] width 215 height 36
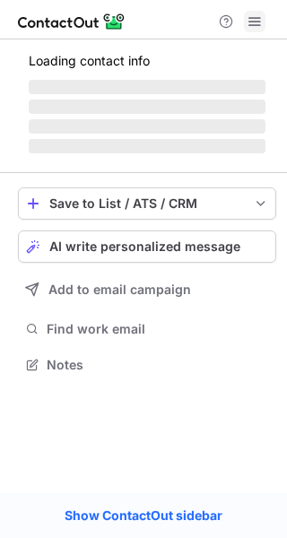
scroll to position [353, 287]
click at [258, 23] on span at bounding box center [255, 21] width 14 height 14
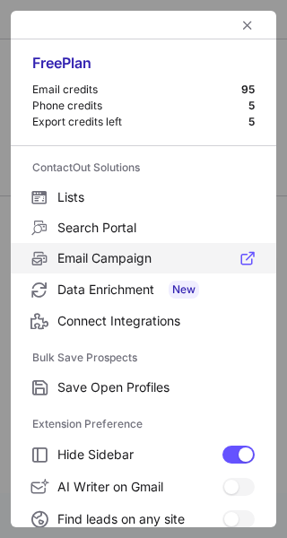
scroll to position [209, 0]
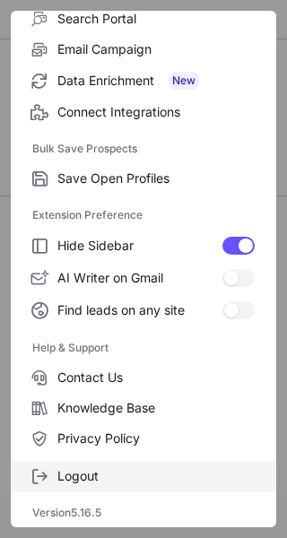
click at [80, 472] on span "Logout" at bounding box center [155, 476] width 197 height 16
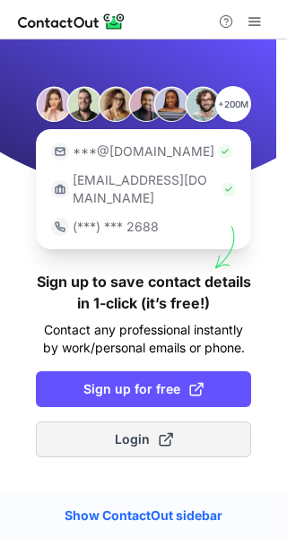
click at [92, 434] on button "Login" at bounding box center [143, 440] width 215 height 36
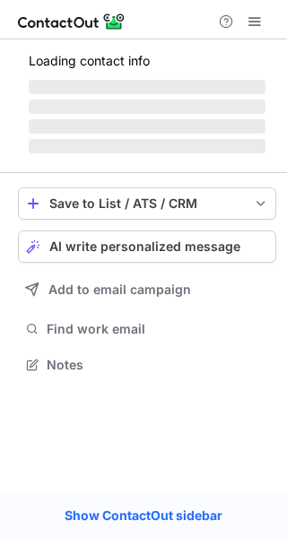
scroll to position [353, 287]
click at [248, 27] on span at bounding box center [255, 21] width 14 height 14
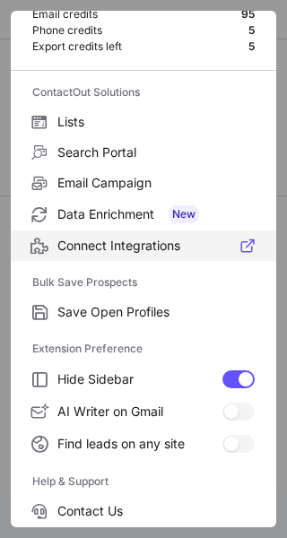
scroll to position [209, 0]
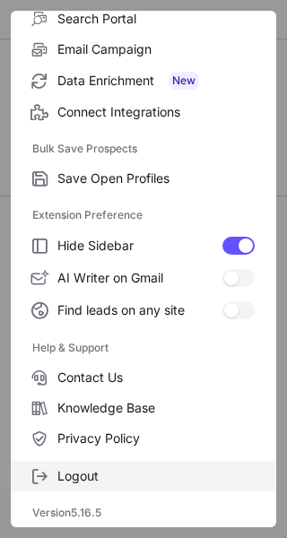
click at [72, 466] on label "Logout" at bounding box center [144, 476] width 266 height 31
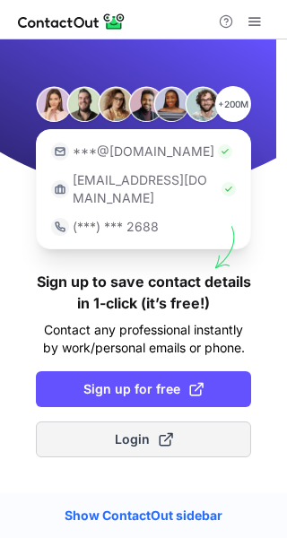
click at [92, 422] on button "Login" at bounding box center [143, 440] width 215 height 36
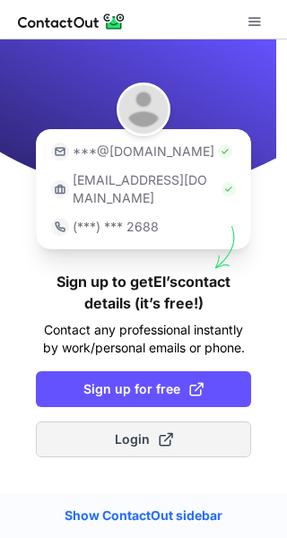
click at [162, 422] on button "Login" at bounding box center [143, 440] width 215 height 36
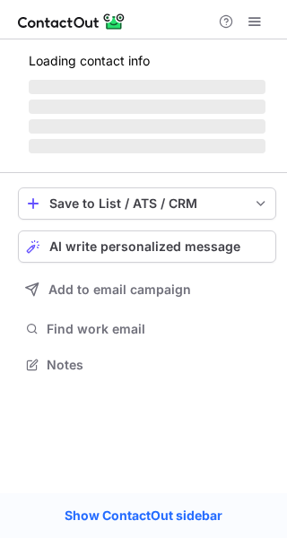
scroll to position [376, 287]
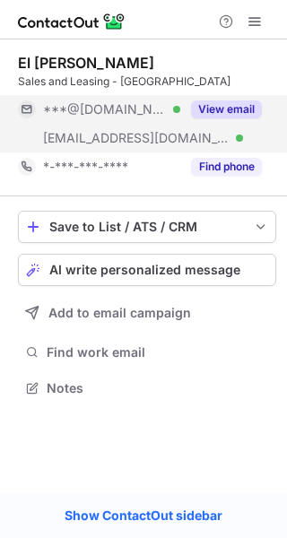
click at [244, 103] on button "View email" at bounding box center [226, 109] width 71 height 18
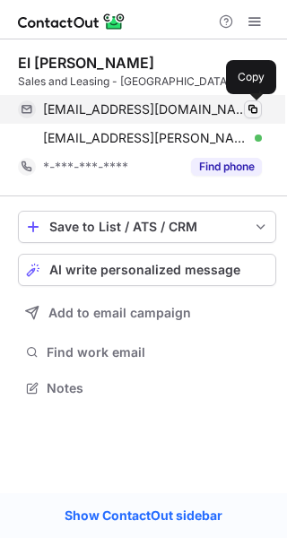
click at [257, 107] on span at bounding box center [253, 109] width 14 height 14
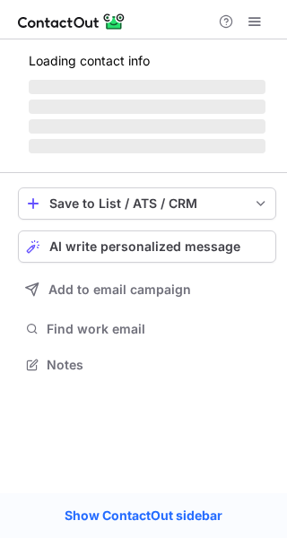
scroll to position [392, 287]
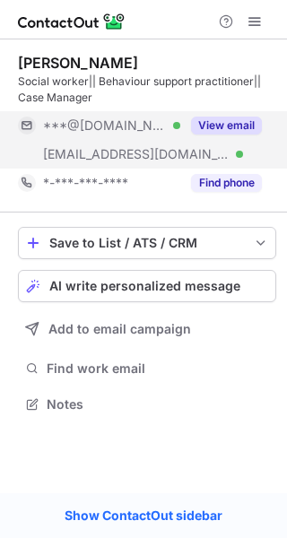
click at [233, 116] on div "View email" at bounding box center [221, 125] width 82 height 29
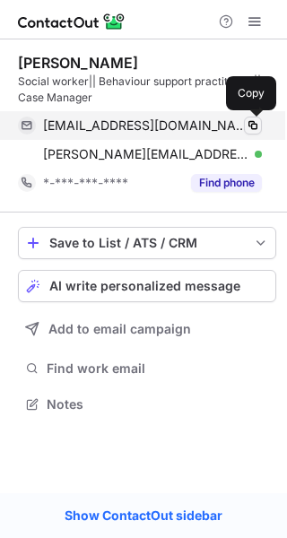
click at [248, 125] on span at bounding box center [253, 125] width 14 height 14
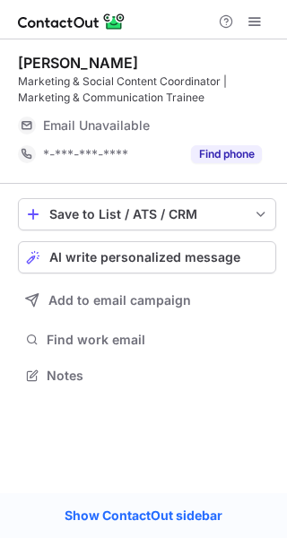
scroll to position [363, 287]
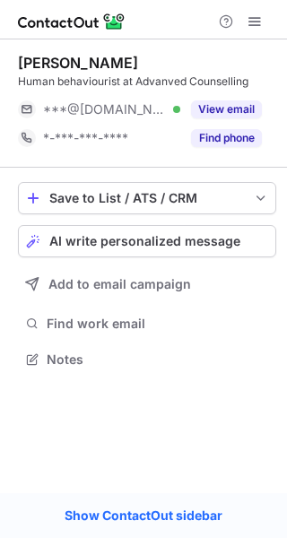
scroll to position [347, 287]
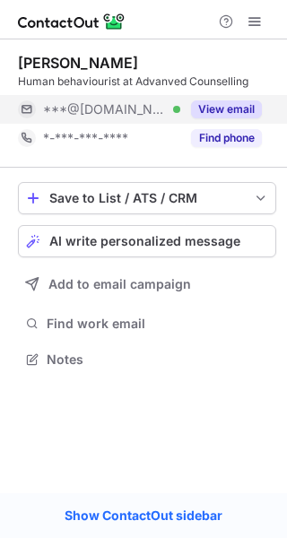
click at [214, 103] on button "View email" at bounding box center [226, 109] width 71 height 18
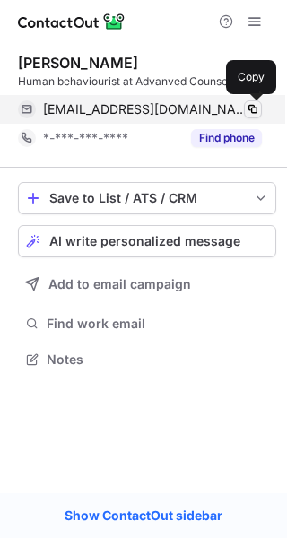
click at [253, 111] on span at bounding box center [253, 109] width 14 height 14
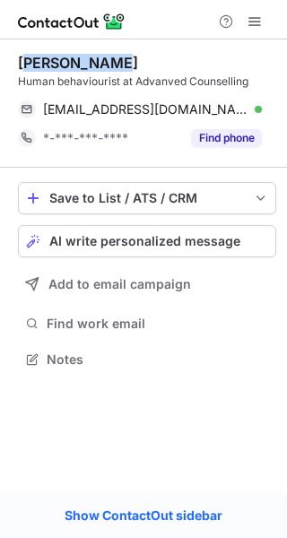
drag, startPoint x: 130, startPoint y: 61, endPoint x: 22, endPoint y: 62, distance: 107.7
click at [22, 62] on div "[PERSON_NAME]" at bounding box center [147, 63] width 258 height 18
click at [142, 70] on div "[PERSON_NAME]" at bounding box center [147, 63] width 258 height 18
drag, startPoint x: 135, startPoint y: 66, endPoint x: 21, endPoint y: 59, distance: 115.0
click at [21, 59] on div "[PERSON_NAME]" at bounding box center [147, 63] width 258 height 18
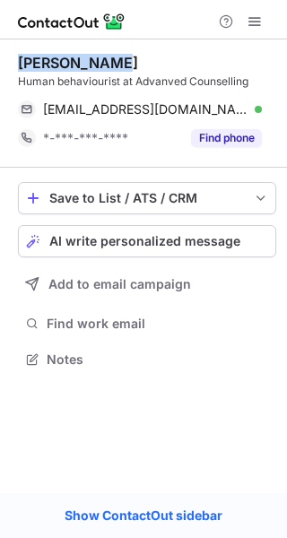
copy div "[PERSON_NAME]"
